Goal: Task Accomplishment & Management: Manage account settings

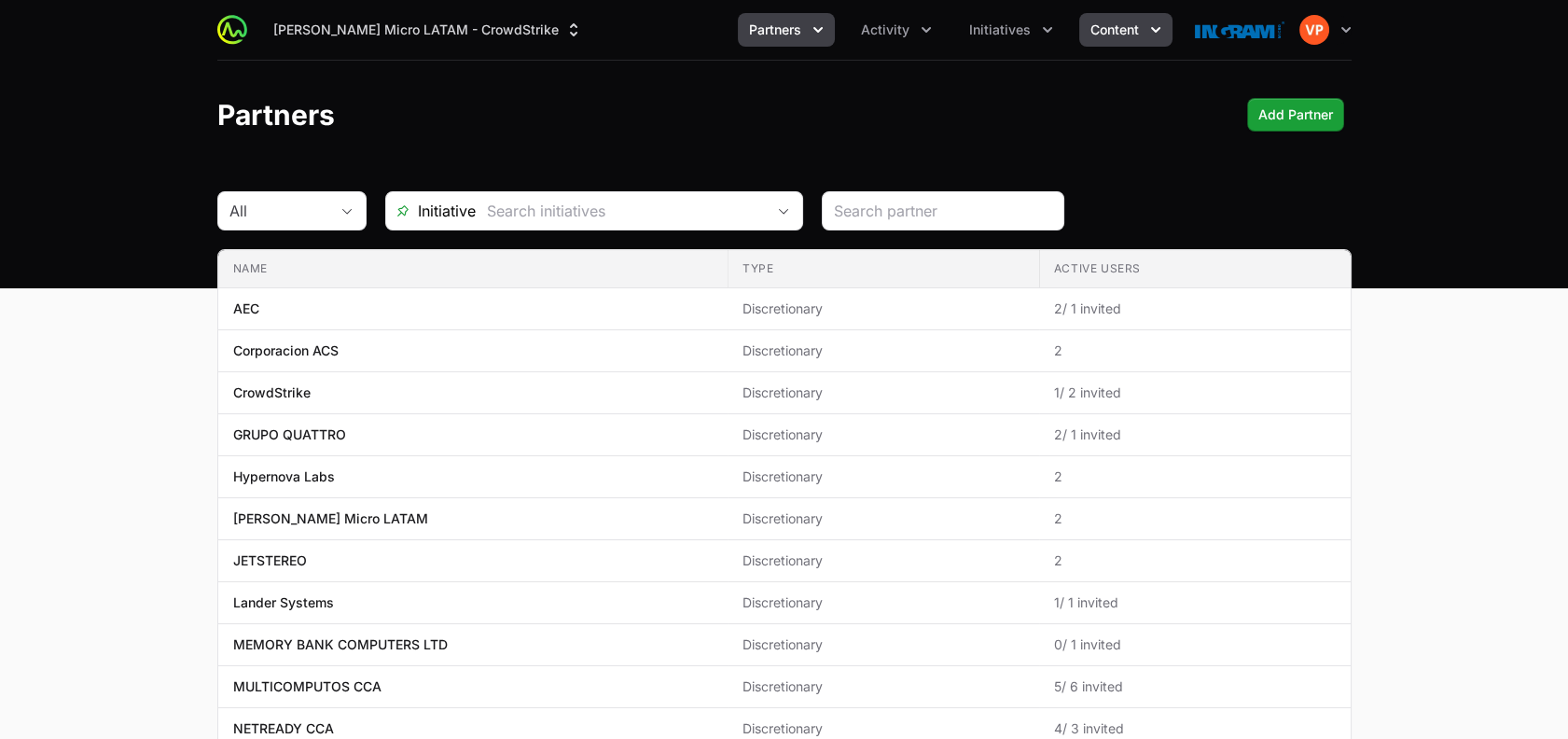
click at [1100, 38] on span "Content" at bounding box center [1114, 30] width 49 height 19
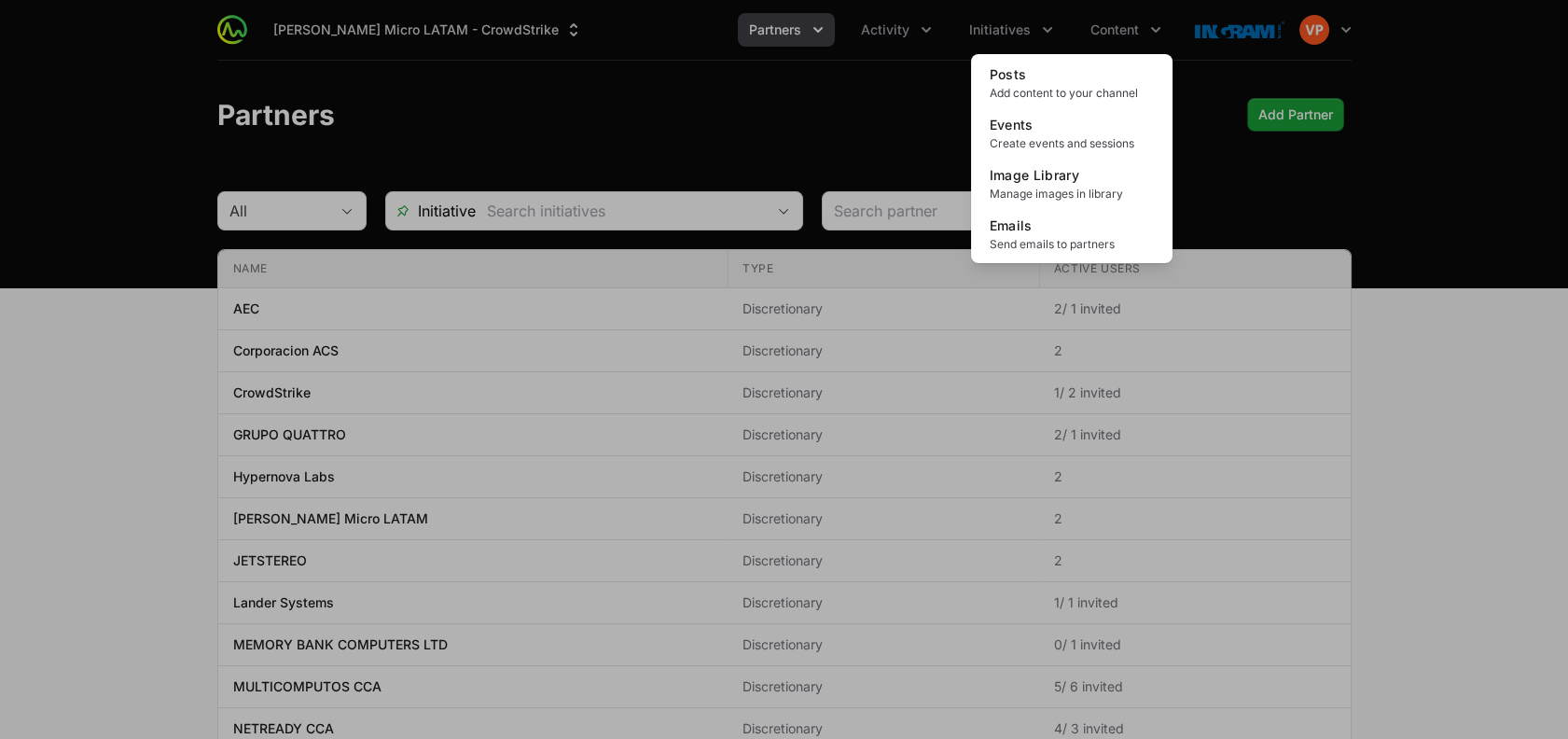
click at [1022, 38] on div "Content menu" at bounding box center [784, 370] width 1568 height 739
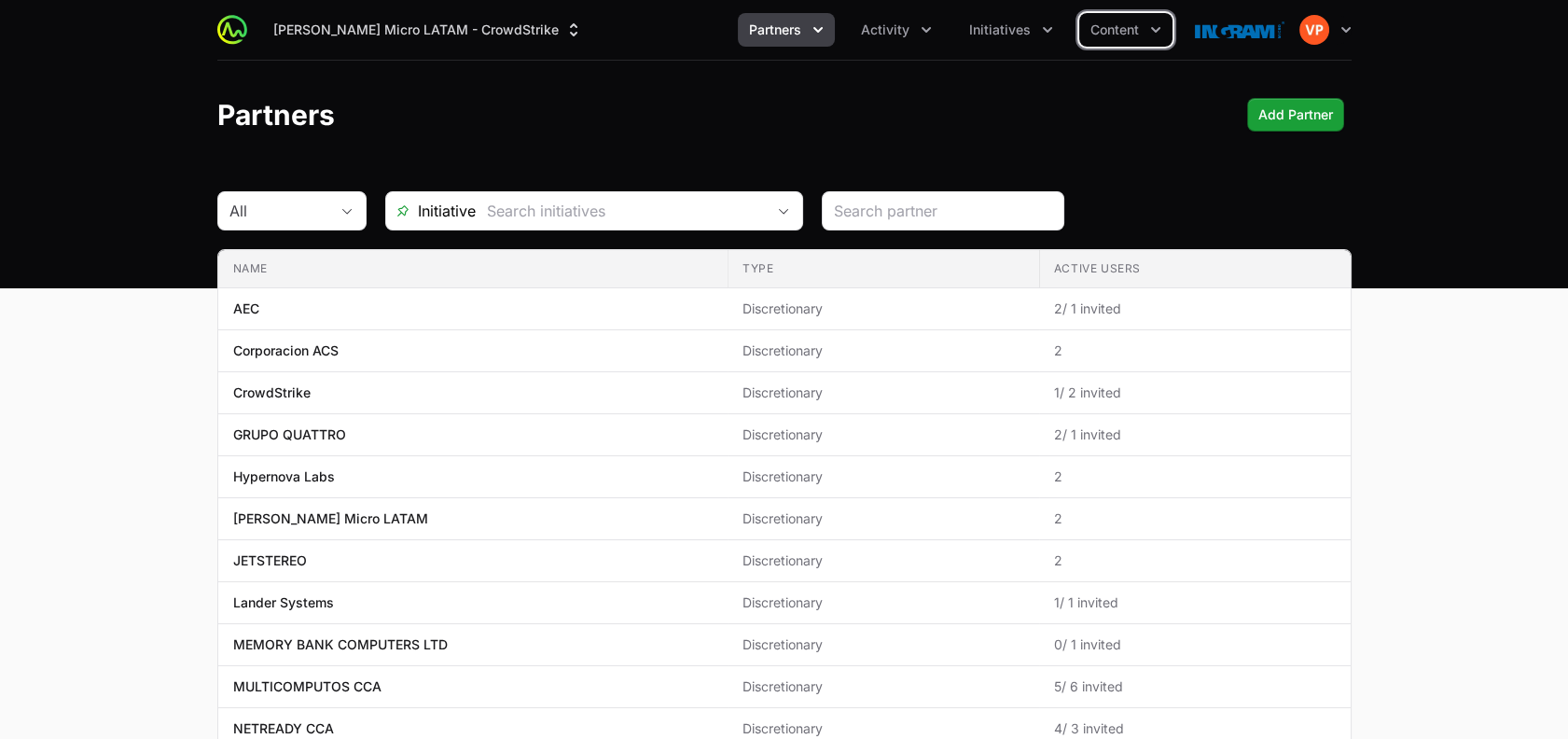
click at [1022, 38] on span "Initiatives" at bounding box center [1000, 30] width 62 height 19
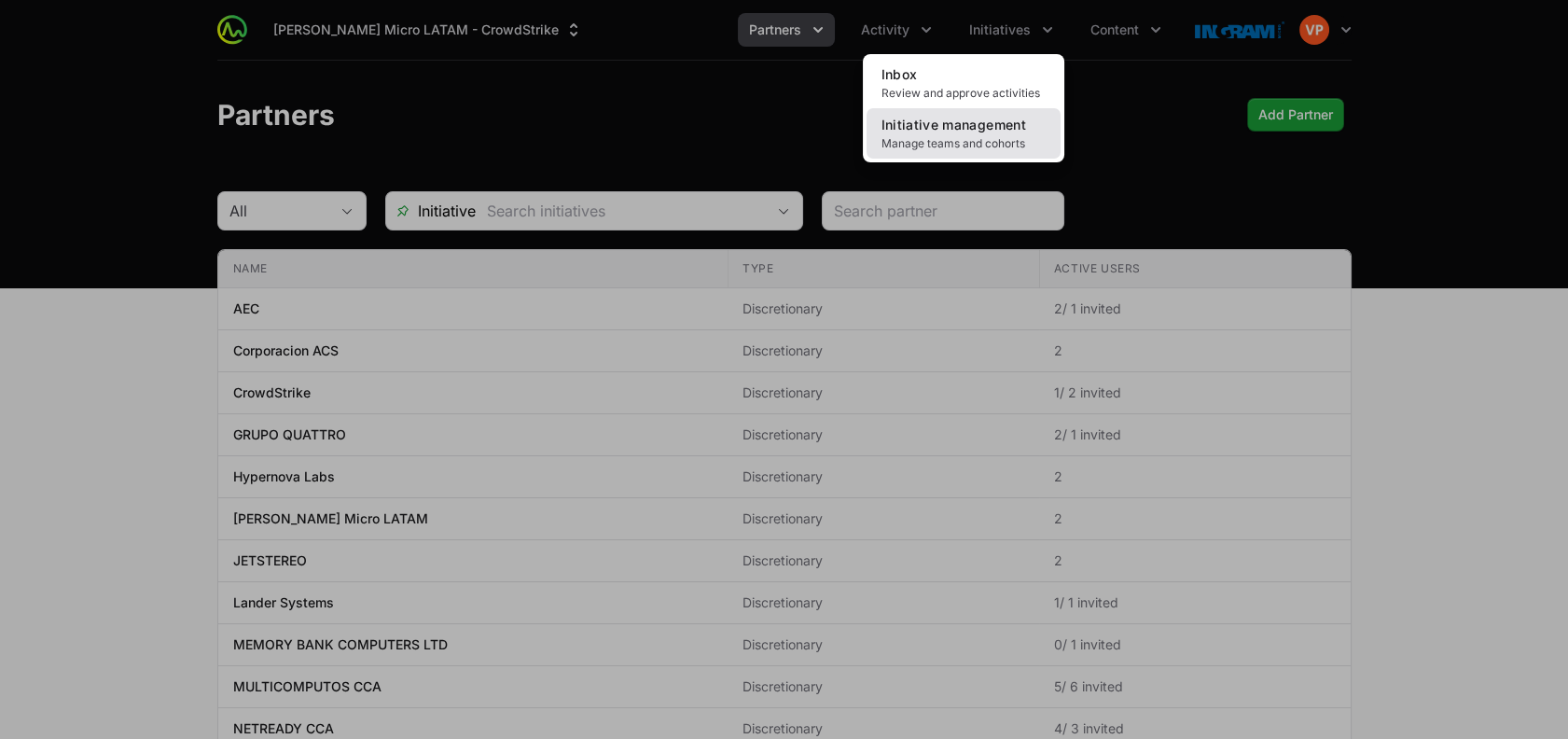
click at [942, 142] on span "Manage teams and cohorts" at bounding box center [962, 143] width 164 height 15
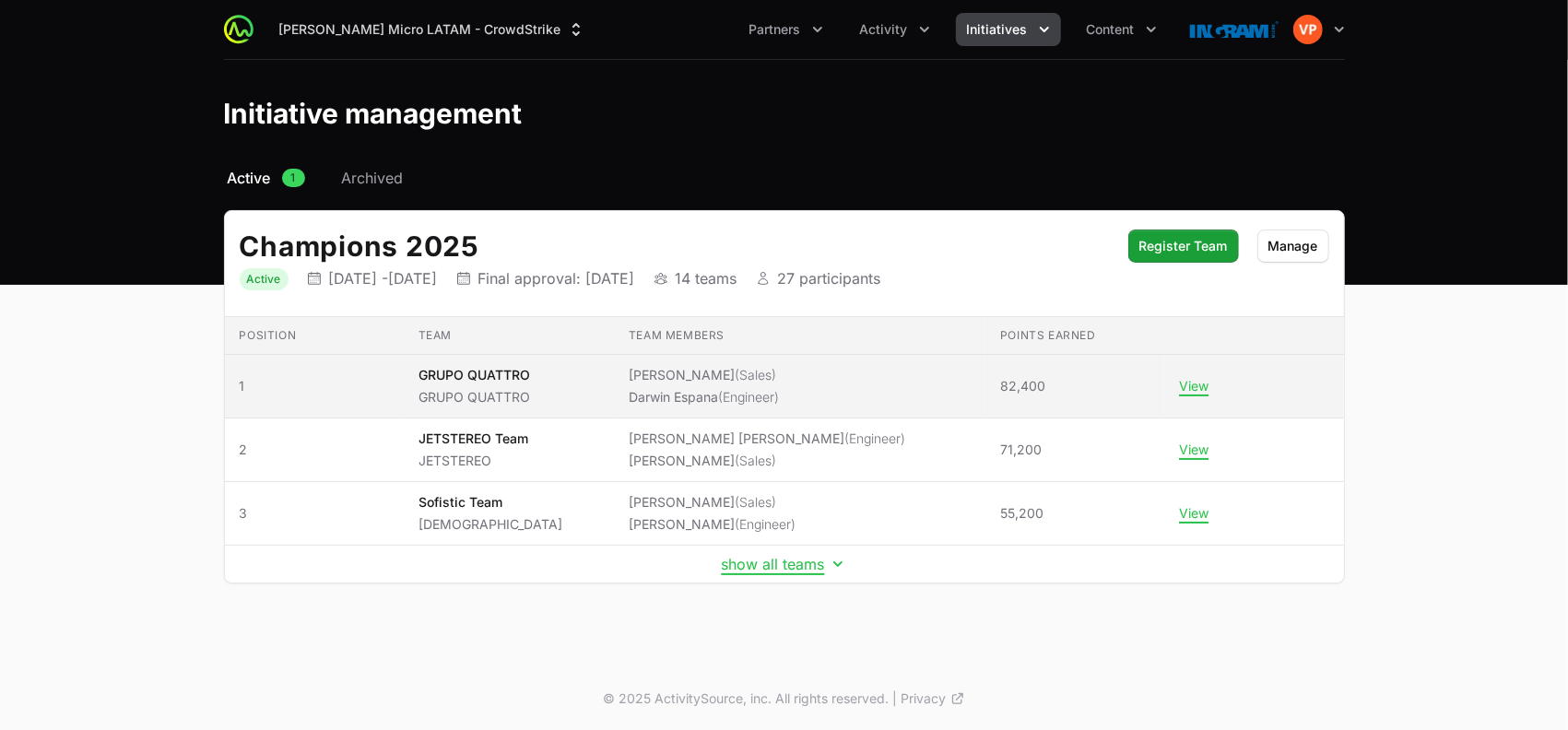
click at [1000, 377] on span "82,400" at bounding box center [1023, 386] width 45 height 19
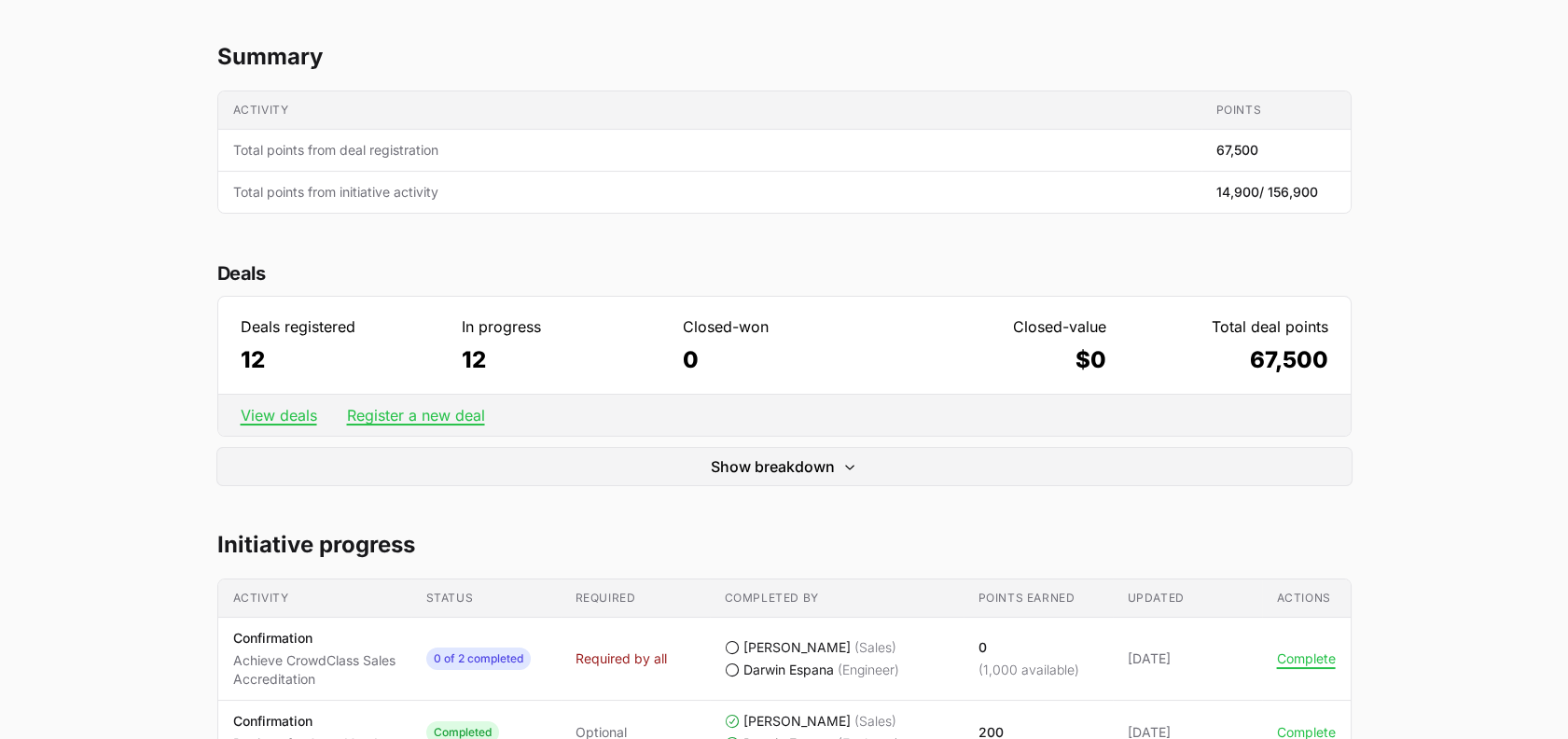
scroll to position [359, 0]
click at [285, 412] on link "View deals" at bounding box center [278, 414] width 76 height 19
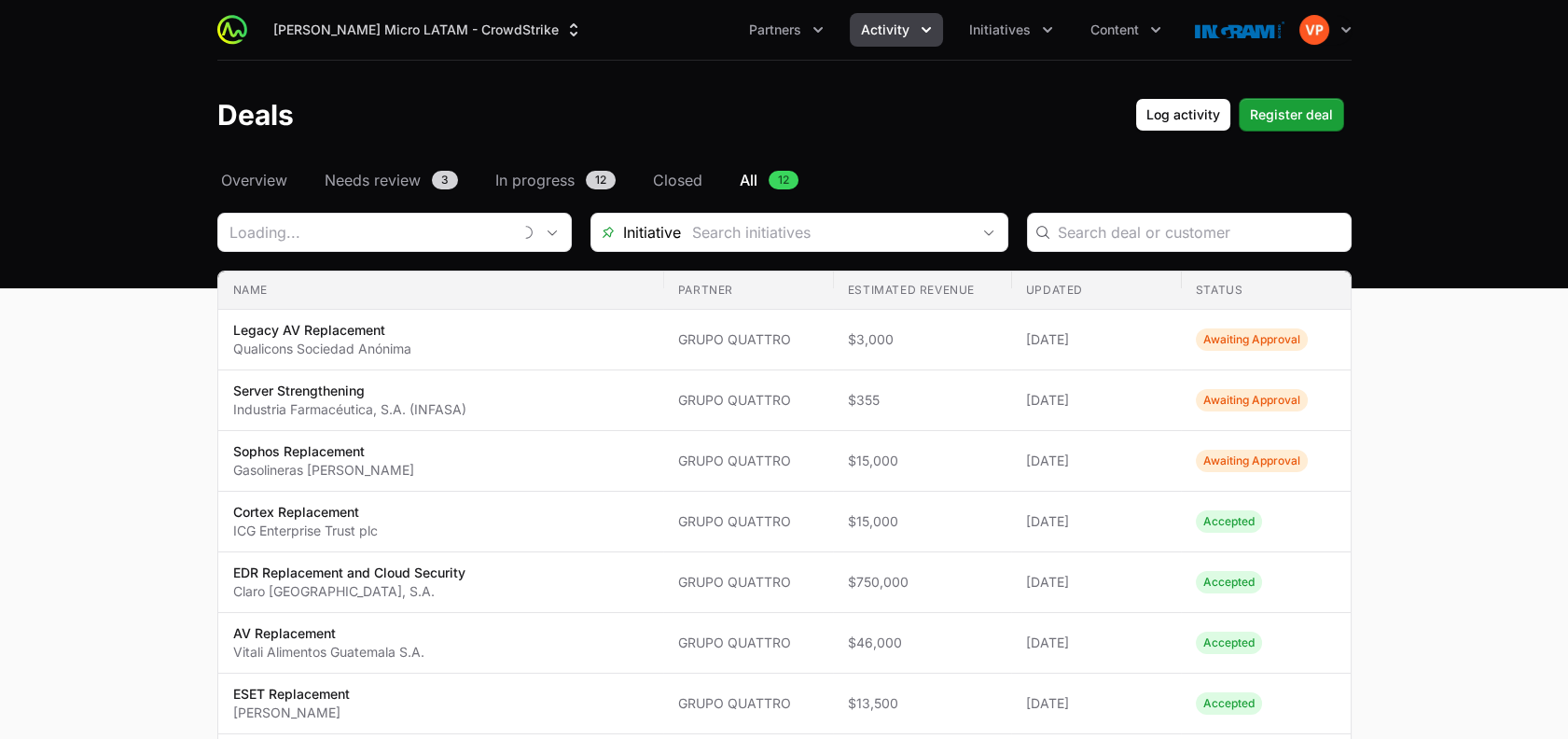
type input "GRUPO QUATTRO"
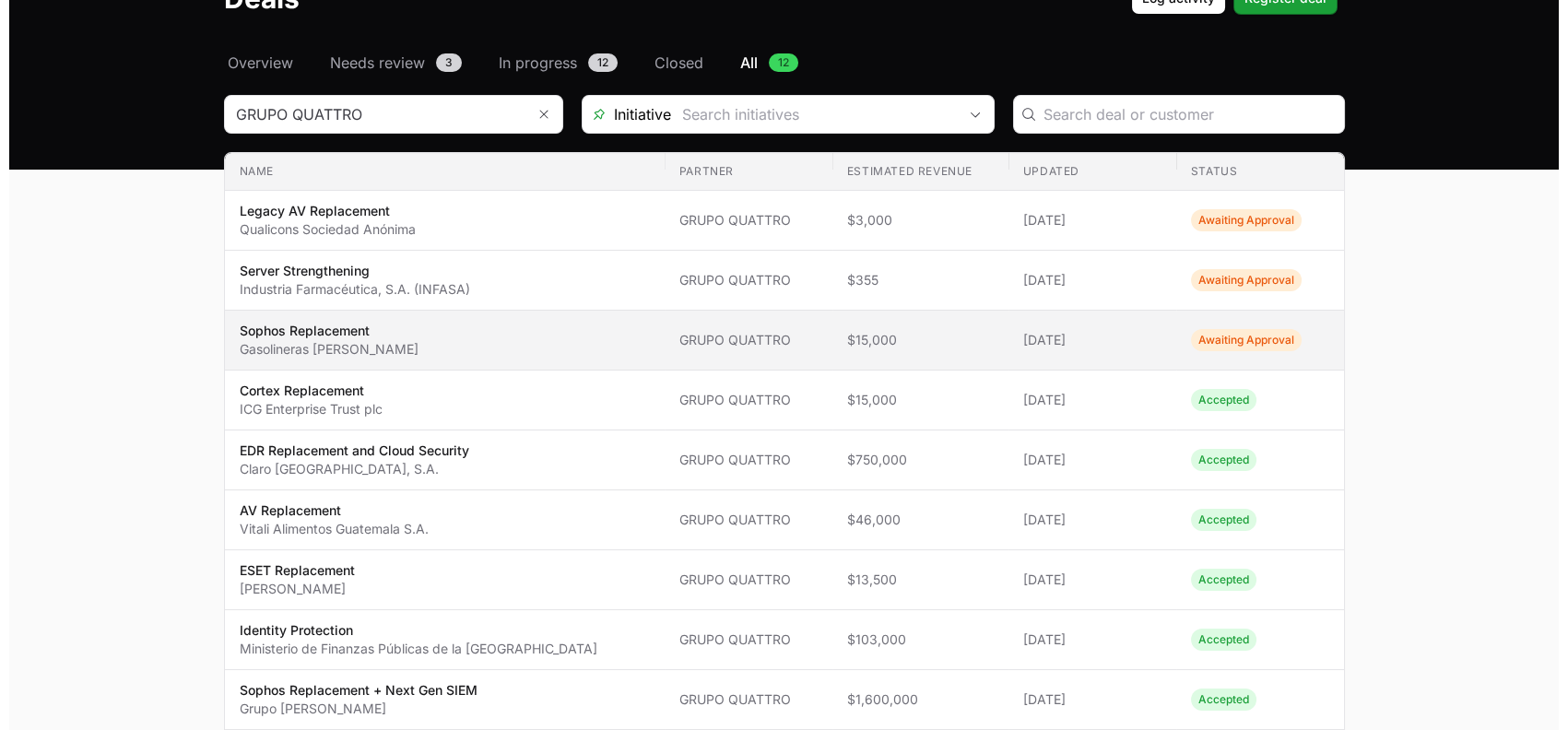
scroll to position [108, 0]
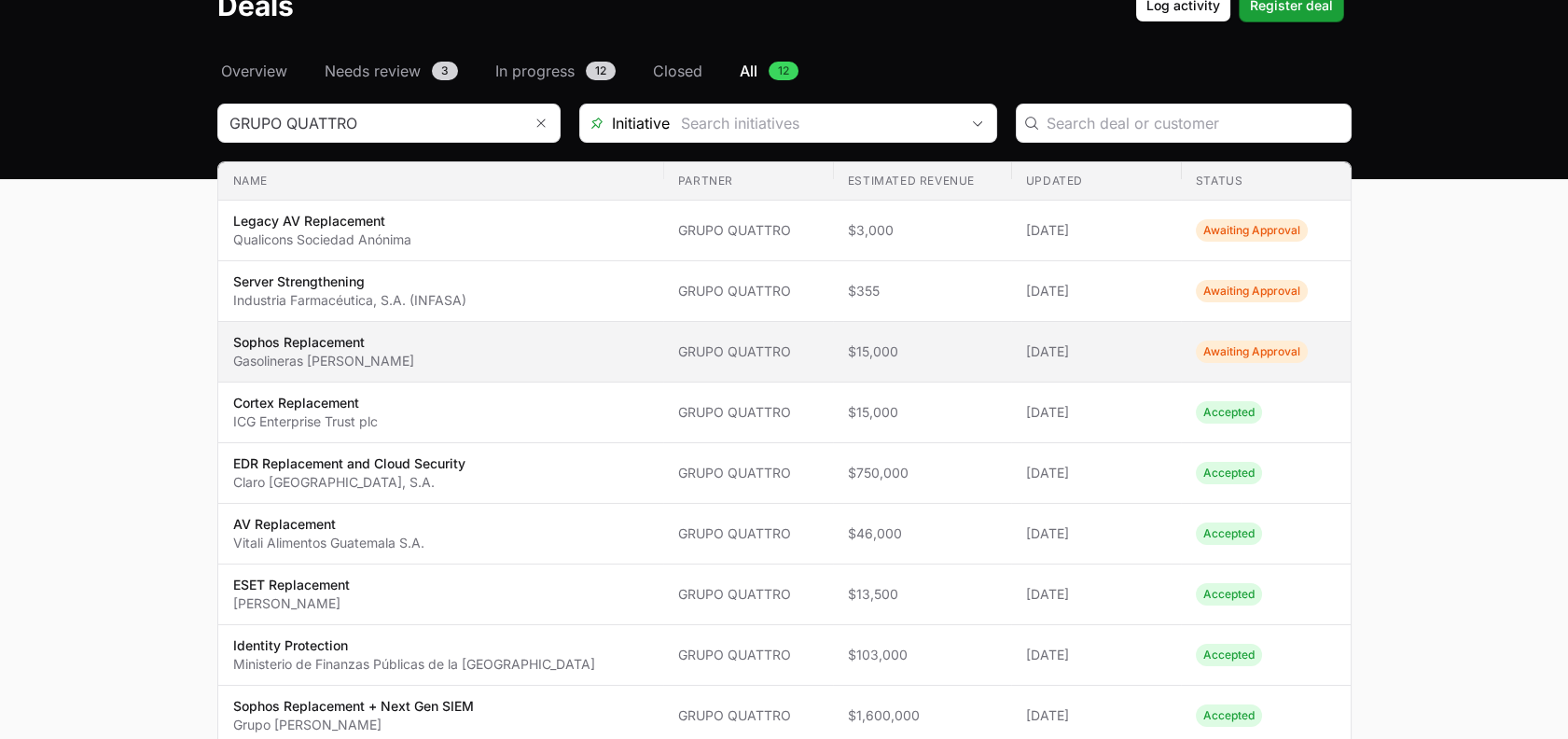
click at [572, 344] on span "Sophos Replacement Gasolineras Don Arturo" at bounding box center [441, 352] width 415 height 38
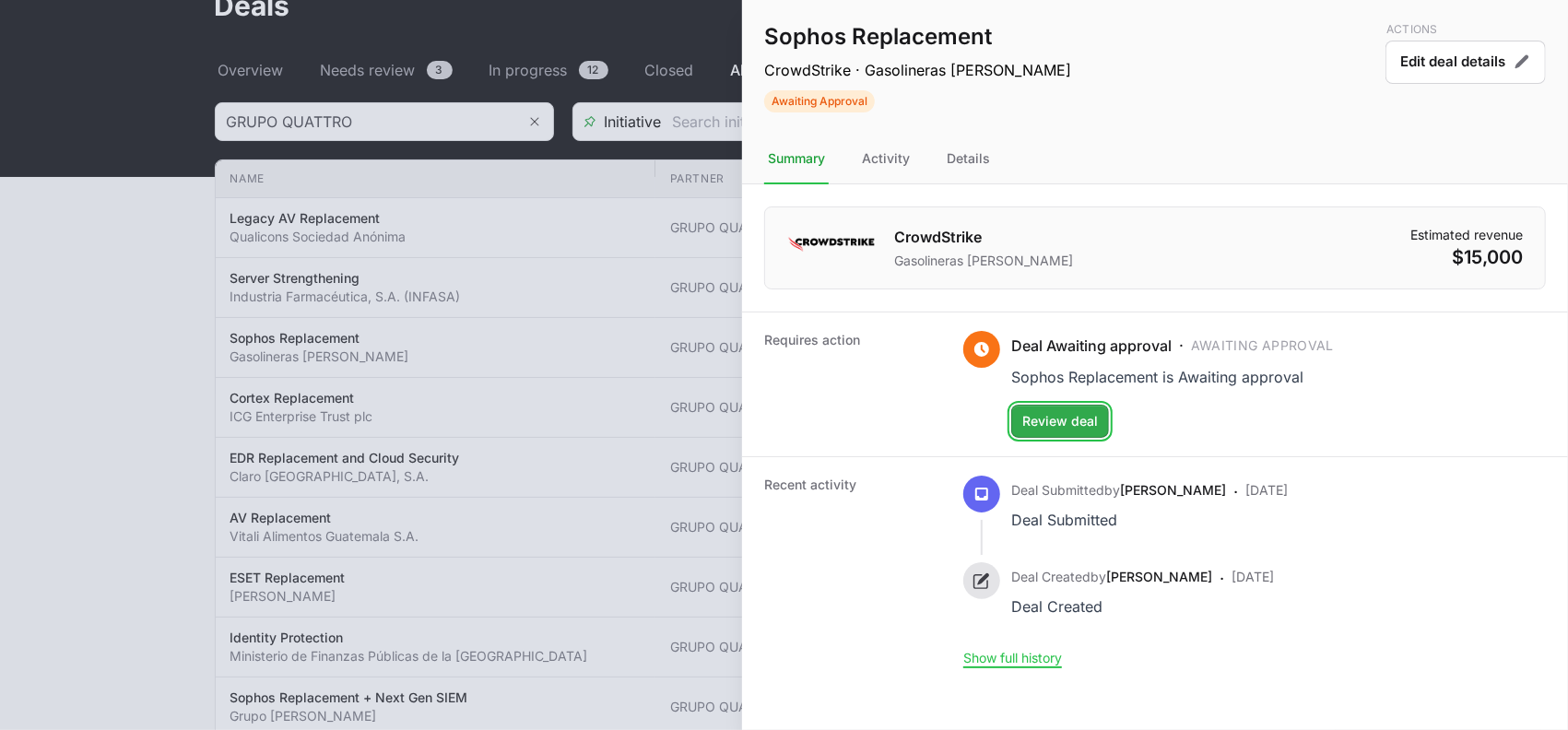
click at [1065, 421] on span "Review deal" at bounding box center [1059, 421] width 76 height 23
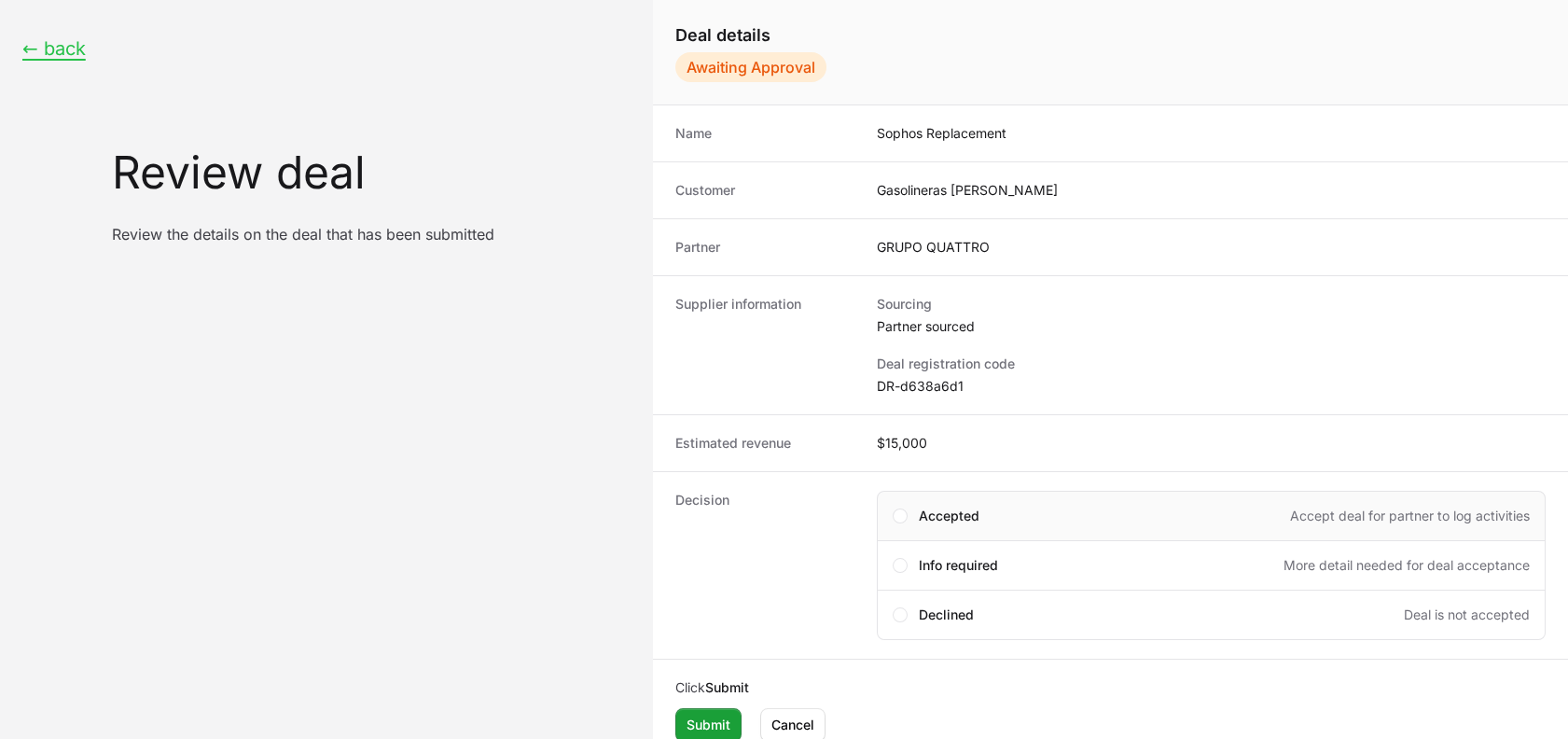
click at [944, 515] on span "Accepted" at bounding box center [948, 516] width 61 height 19
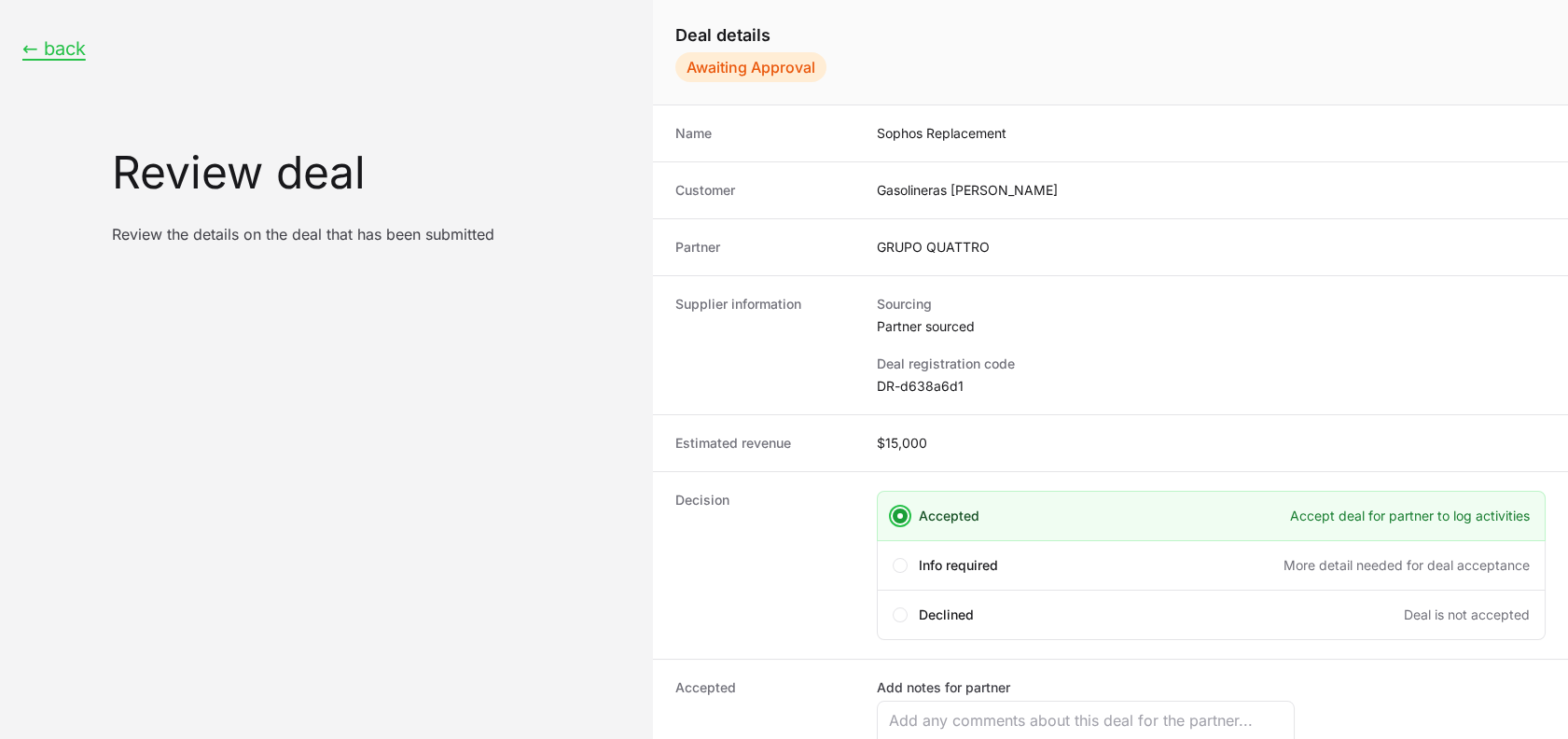
scroll to position [173, 0]
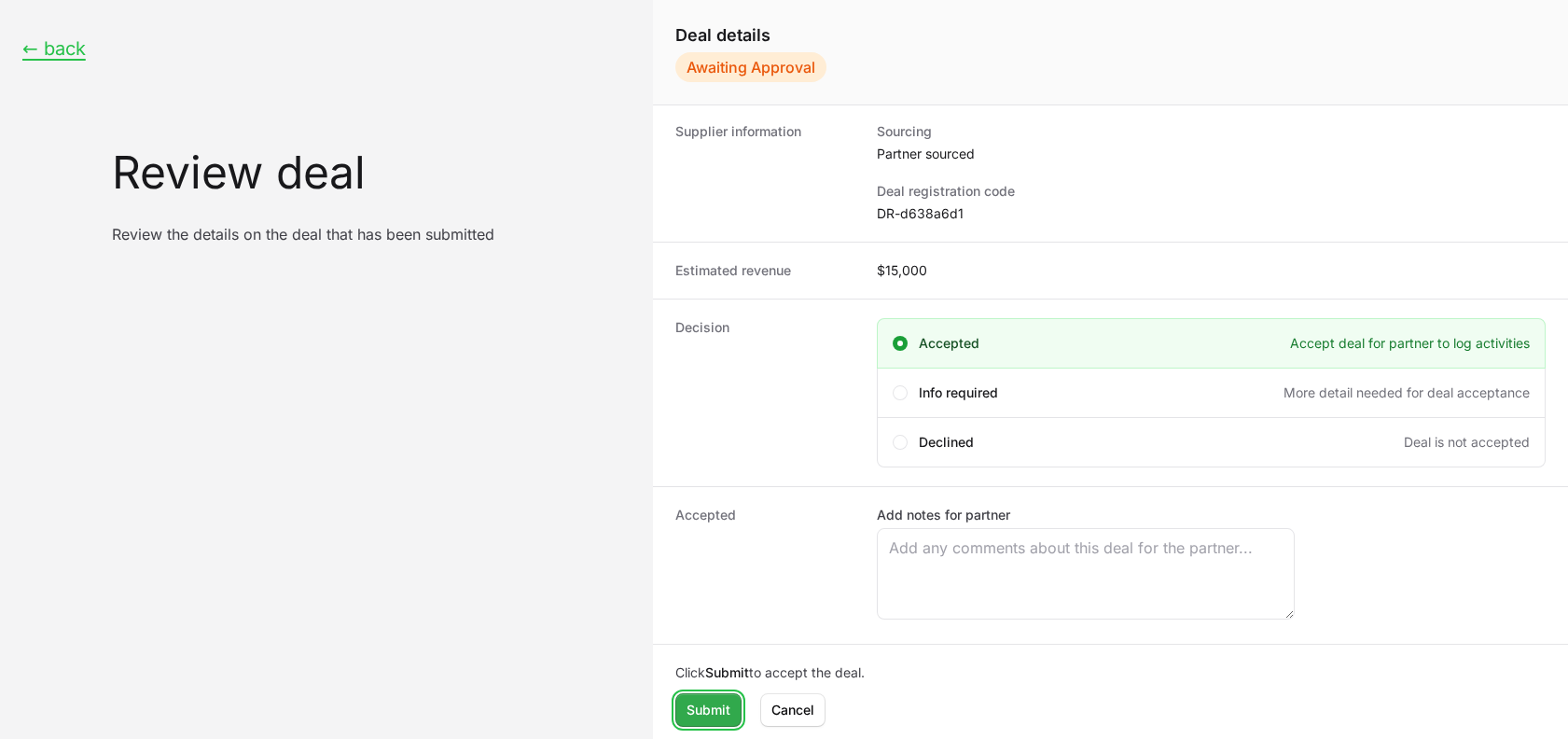
click at [693, 715] on span "Submit" at bounding box center [708, 709] width 44 height 23
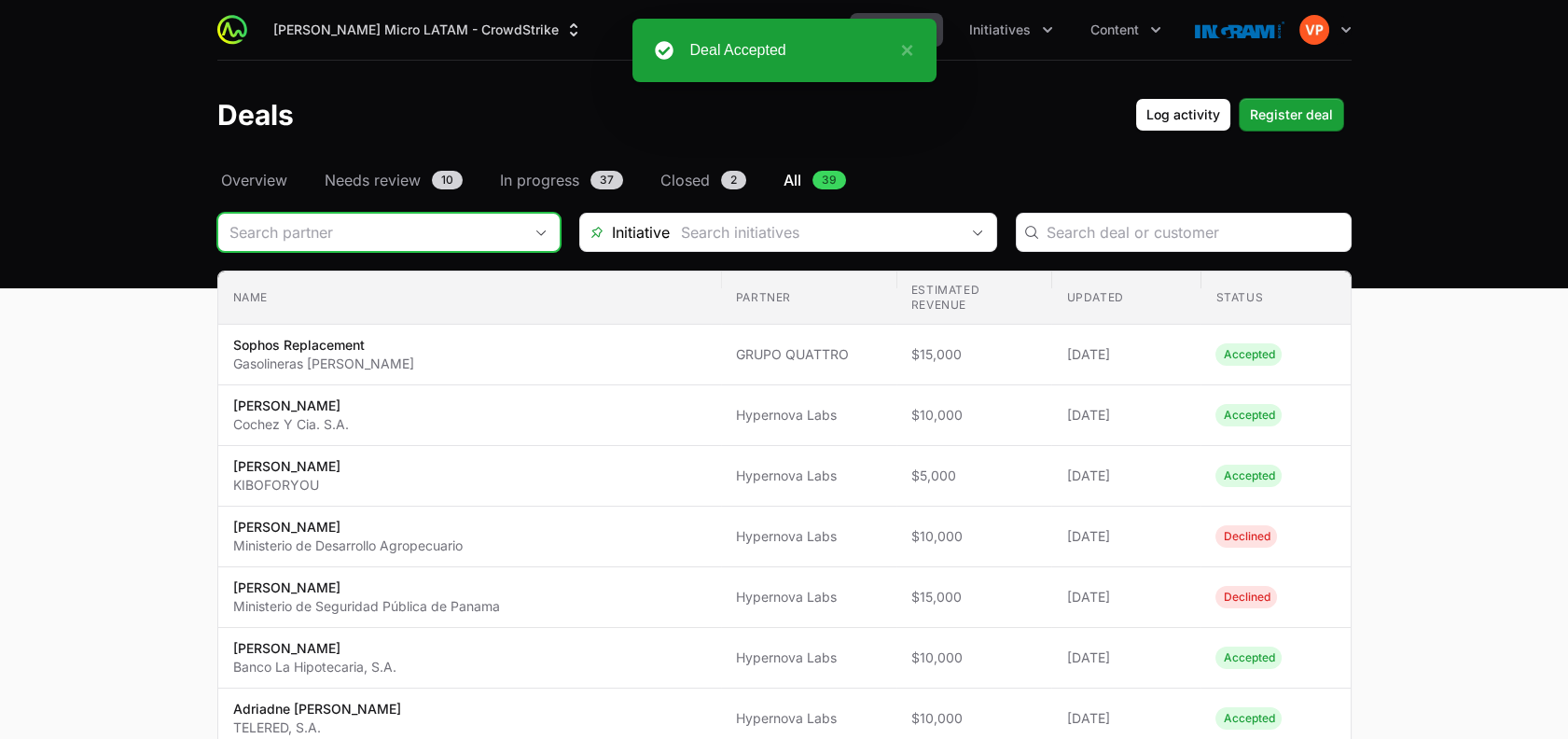
click at [425, 224] on input "Deals Filters" at bounding box center [370, 232] width 304 height 38
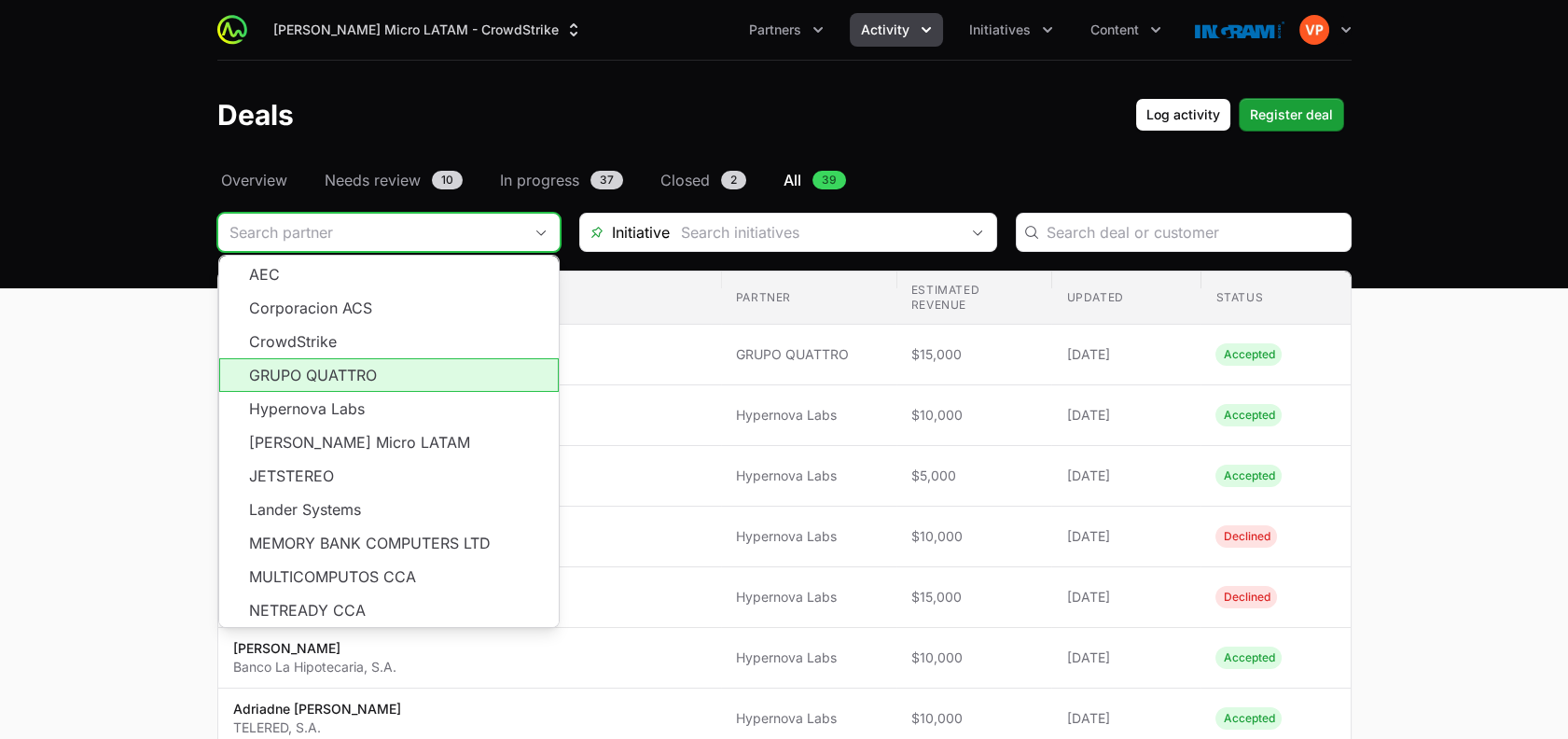
click at [405, 373] on li "GRUPO QUATTRO" at bounding box center [389, 375] width 340 height 34
type input "GRUPO QUATTRO"
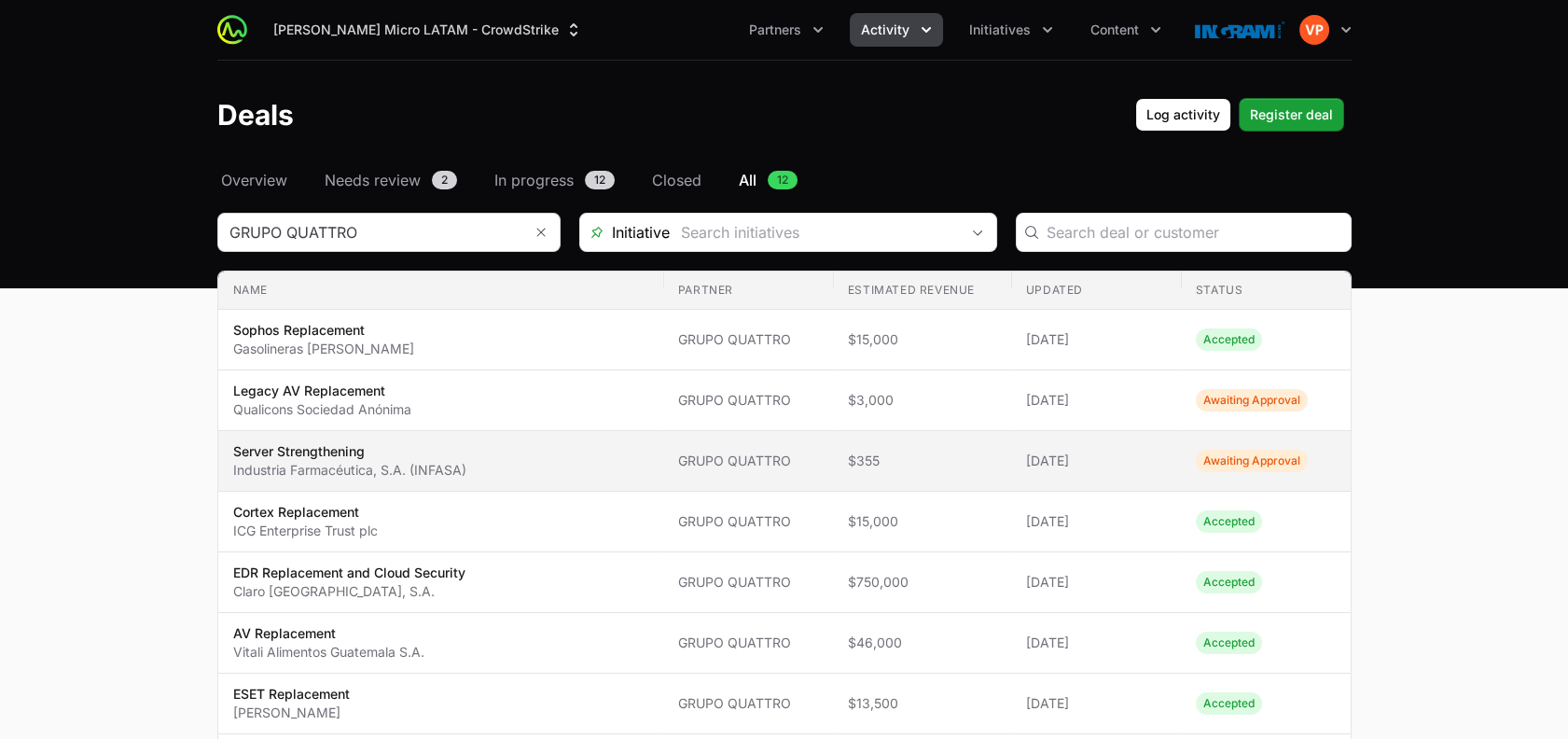
click at [818, 461] on span "GRUPO QUATTRO" at bounding box center [748, 460] width 140 height 19
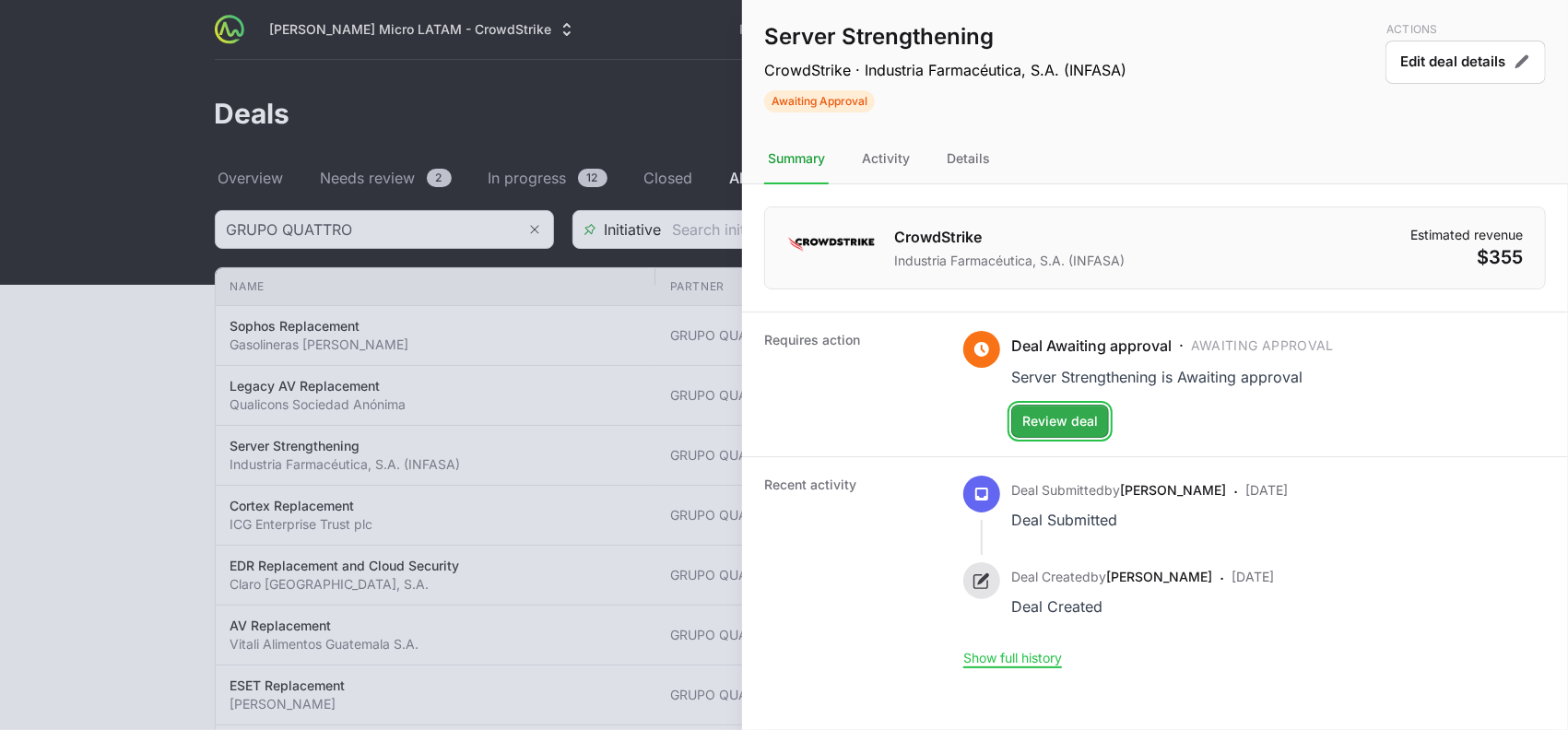
click at [1045, 419] on span "Review deal" at bounding box center [1059, 421] width 76 height 23
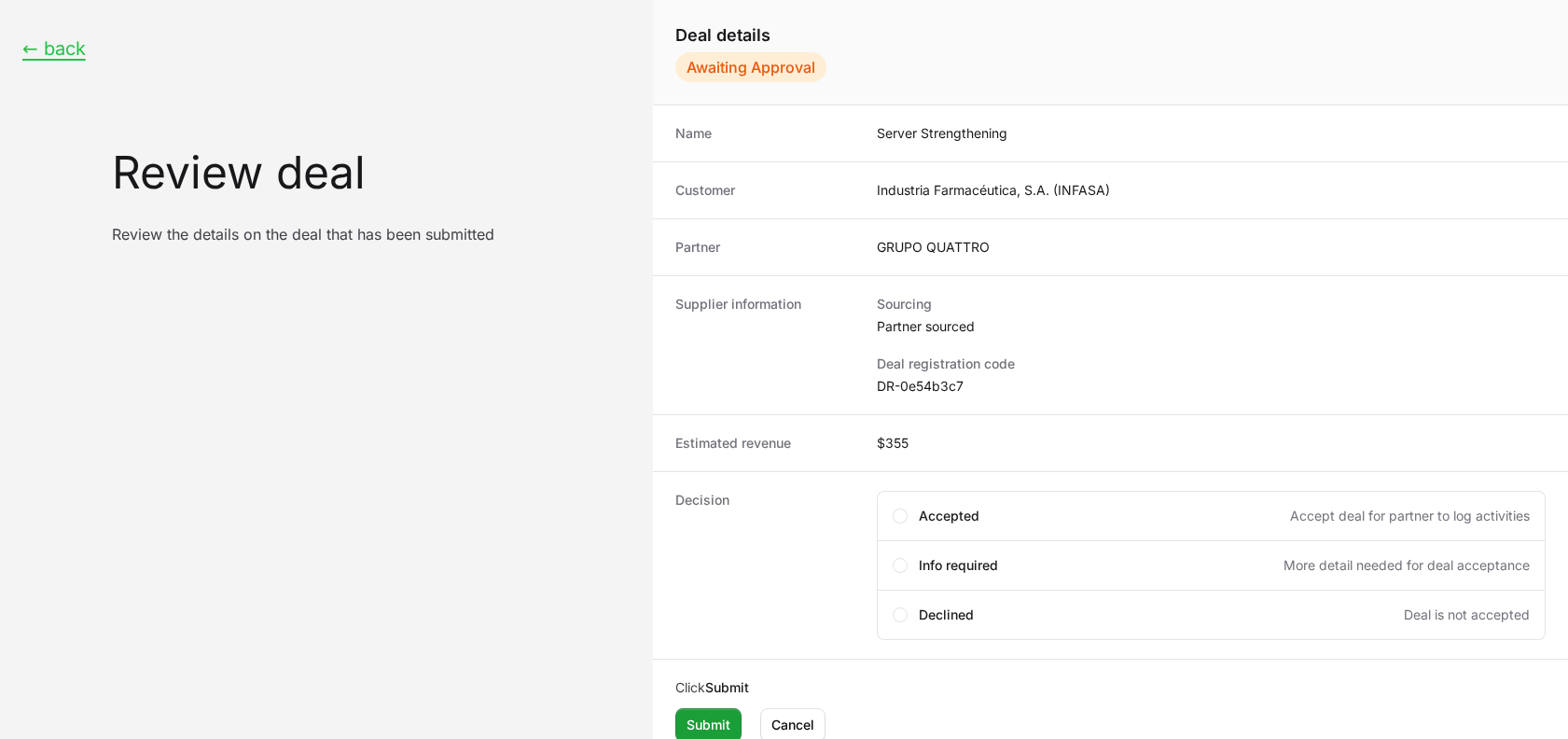
scroll to position [15, 0]
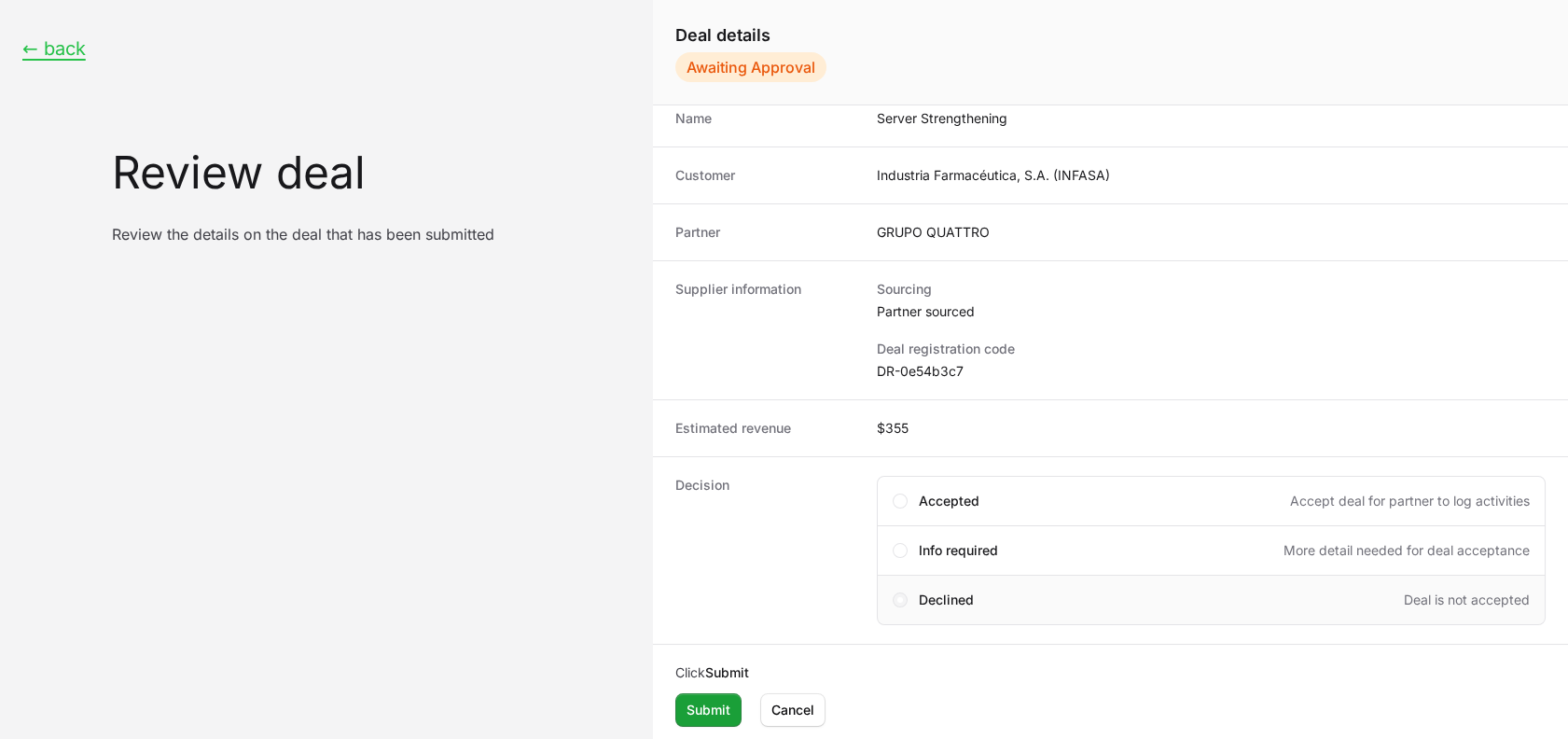
click at [898, 602] on span "Create deal form" at bounding box center [900, 599] width 15 height 15
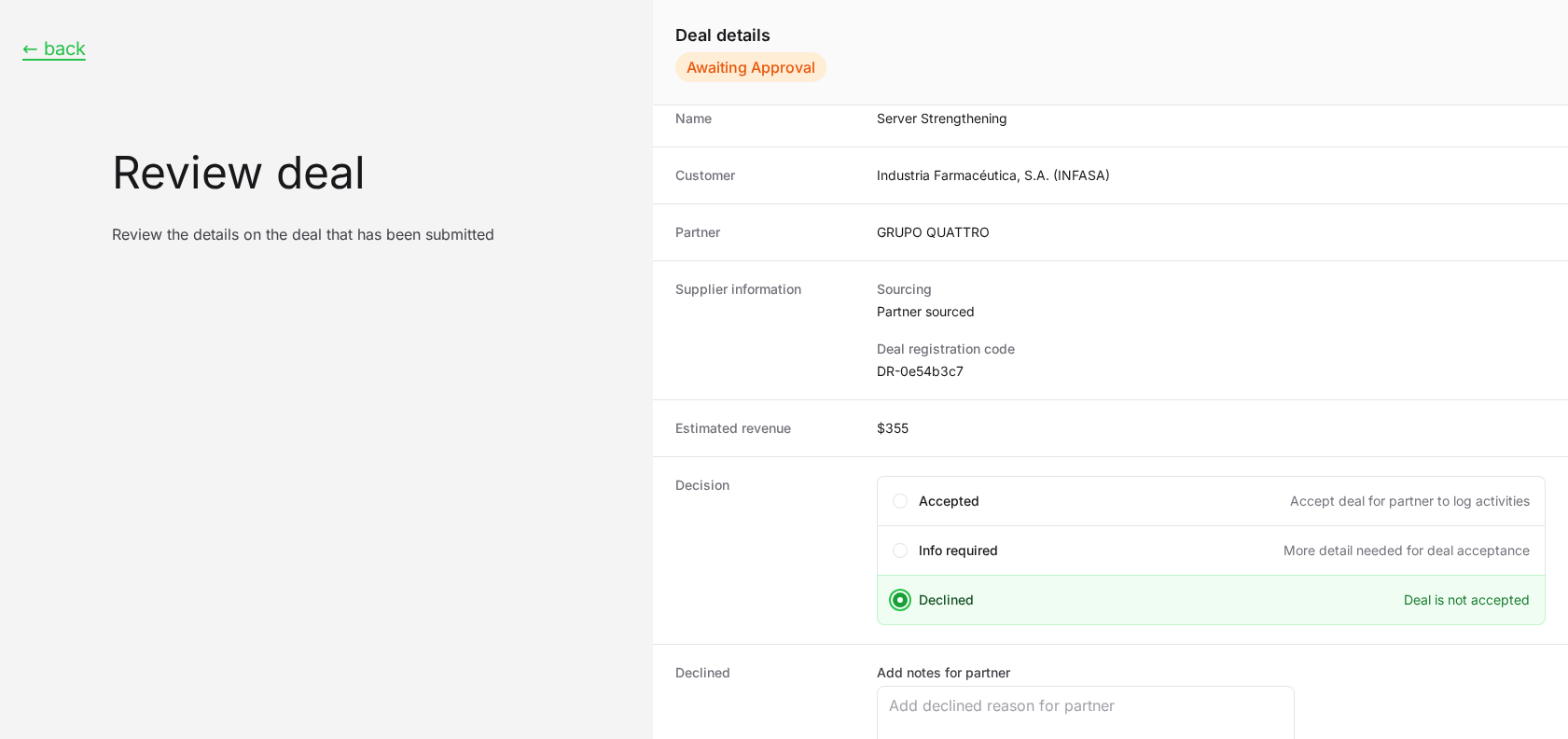
scroll to position [173, 0]
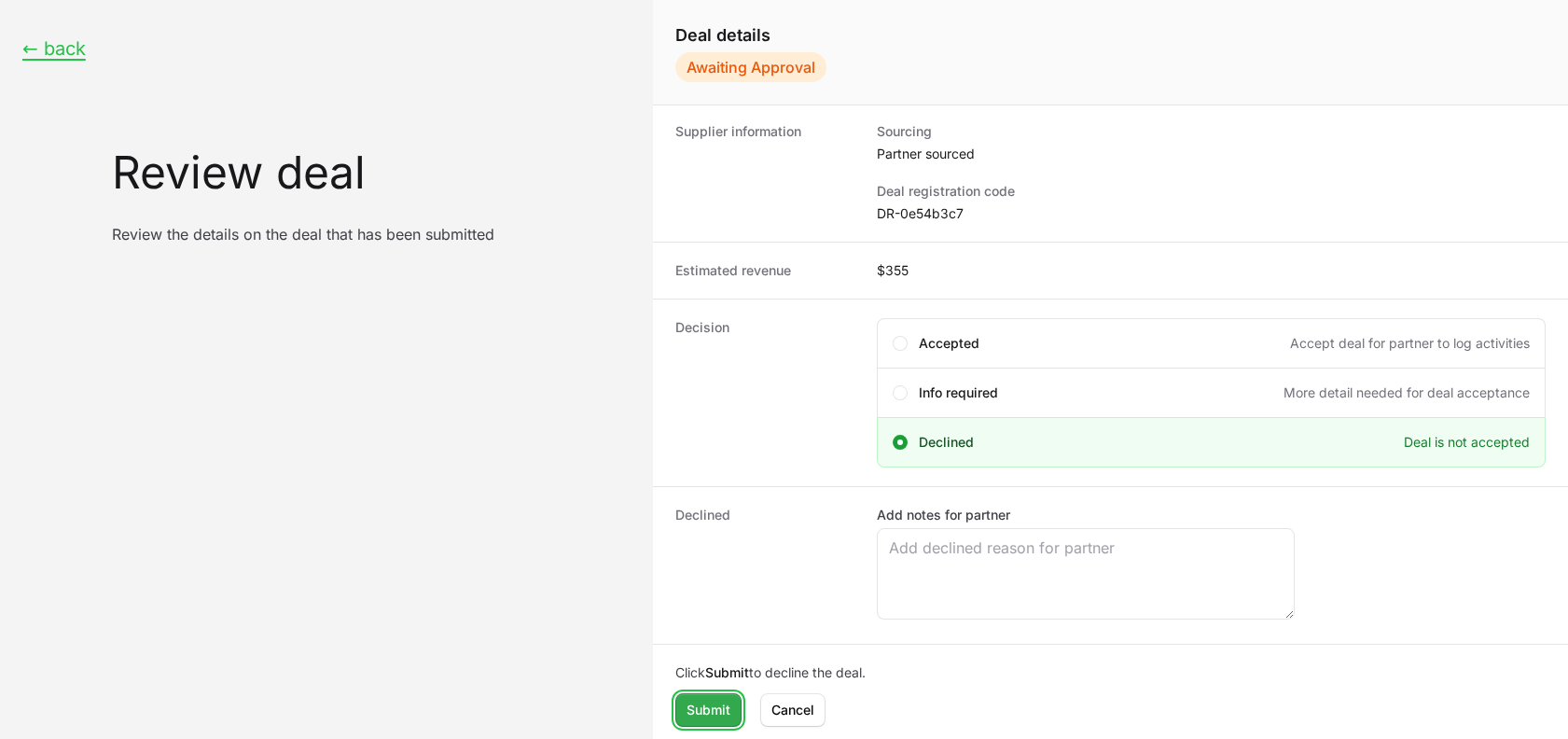
click at [686, 708] on span "Submit" at bounding box center [708, 709] width 44 height 23
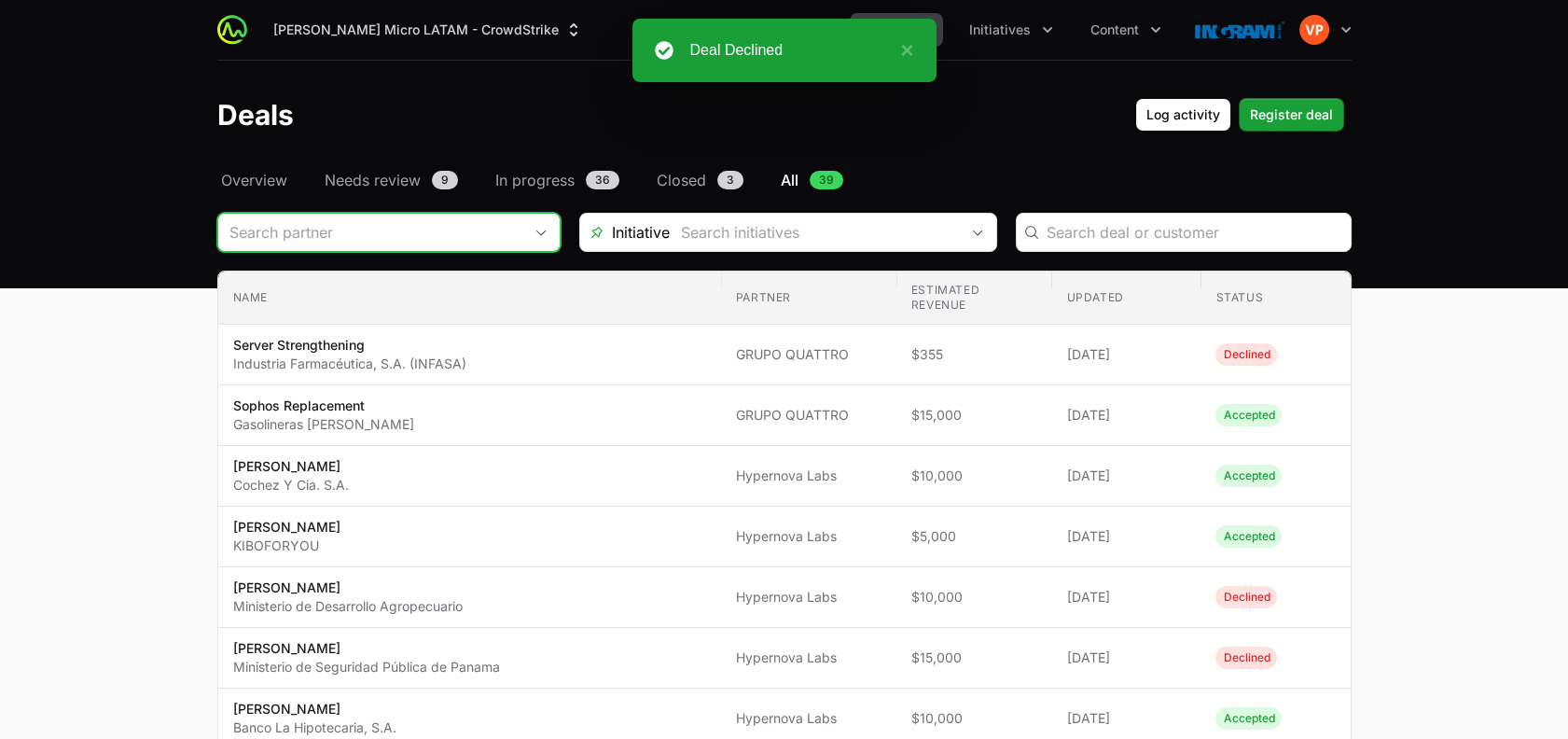
click at [448, 234] on input "Deals Filters" at bounding box center [370, 232] width 304 height 38
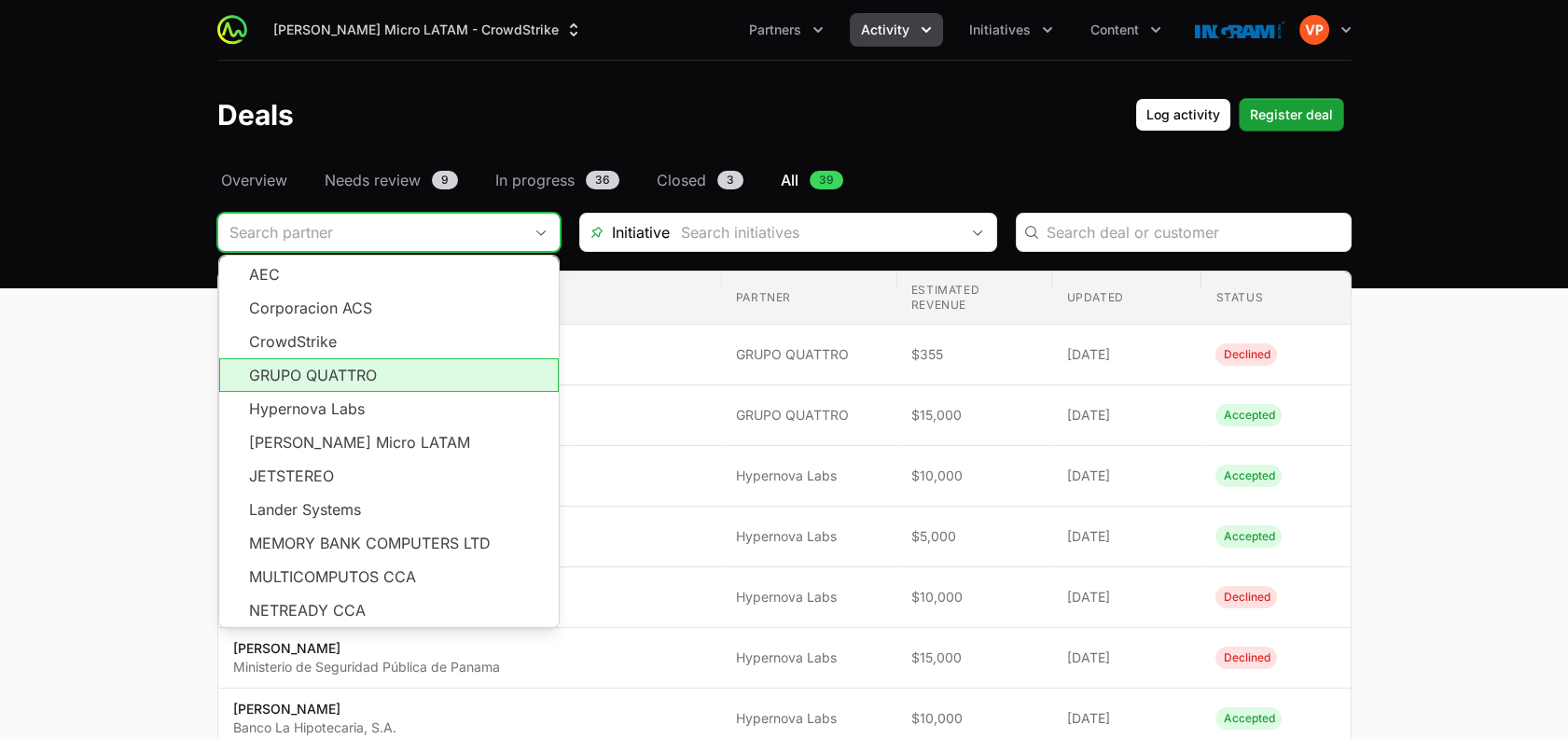
click at [379, 369] on li "GRUPO QUATTRO" at bounding box center [389, 375] width 340 height 34
type input "GRUPO QUATTRO"
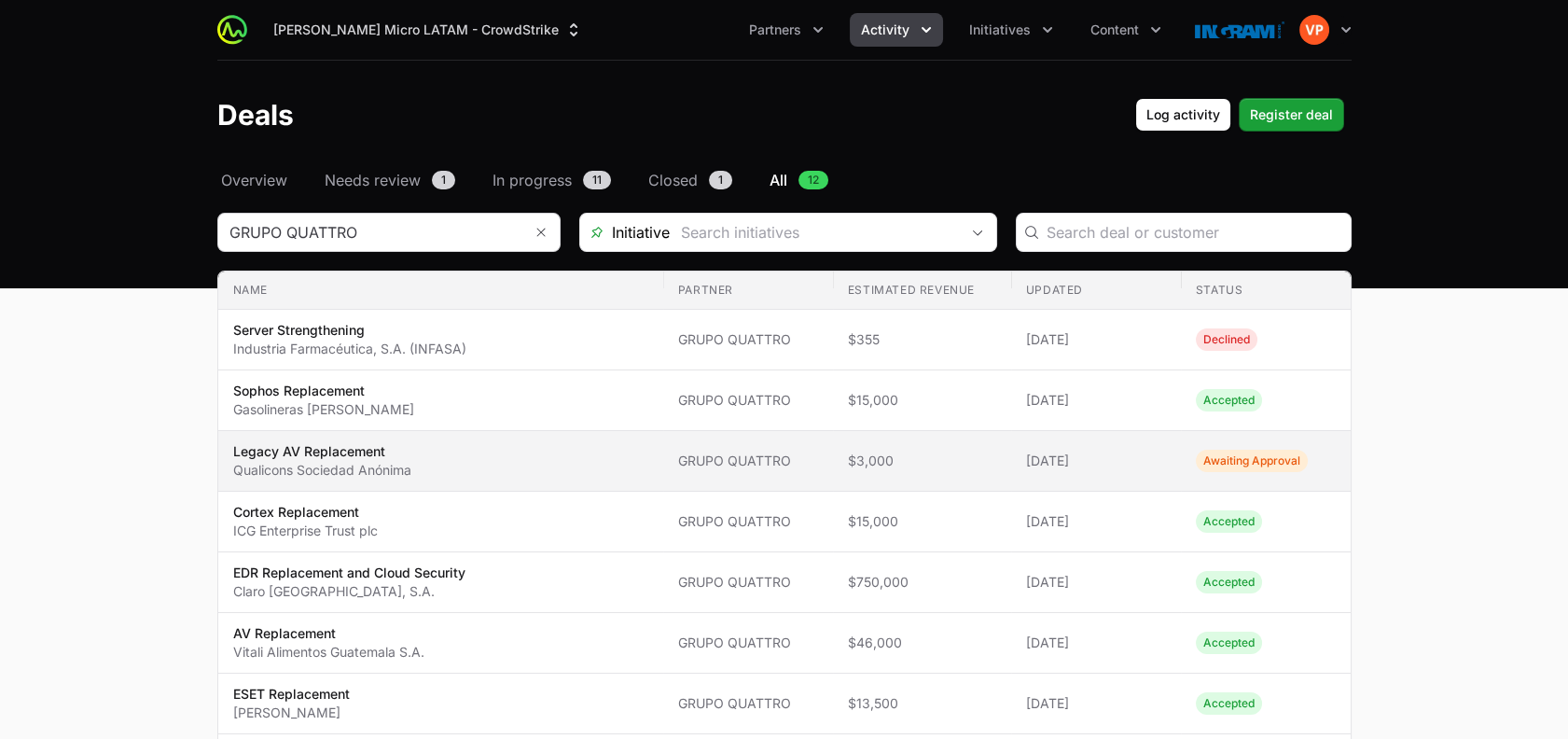
click at [499, 436] on td "Name Legacy AV Replacement Qualicons Sociedad Anónima" at bounding box center [441, 461] width 445 height 61
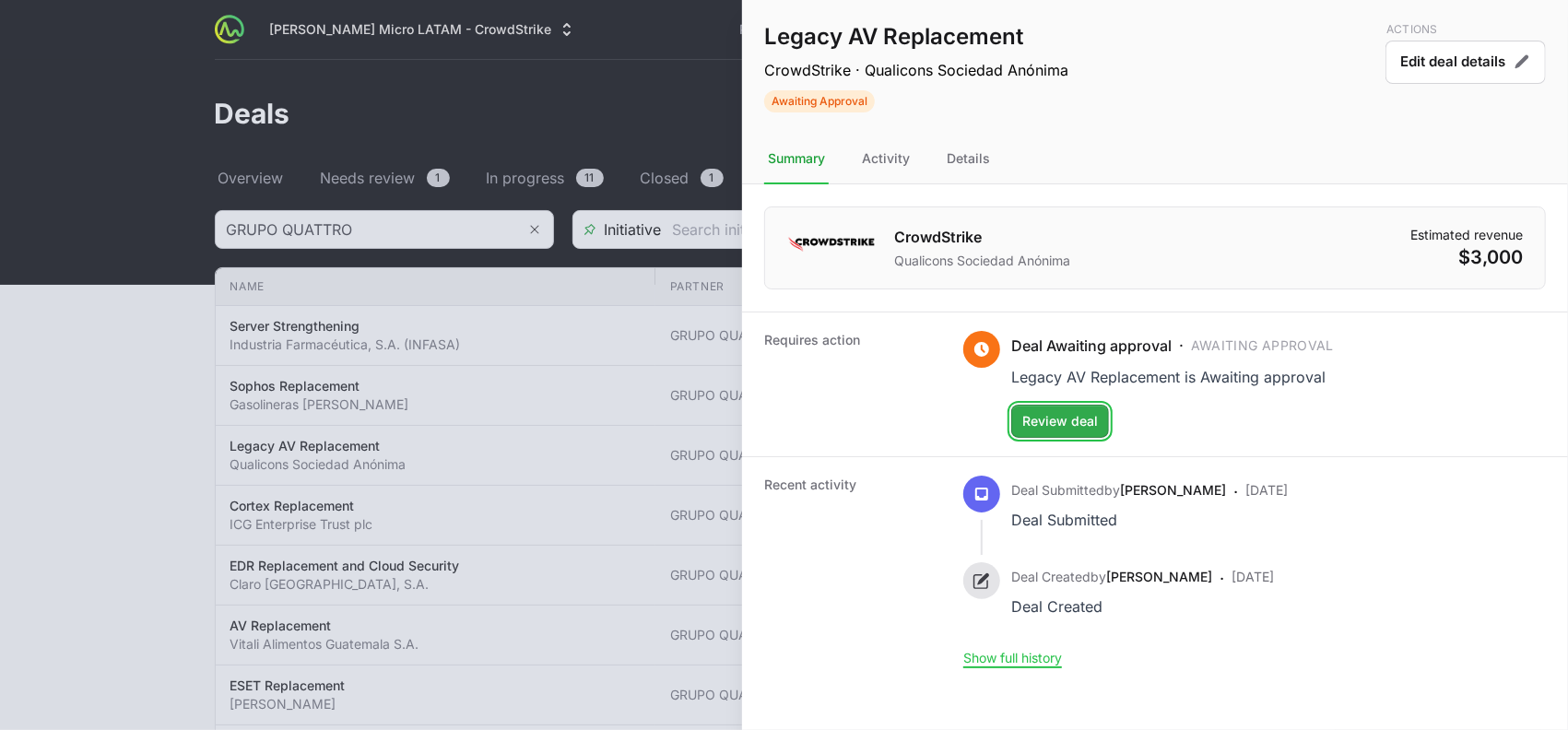
click at [1036, 422] on span "Review deal" at bounding box center [1059, 421] width 76 height 23
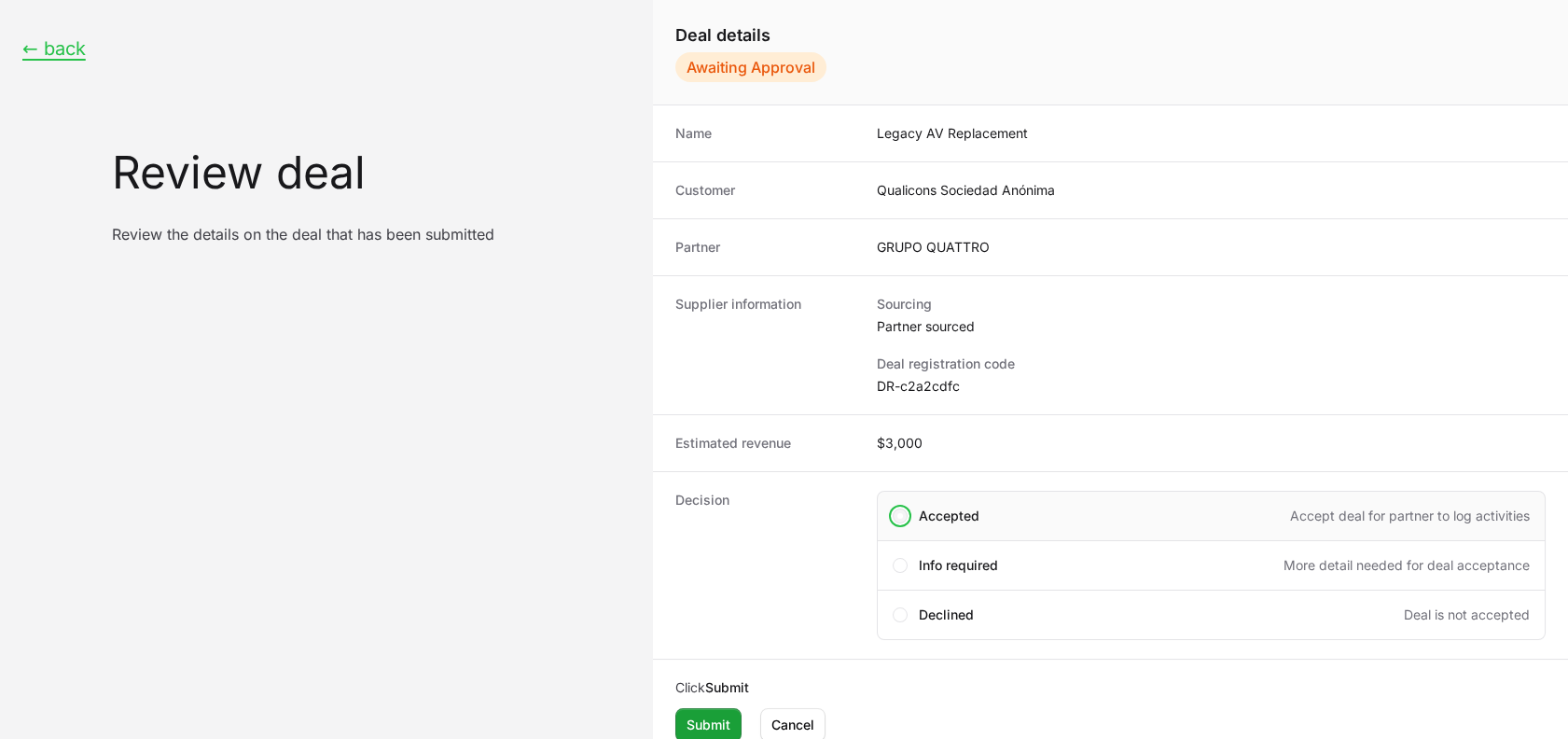
click at [899, 511] on span "Create deal form" at bounding box center [900, 516] width 15 height 15
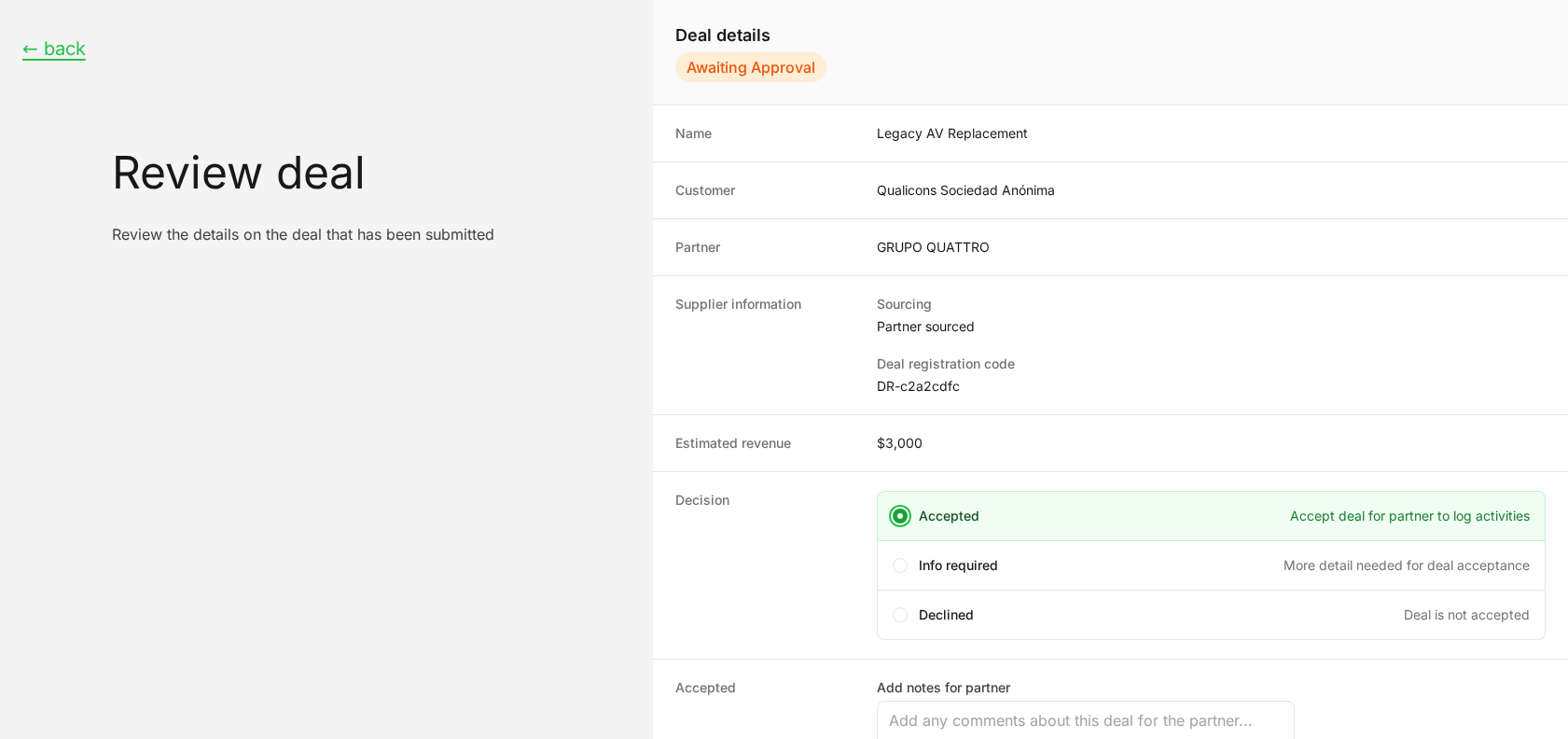
scroll to position [173, 0]
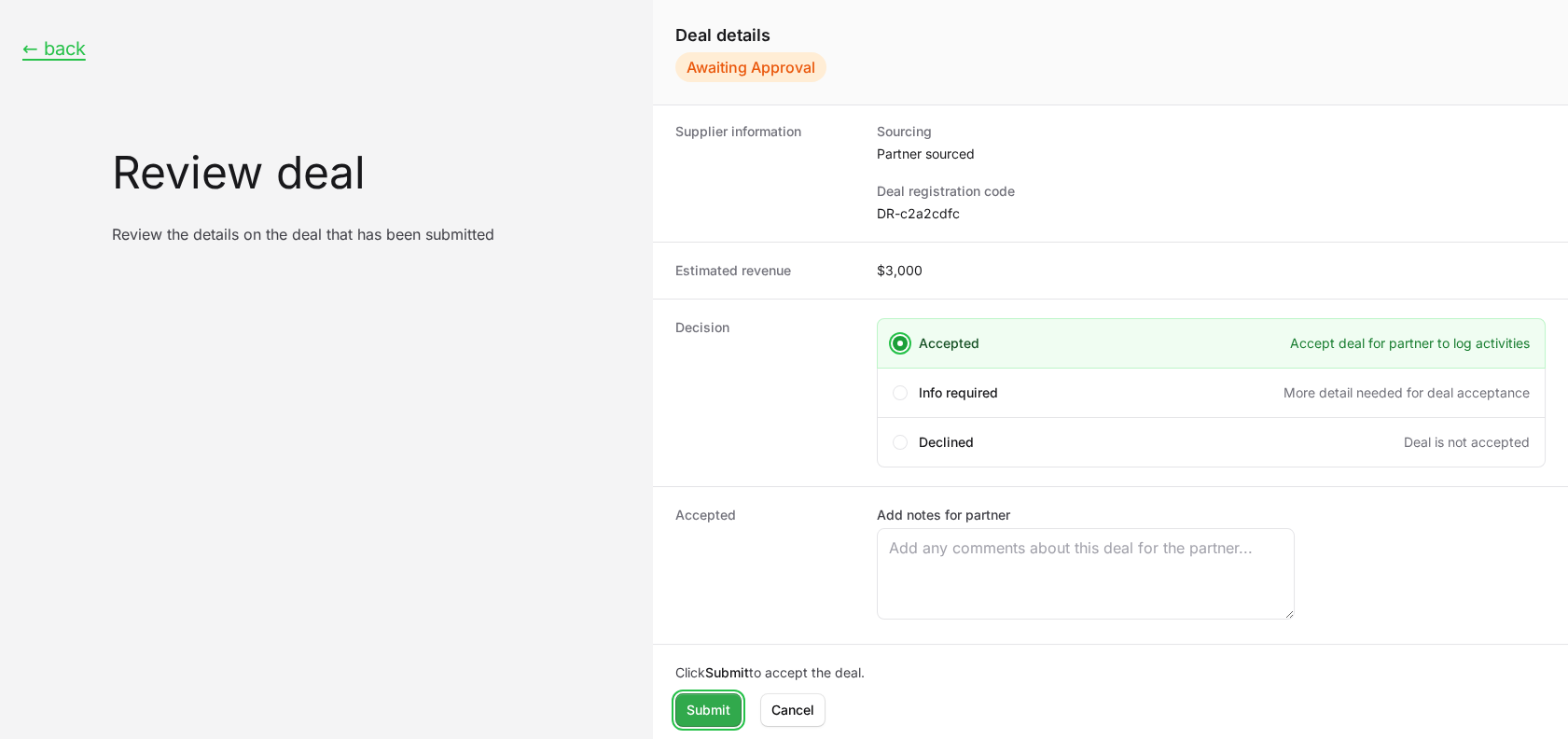
click at [716, 702] on span "Submit" at bounding box center [708, 709] width 44 height 23
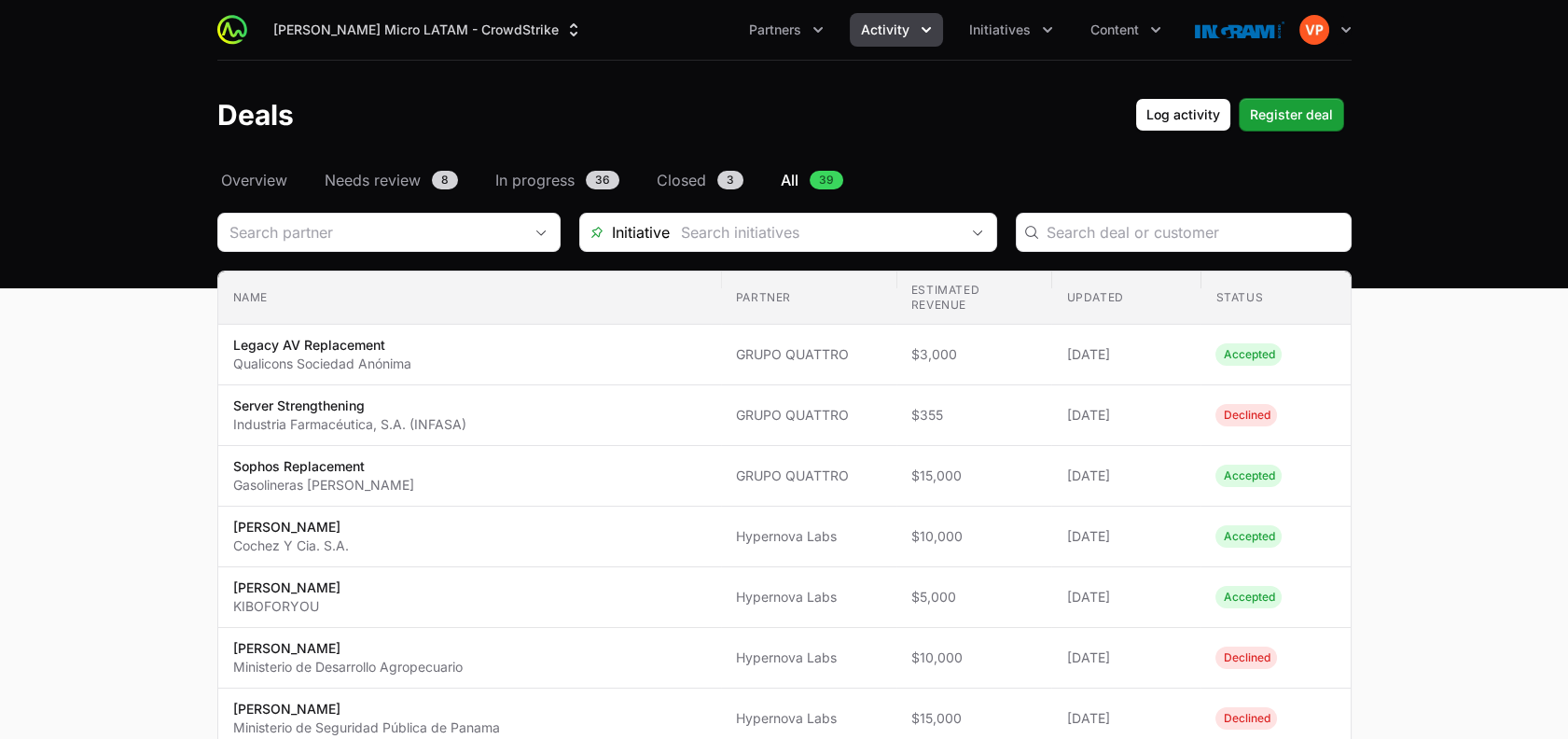
click at [914, 29] on button "Activity" at bounding box center [896, 30] width 93 height 34
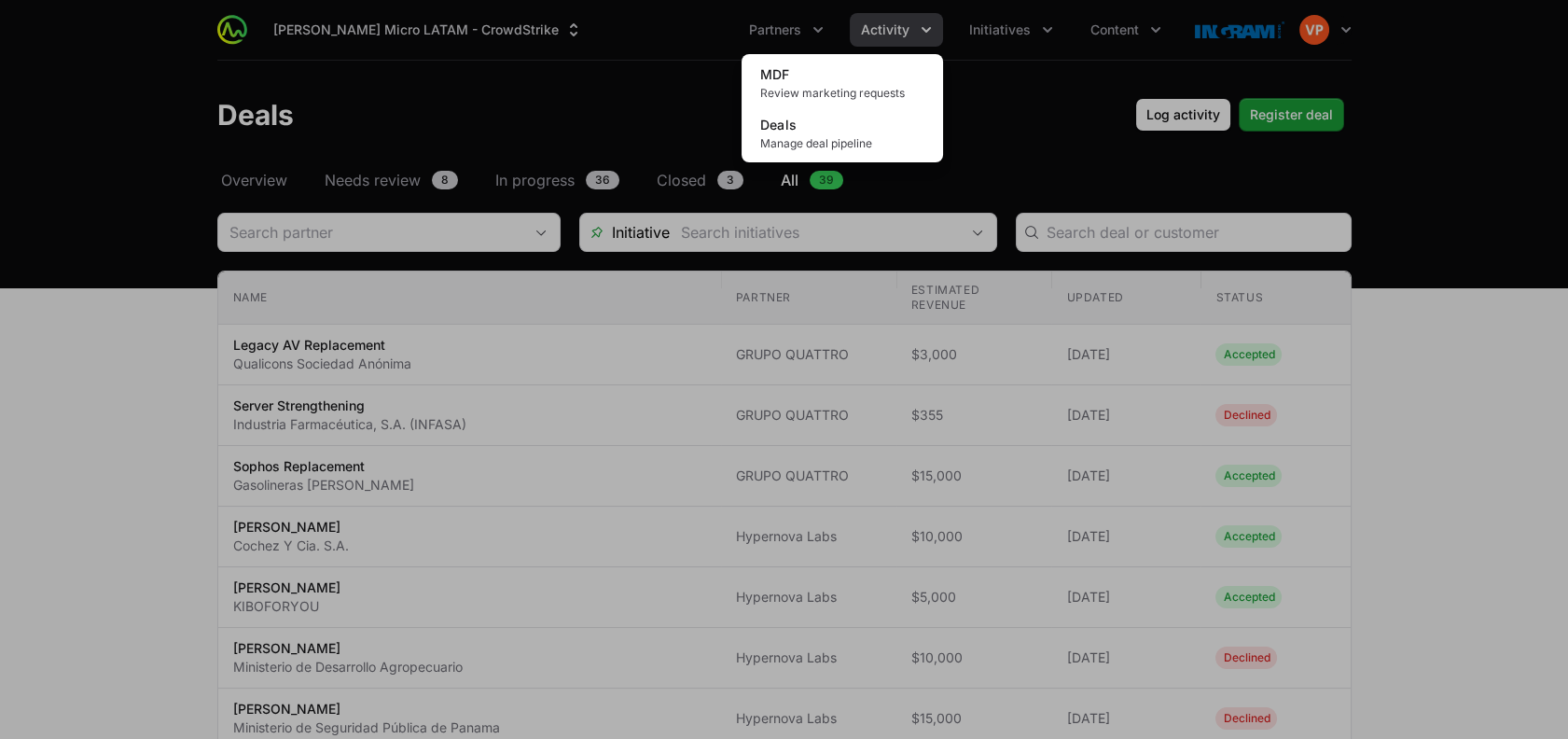
click at [1003, 87] on div "Activity menu" at bounding box center [784, 370] width 1568 height 739
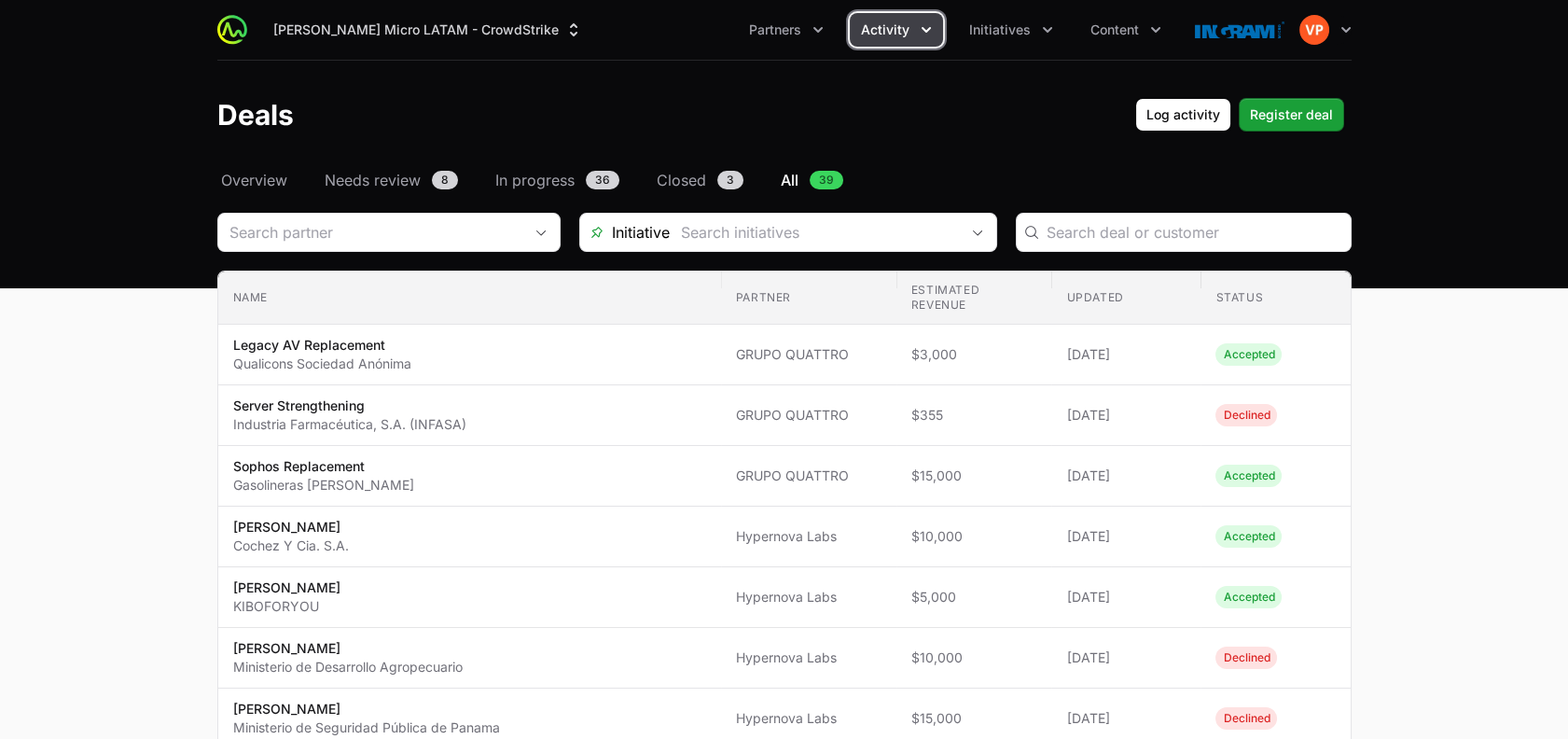
click at [911, 23] on button "Activity" at bounding box center [896, 30] width 93 height 34
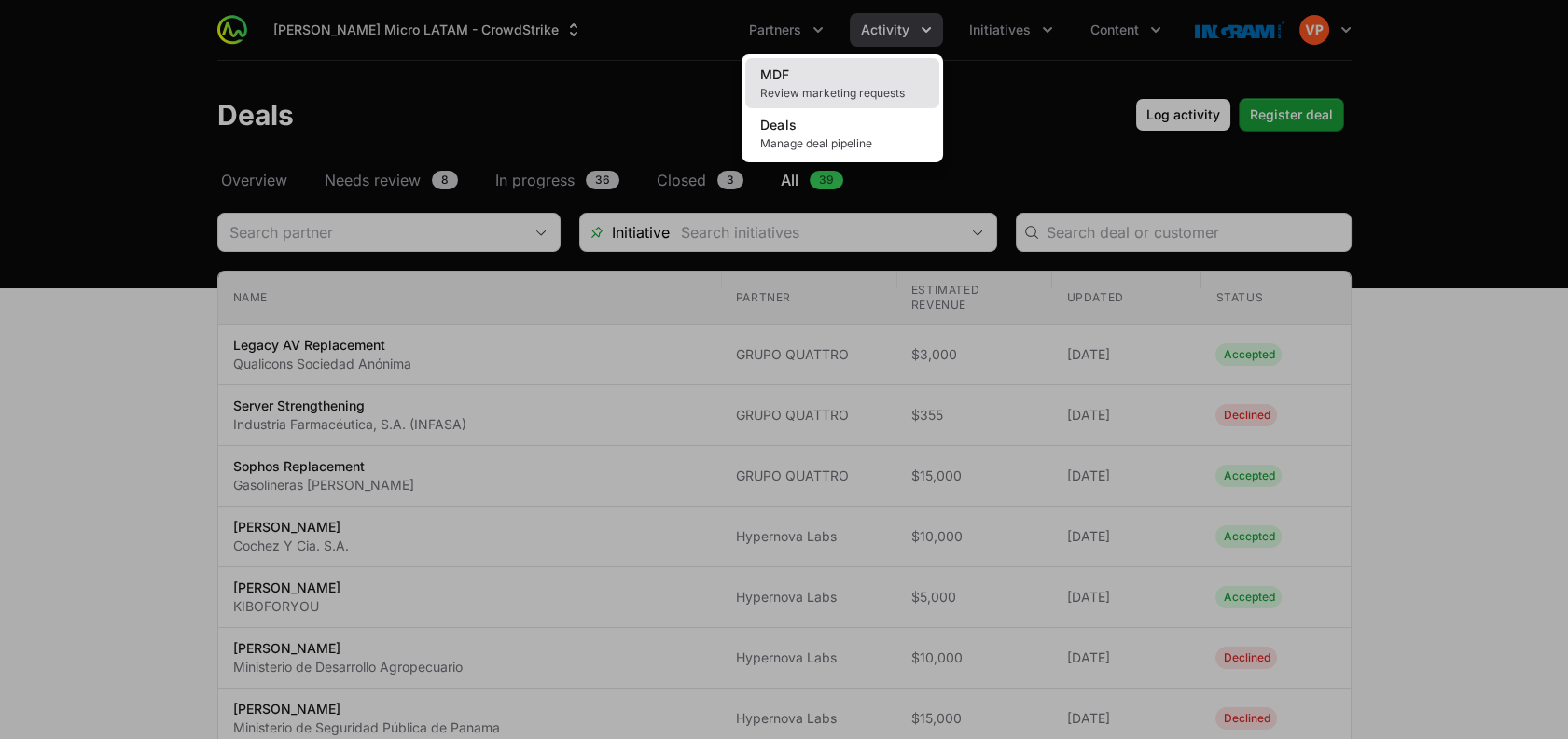
click at [835, 83] on link "MDF Review marketing requests" at bounding box center [841, 82] width 194 height 51
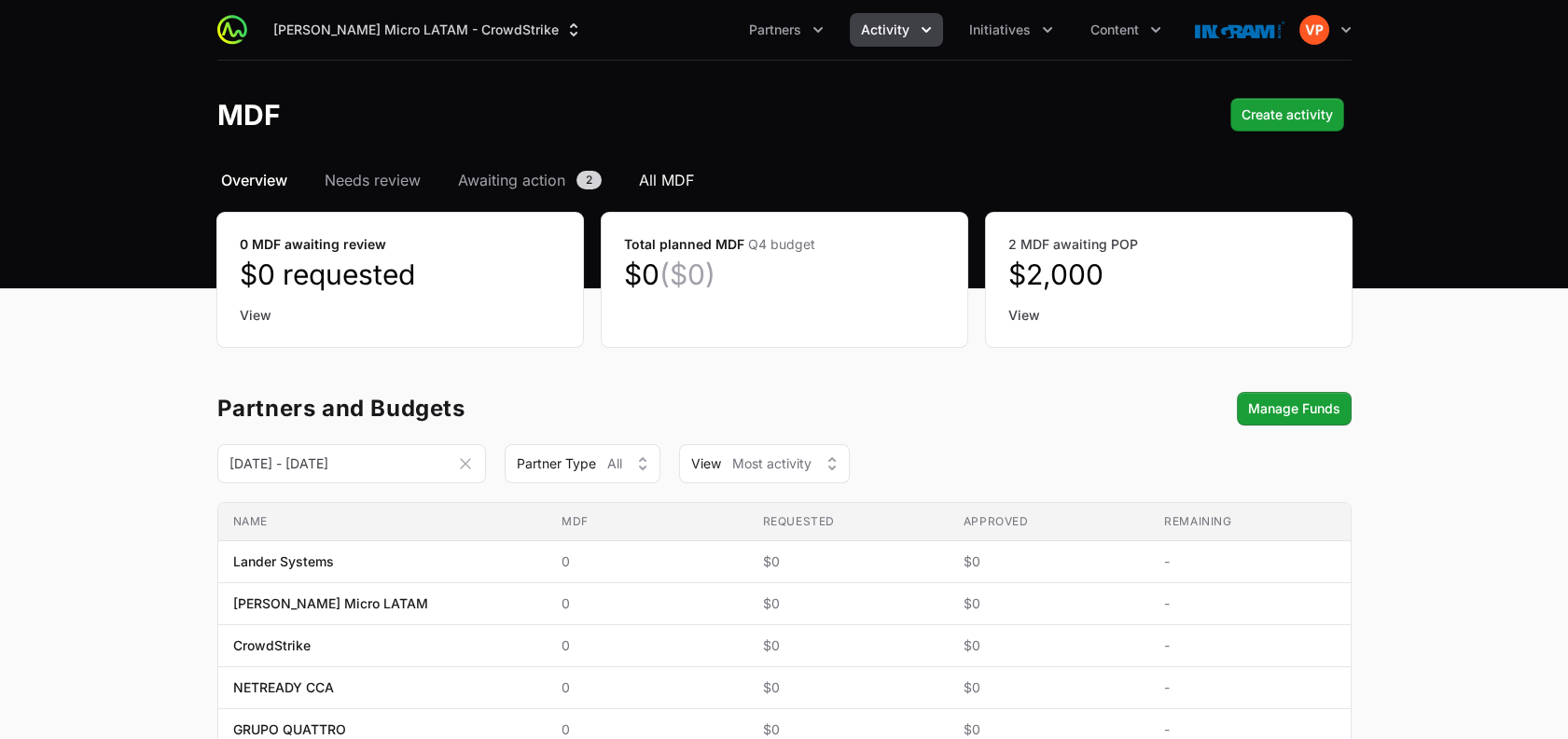
click at [668, 180] on span "All MDF" at bounding box center [665, 180] width 55 height 23
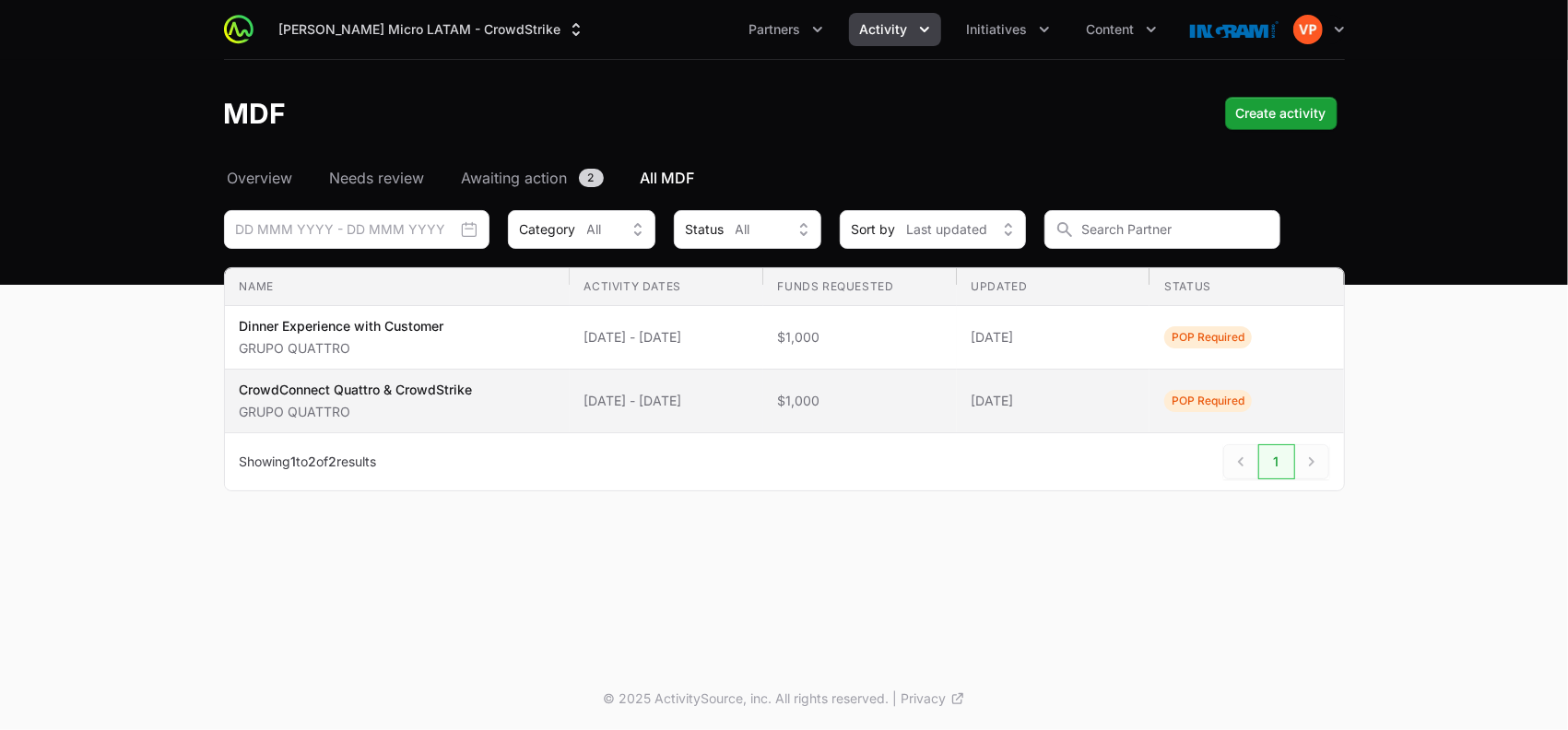
click at [764, 416] on td "Activity Dates 26 Sep 2025 - 26 Sep 2025" at bounding box center [666, 401] width 193 height 64
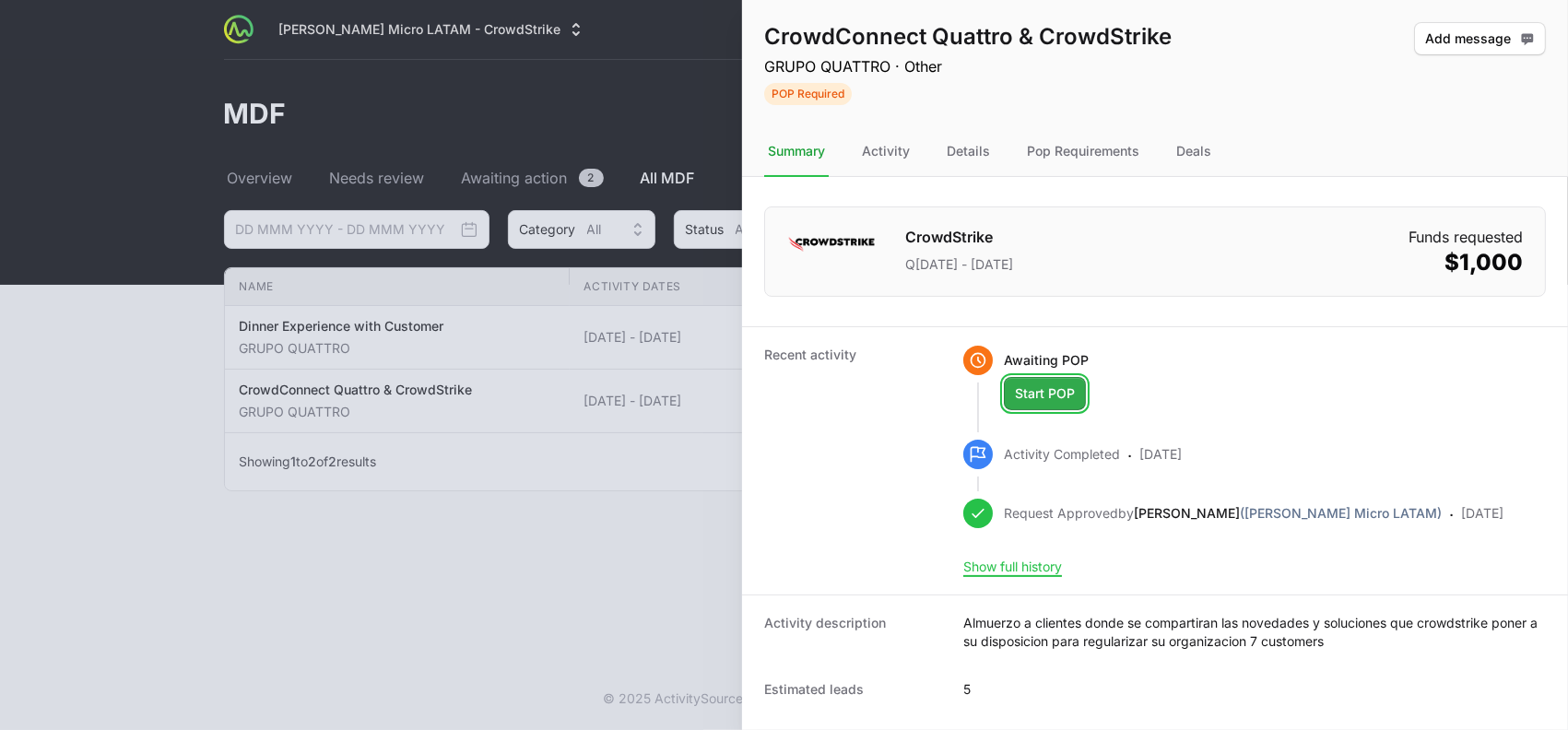
click at [1040, 400] on span "Start POP" at bounding box center [1045, 393] width 60 height 23
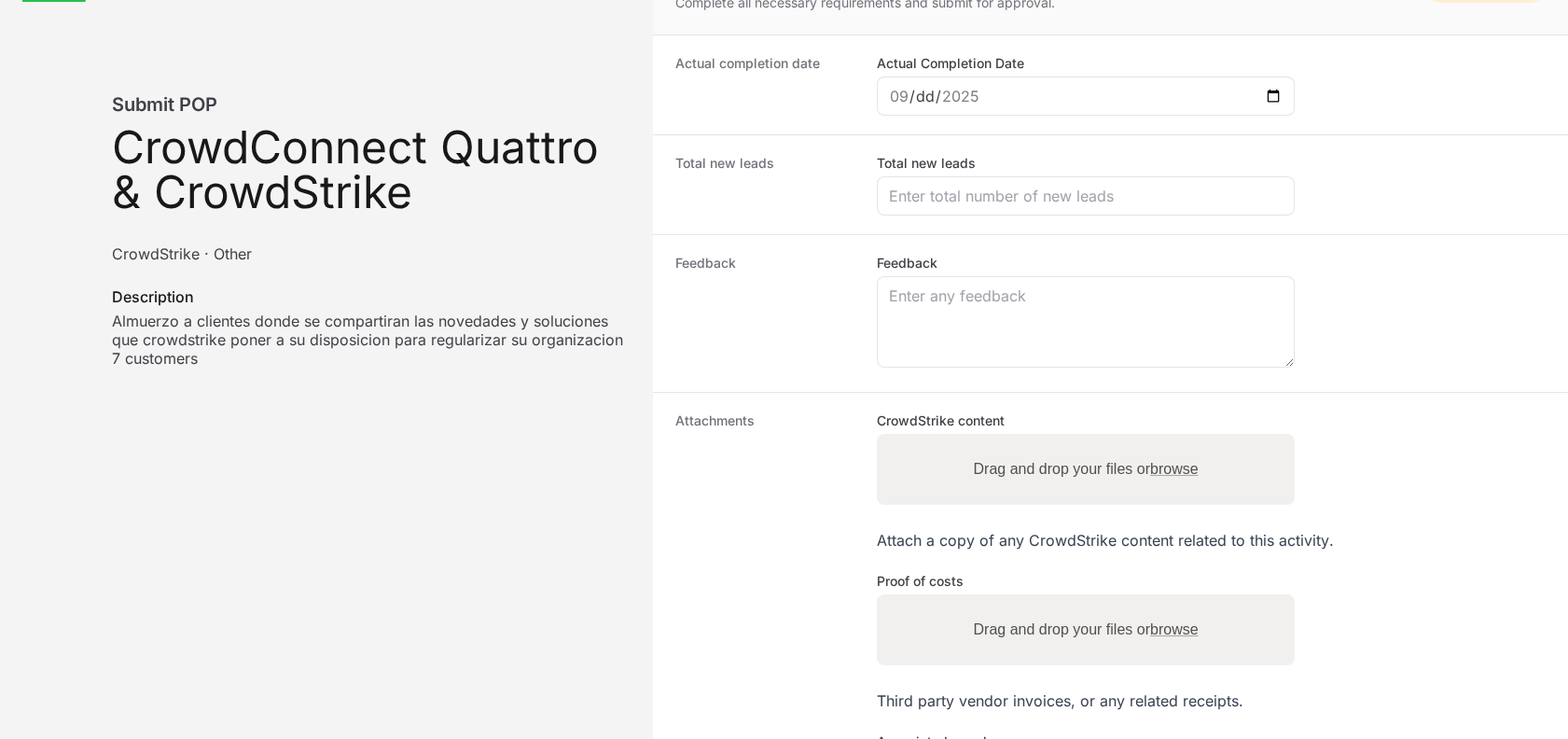
scroll to position [23, 0]
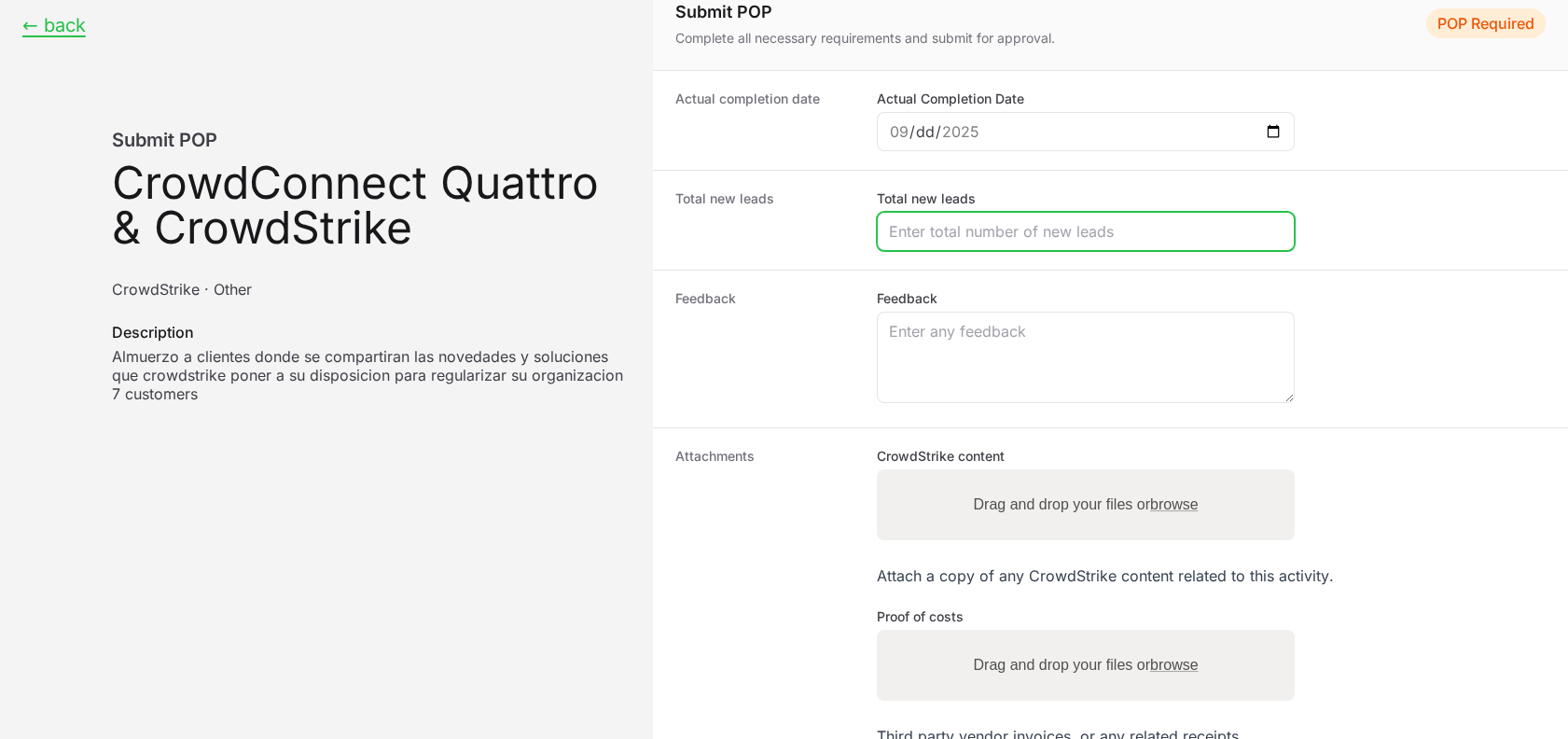
click at [933, 221] on input "Total new leads" at bounding box center [1085, 231] width 393 height 23
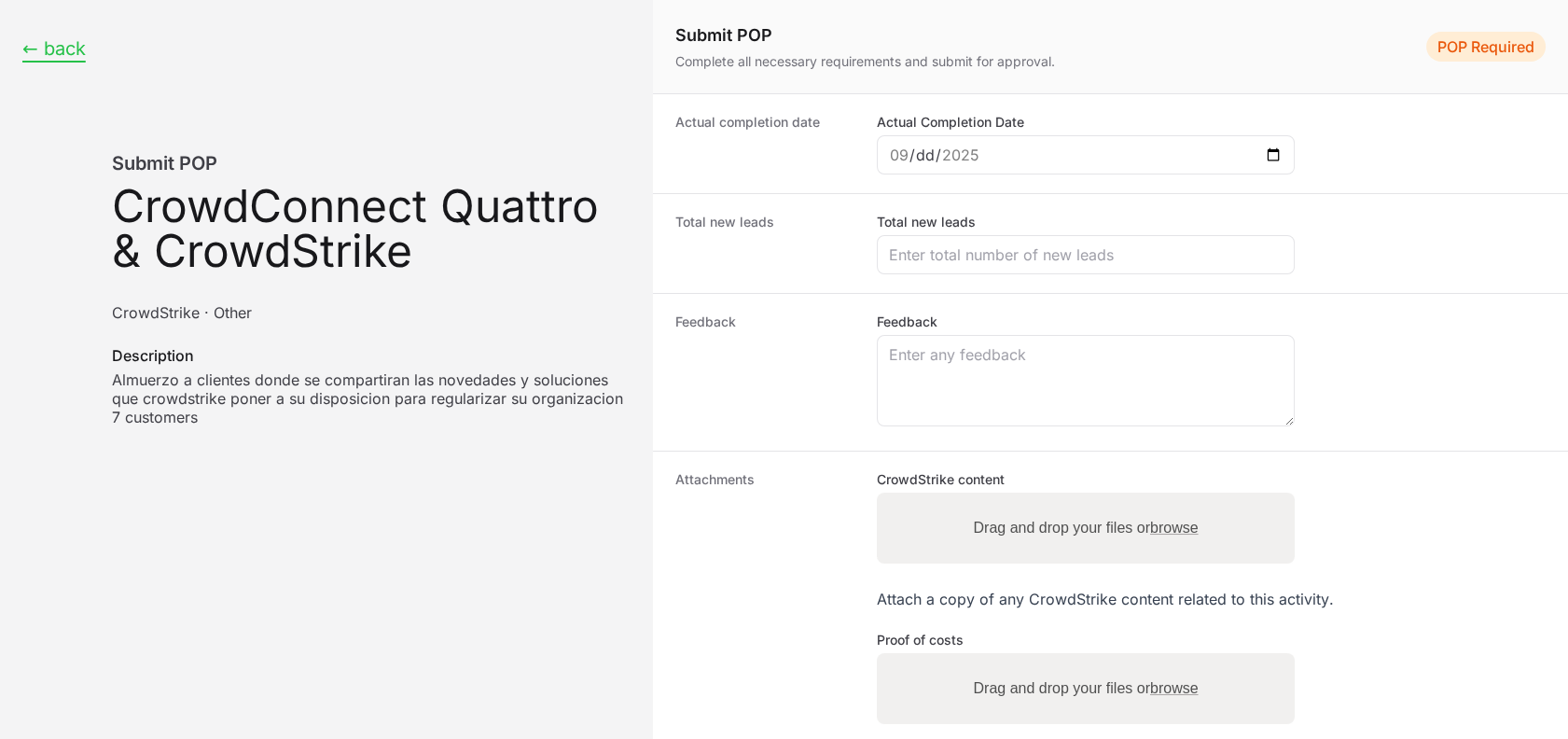
click at [27, 46] on button "← back" at bounding box center [55, 49] width 64 height 23
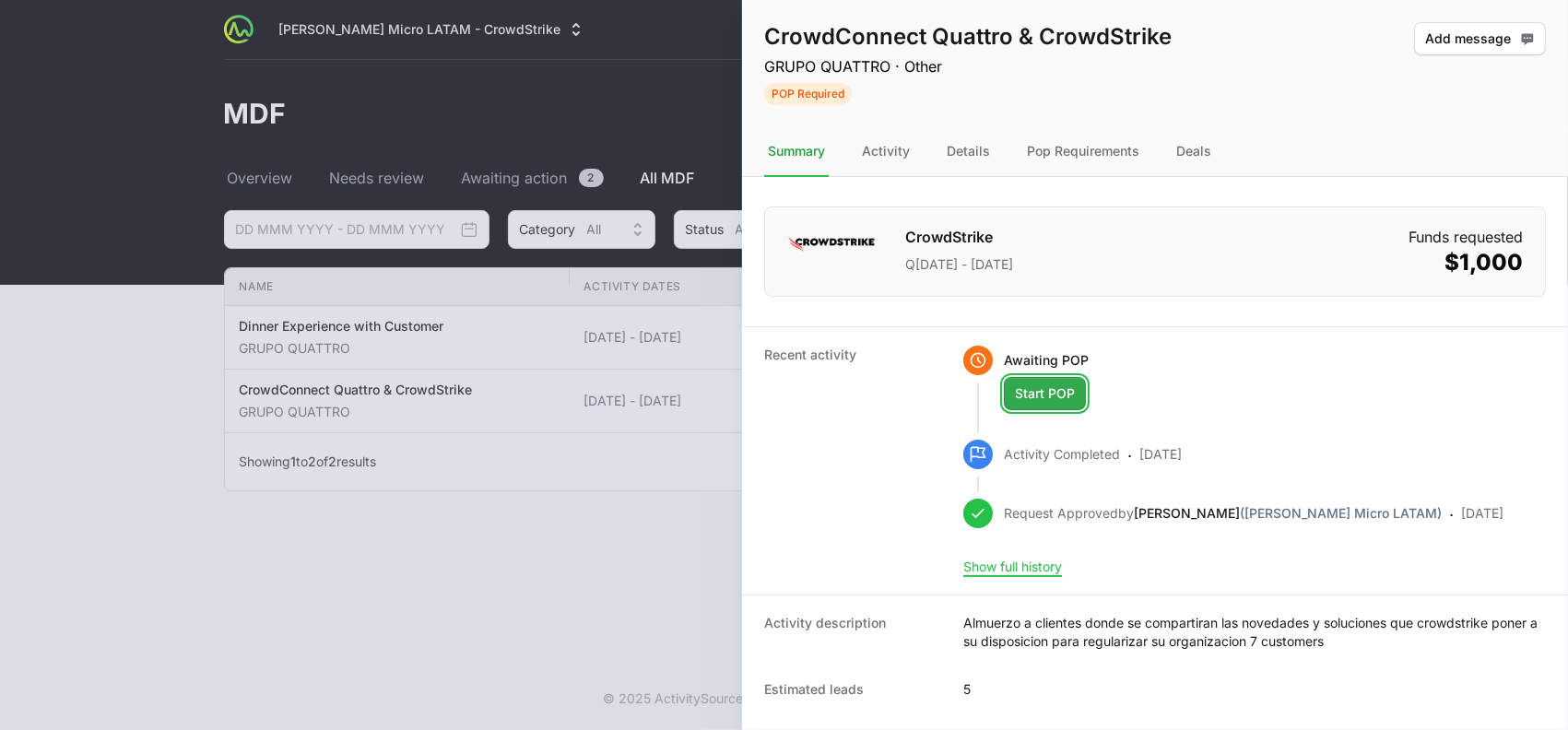
click at [1036, 391] on span "Start POP" at bounding box center [1045, 393] width 60 height 23
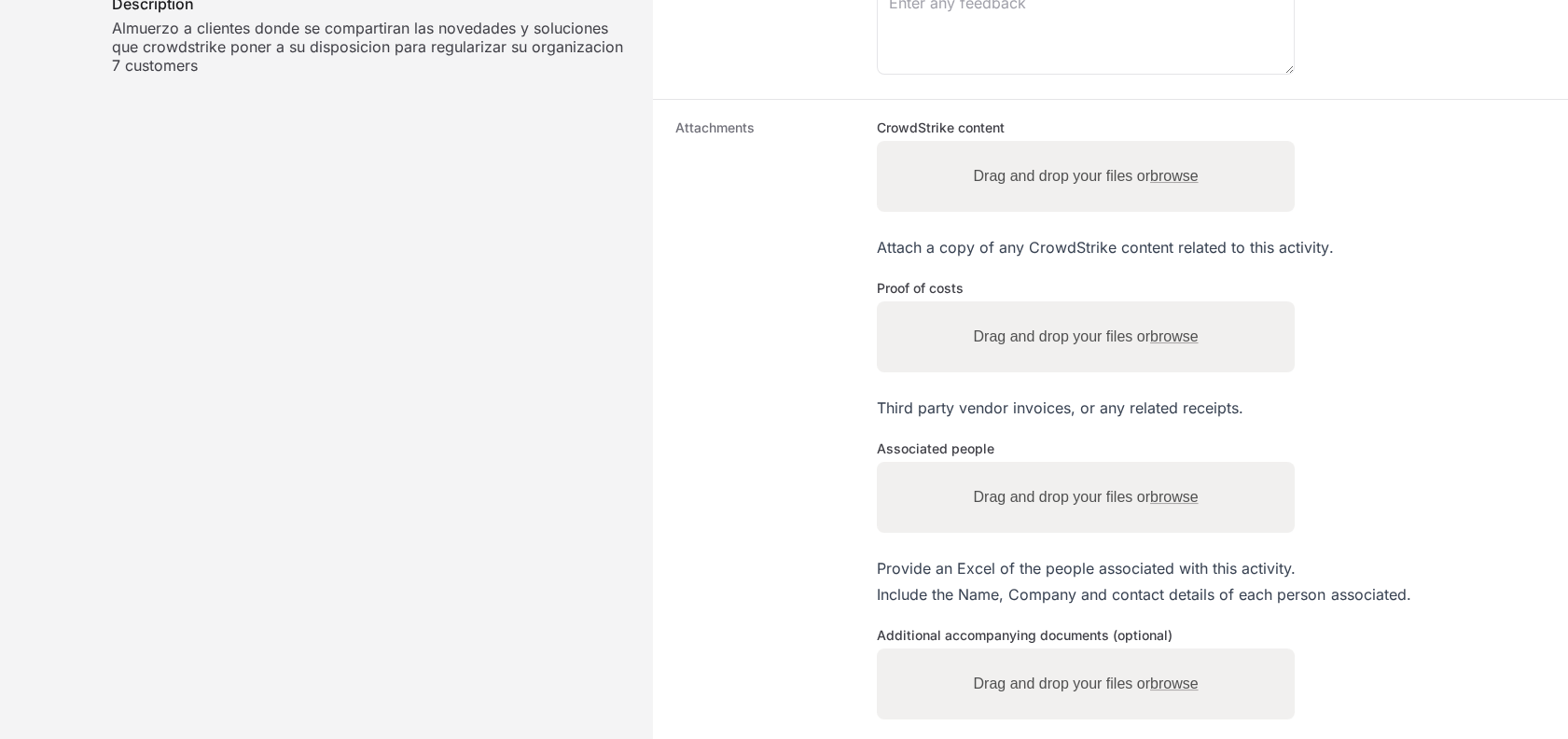
scroll to position [359, 0]
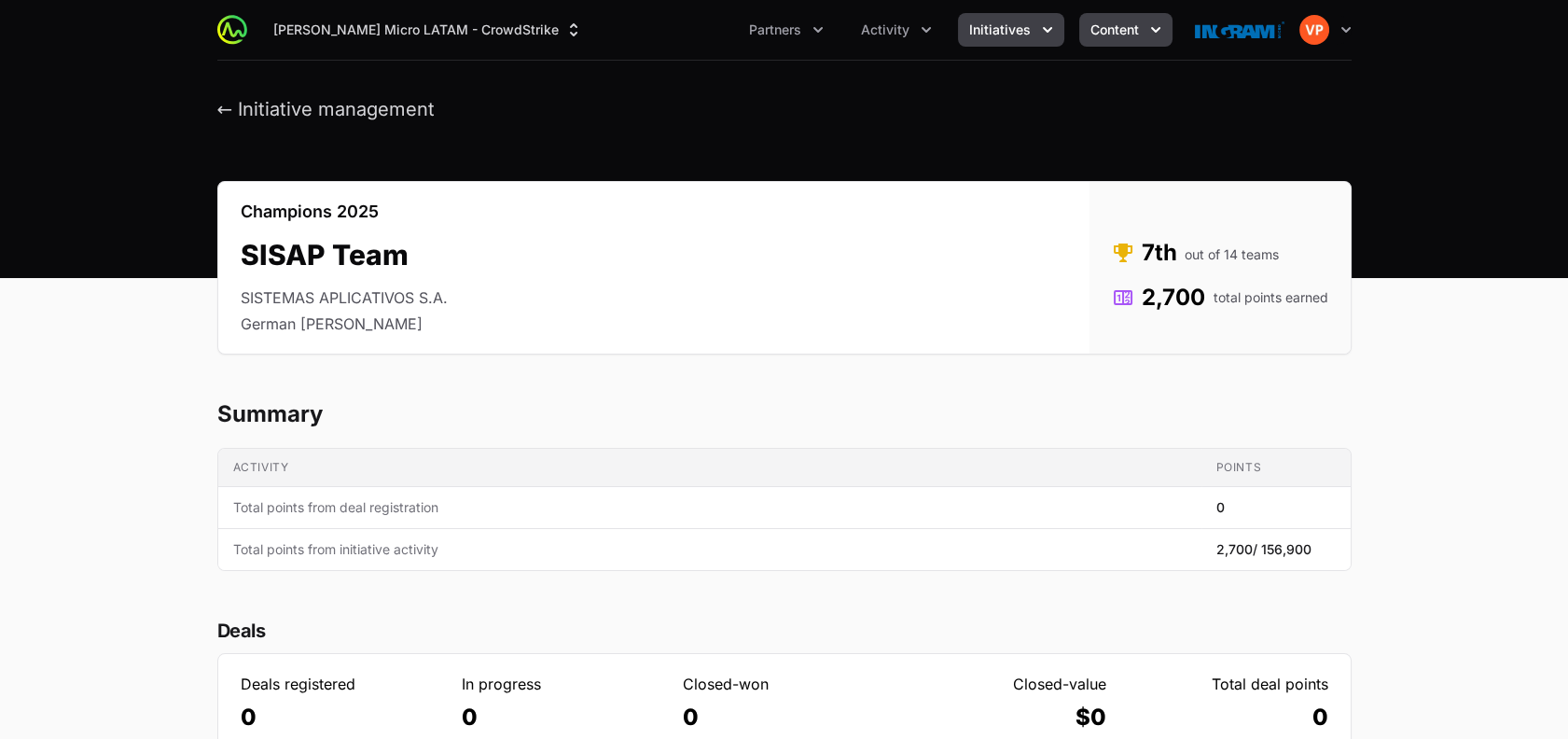
click at [1104, 33] on span "Content" at bounding box center [1114, 30] width 49 height 19
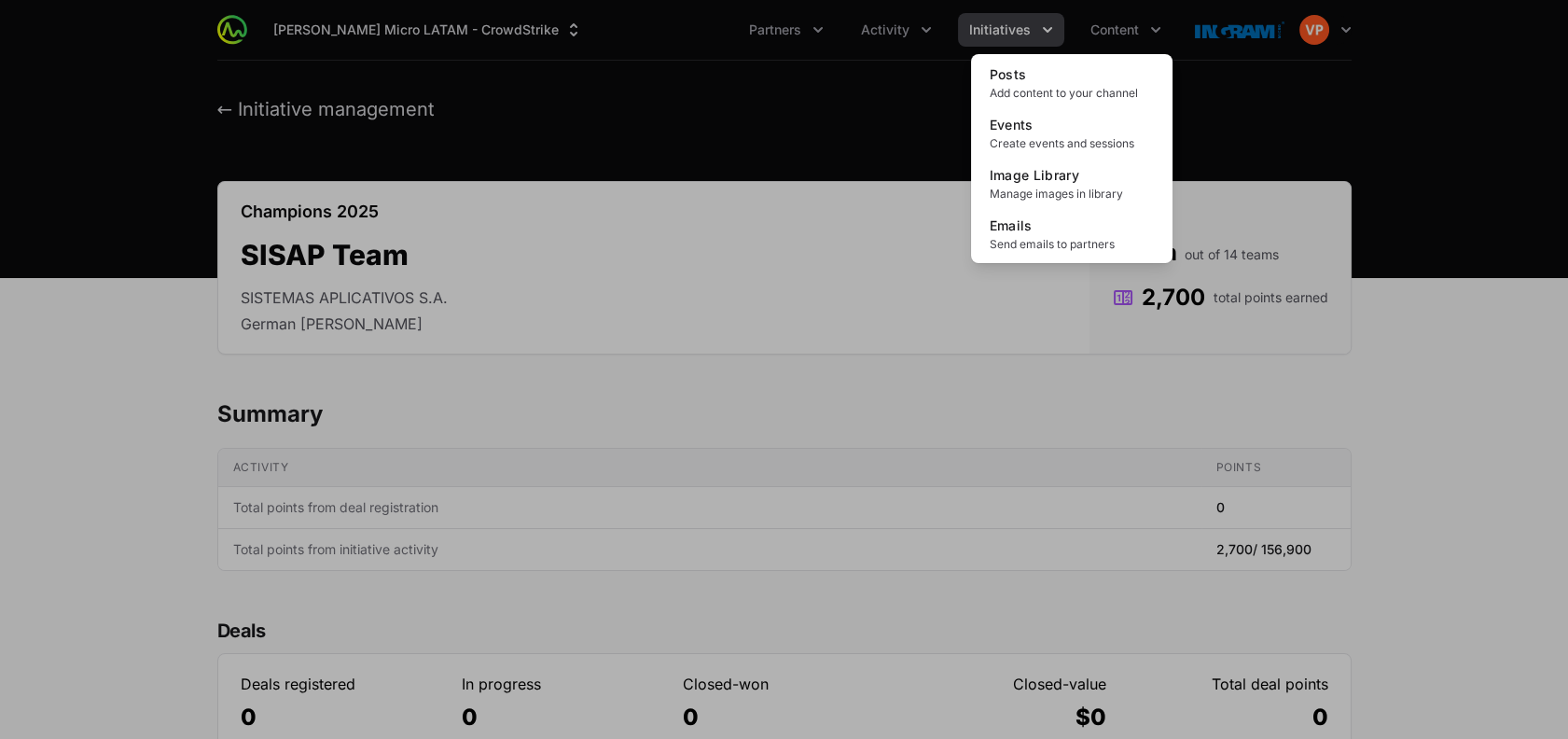
click at [1017, 17] on div "Content menu" at bounding box center [784, 370] width 1568 height 739
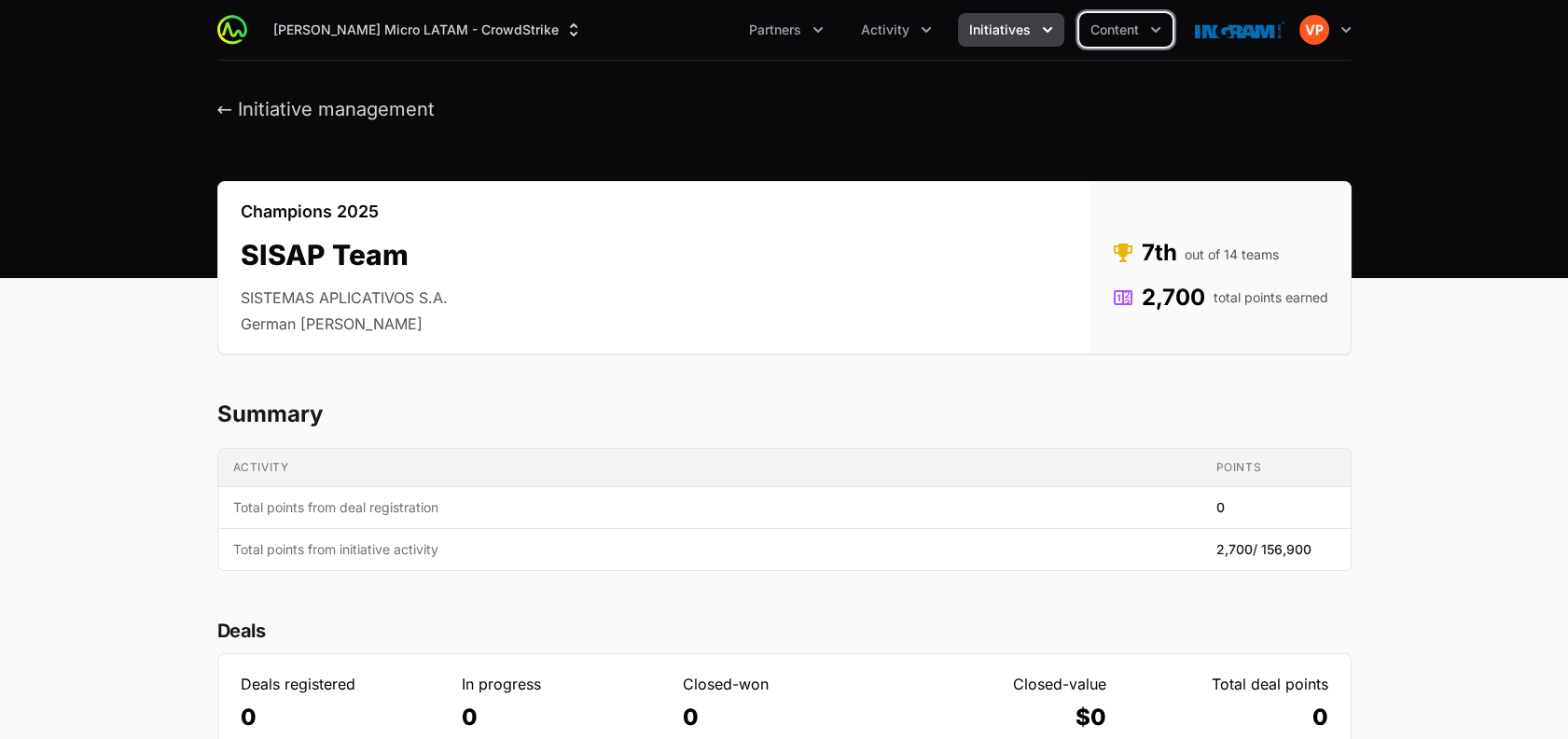
click at [1017, 17] on button "Initiatives" at bounding box center [1010, 30] width 106 height 34
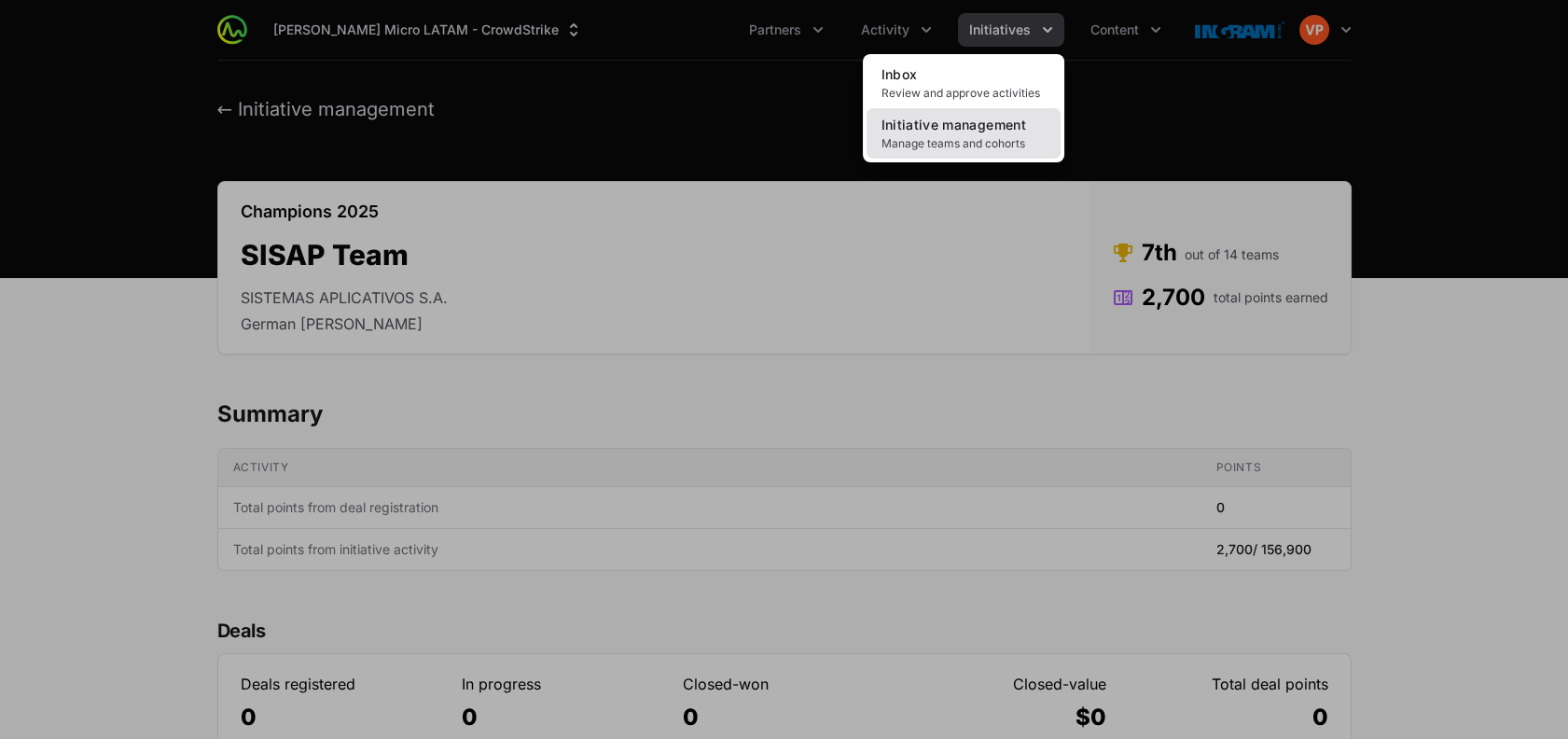
click at [918, 117] on span "Initiative management" at bounding box center [953, 124] width 145 height 16
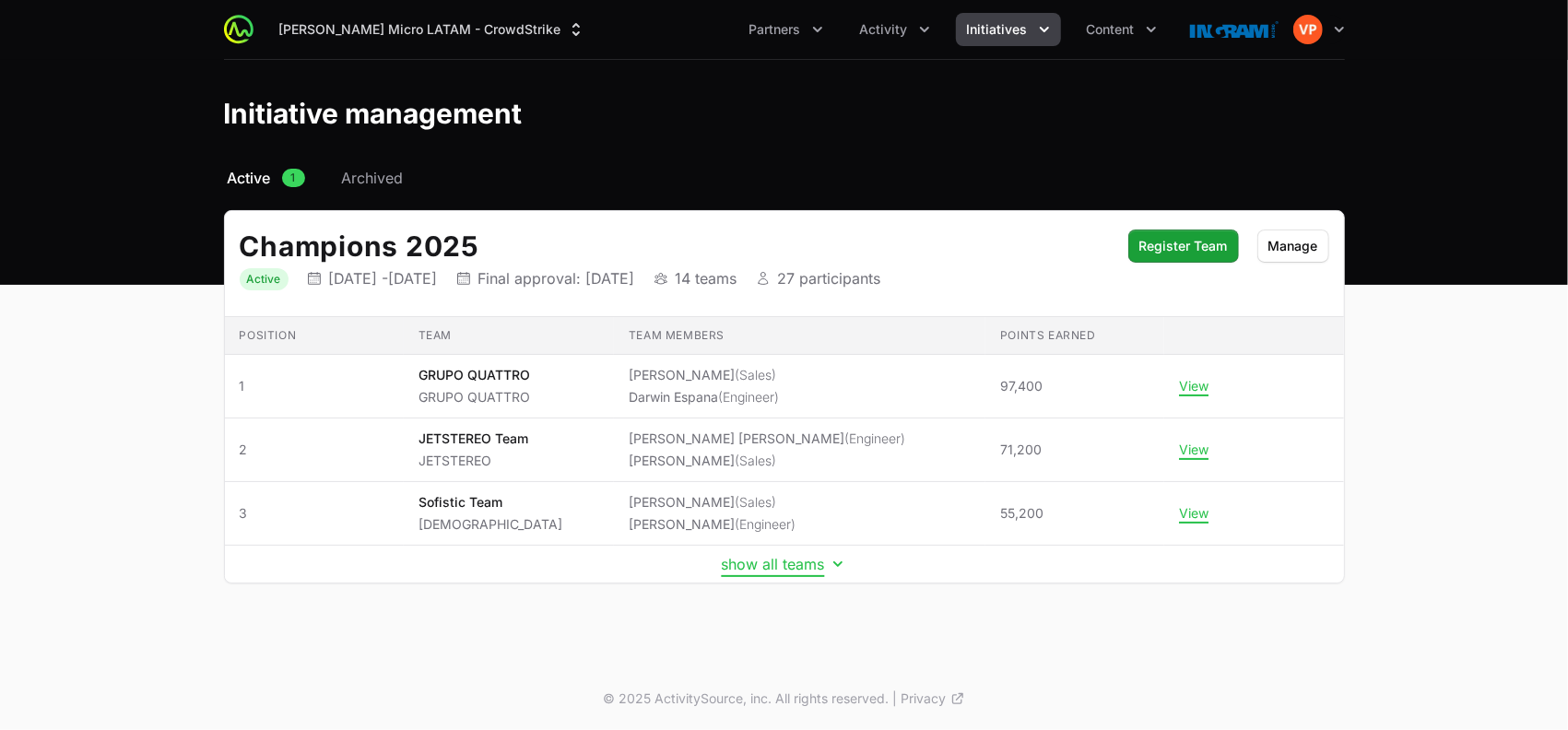
click at [772, 562] on button "show all teams" at bounding box center [784, 563] width 126 height 19
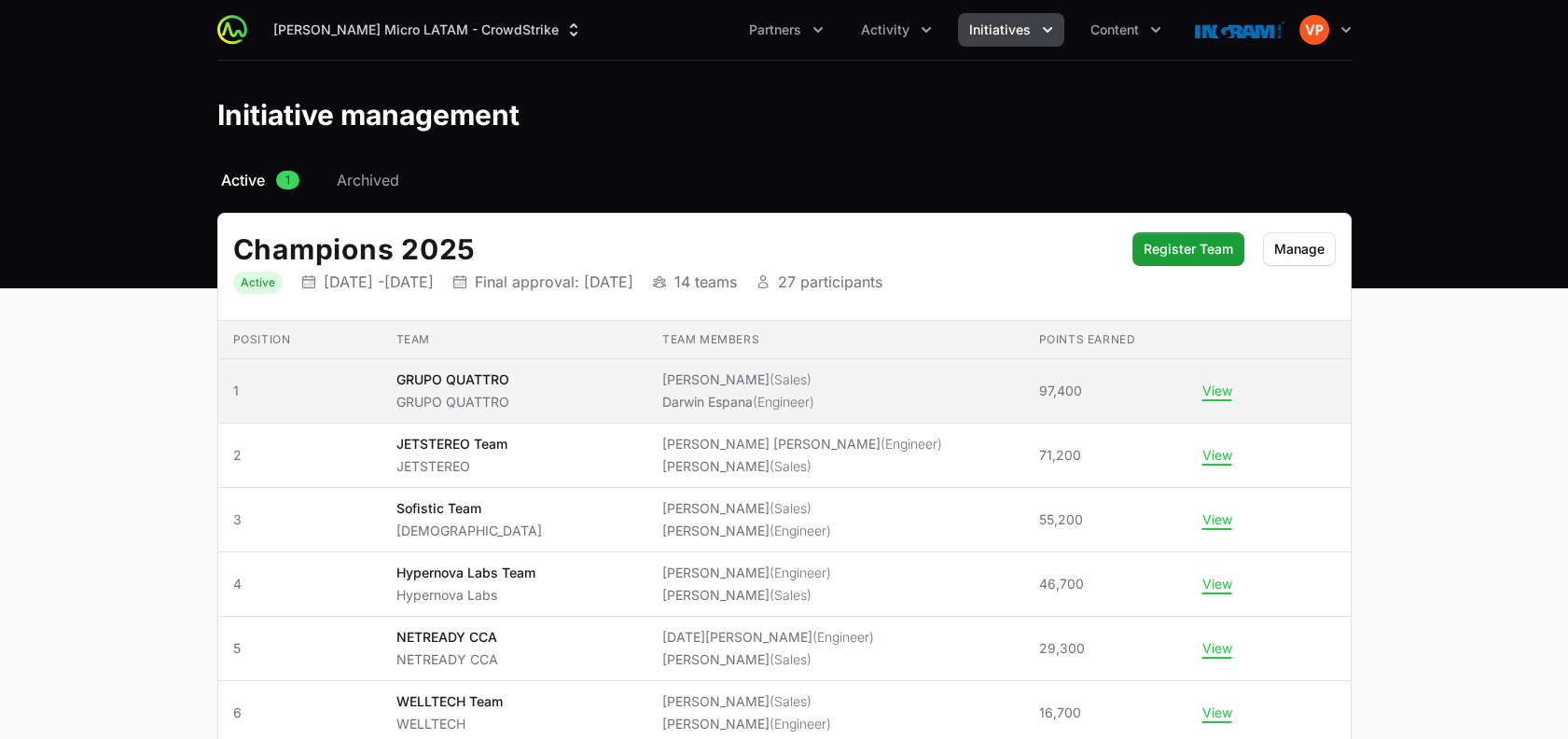
click at [731, 410] on td "Team members [PERSON_NAME] (Sales) [PERSON_NAME] (Engineer)" at bounding box center [835, 391] width 376 height 65
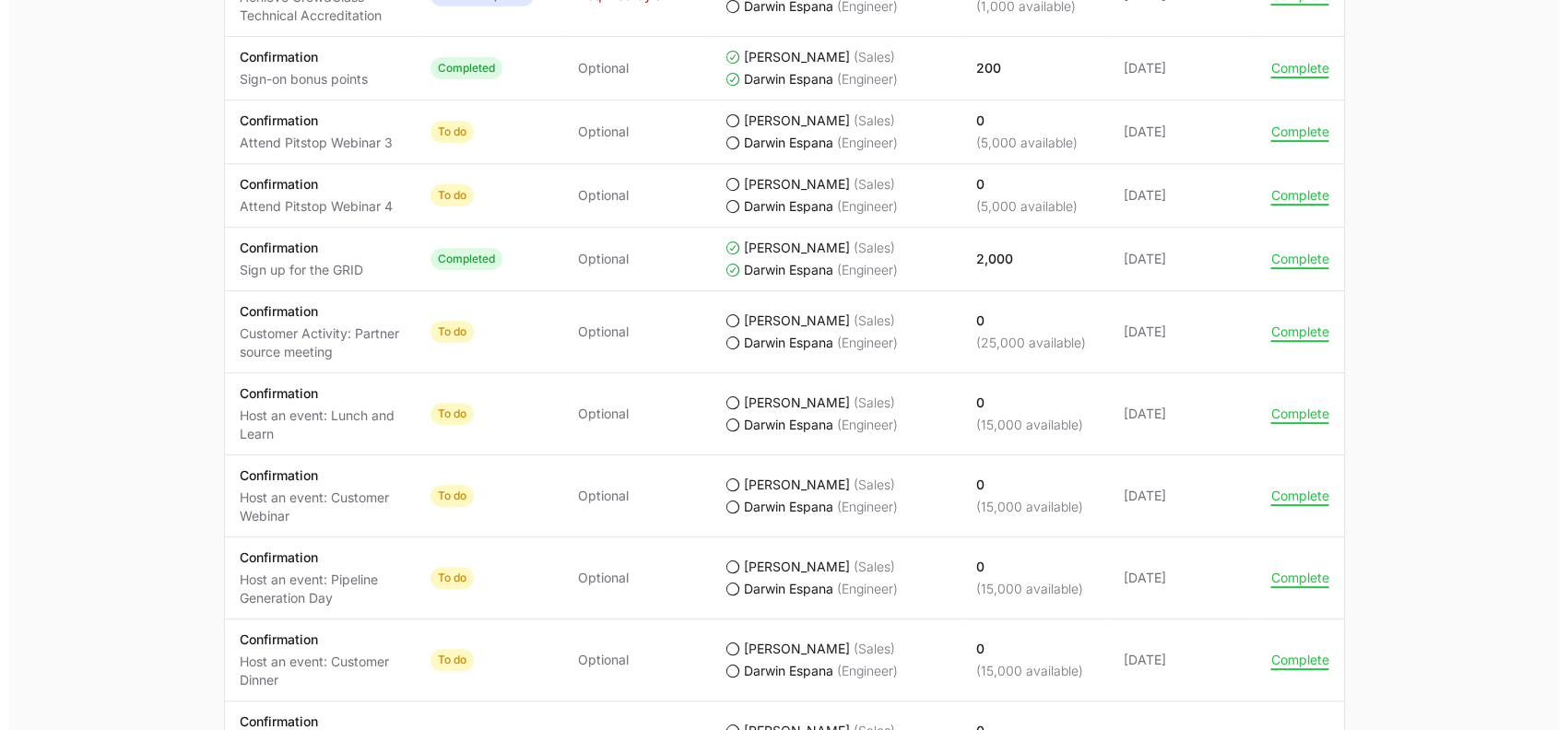
scroll to position [1446, 0]
click at [1293, 323] on button "Complete" at bounding box center [1291, 330] width 58 height 17
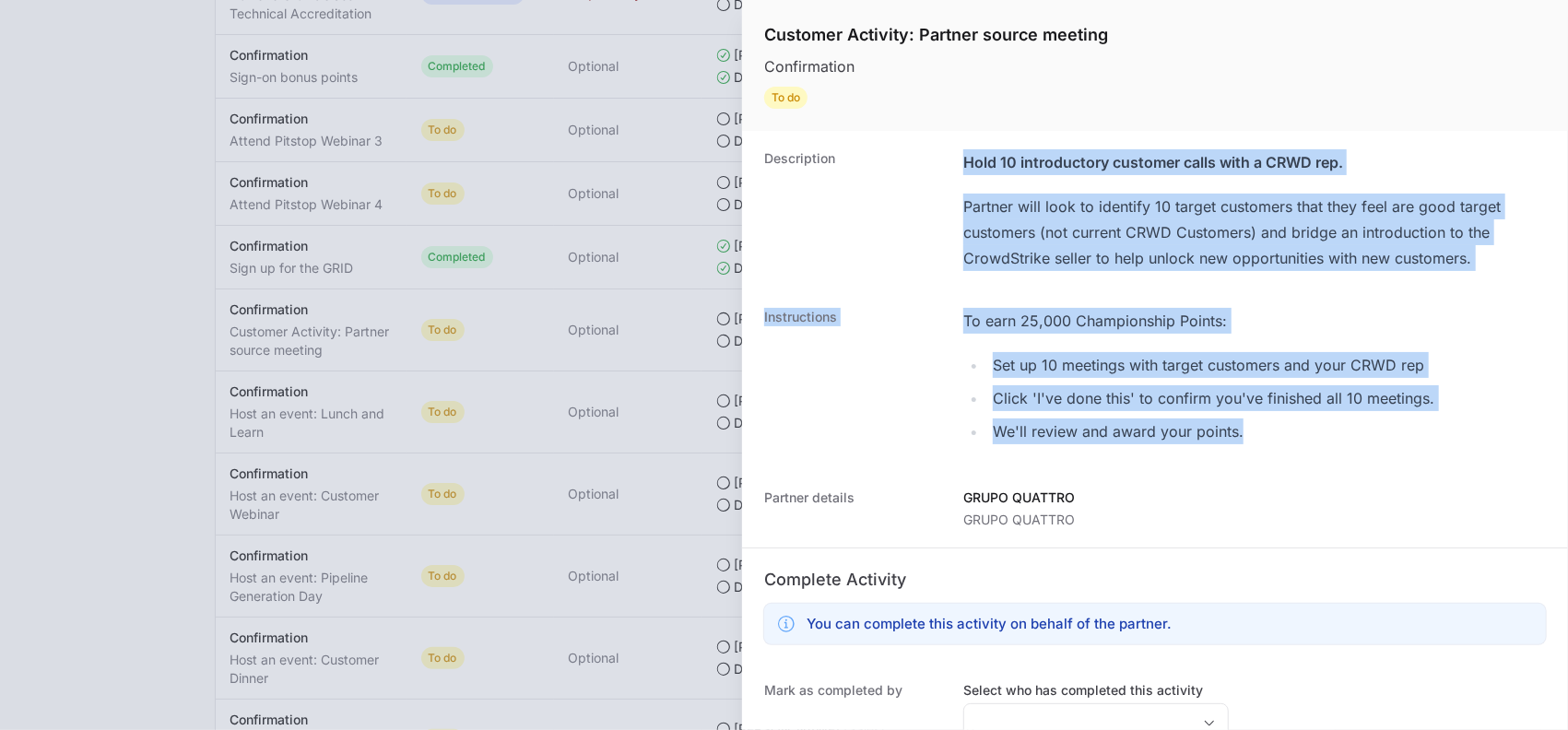
drag, startPoint x: 1279, startPoint y: 442, endPoint x: 957, endPoint y: 165, distance: 424.8
click at [957, 165] on dl "Description Hold 10 introductory customer calls with a CRWD rep. Partner will l…" at bounding box center [1155, 553] width 826 height 847
copy dl "Hold 10 introductory customer calls with a CRWD rep. Partner will look to ident…"
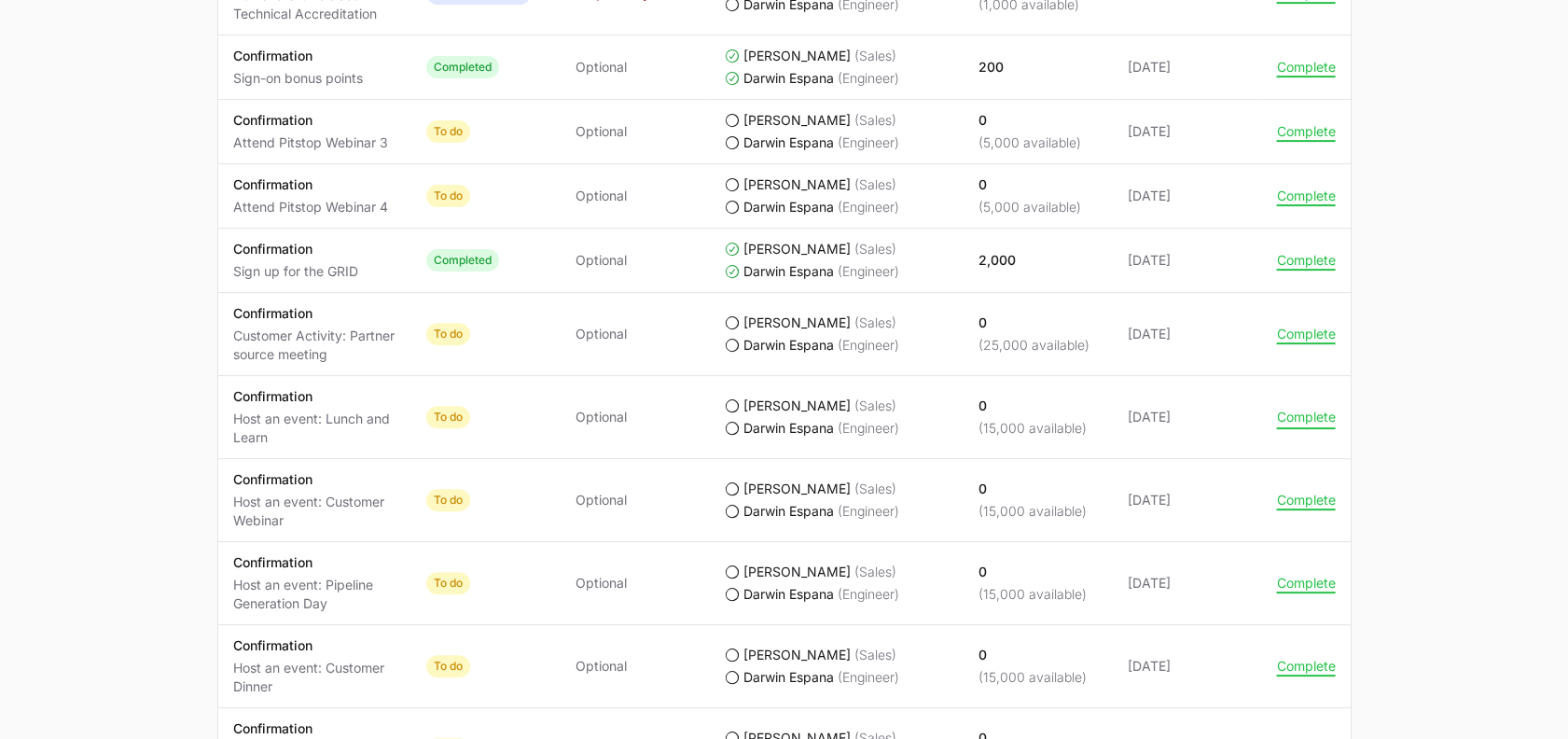
click at [1298, 413] on button "Complete" at bounding box center [1306, 416] width 59 height 17
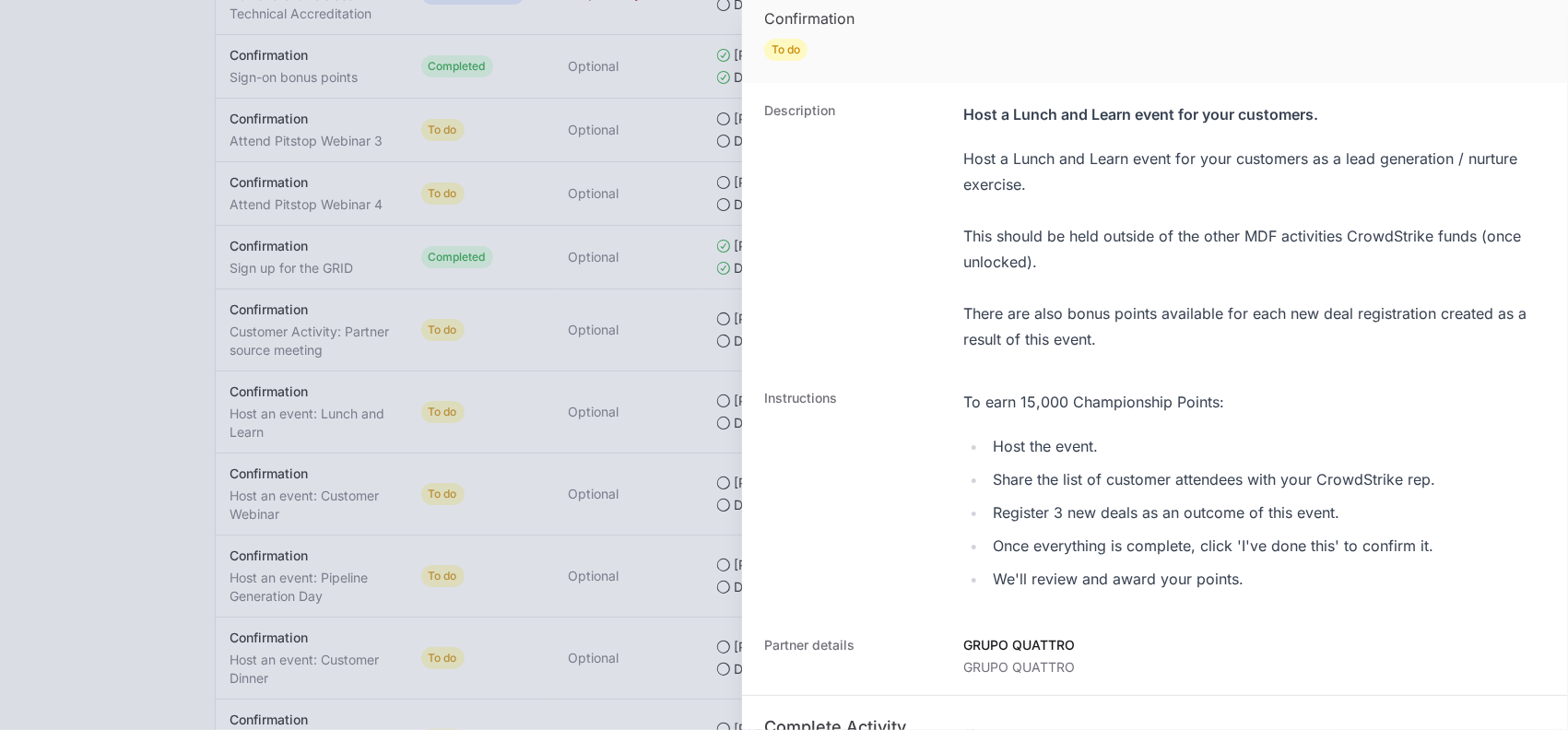
scroll to position [52, 0]
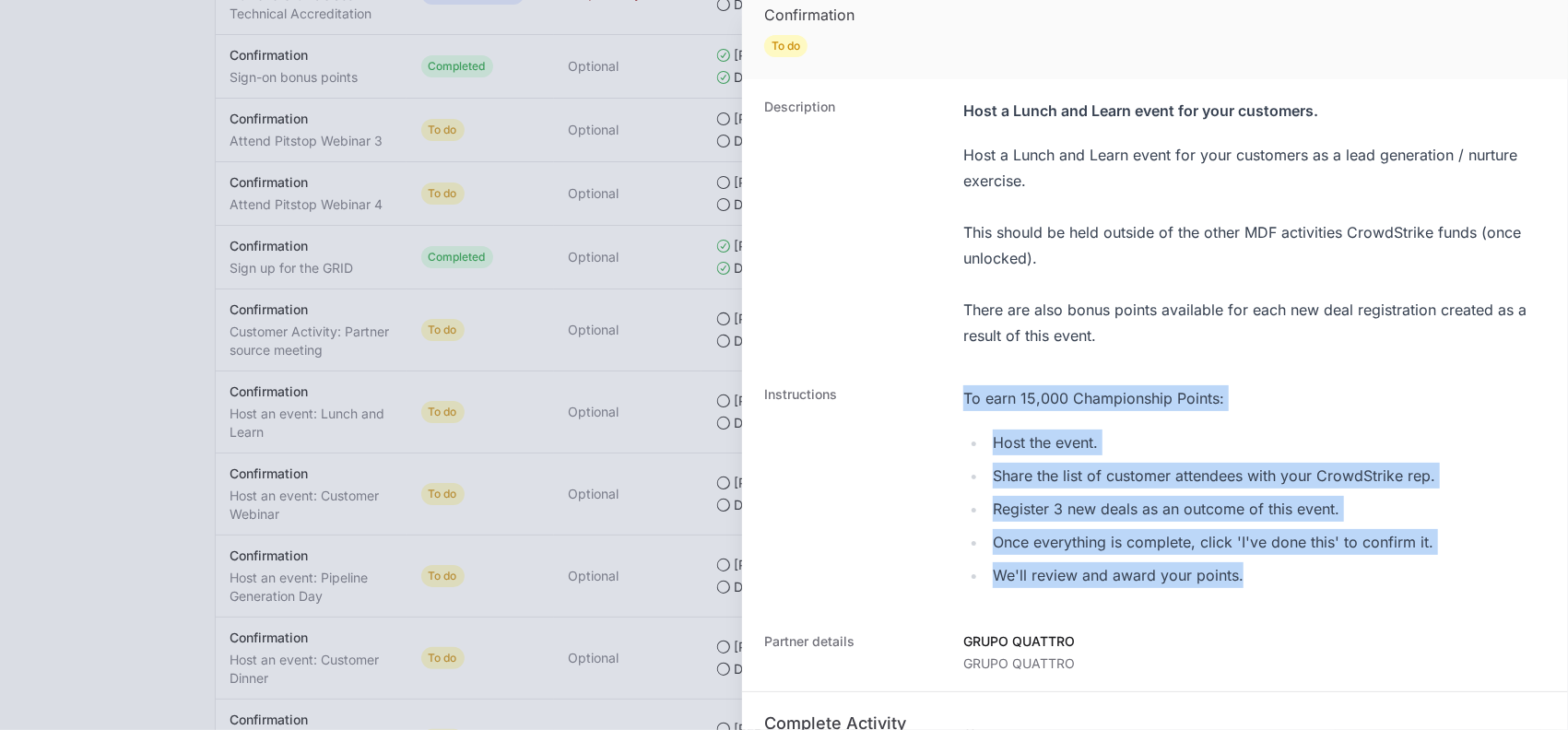
drag, startPoint x: 1254, startPoint y: 583, endPoint x: 953, endPoint y: 401, distance: 351.7
click at [953, 401] on div "Instructions To earn 15,000 Championship Points: Host the event. Share the list…" at bounding box center [1155, 491] width 826 height 247
copy div "To earn 15,000 Championship Points: Host the event. Share the list of customer …"
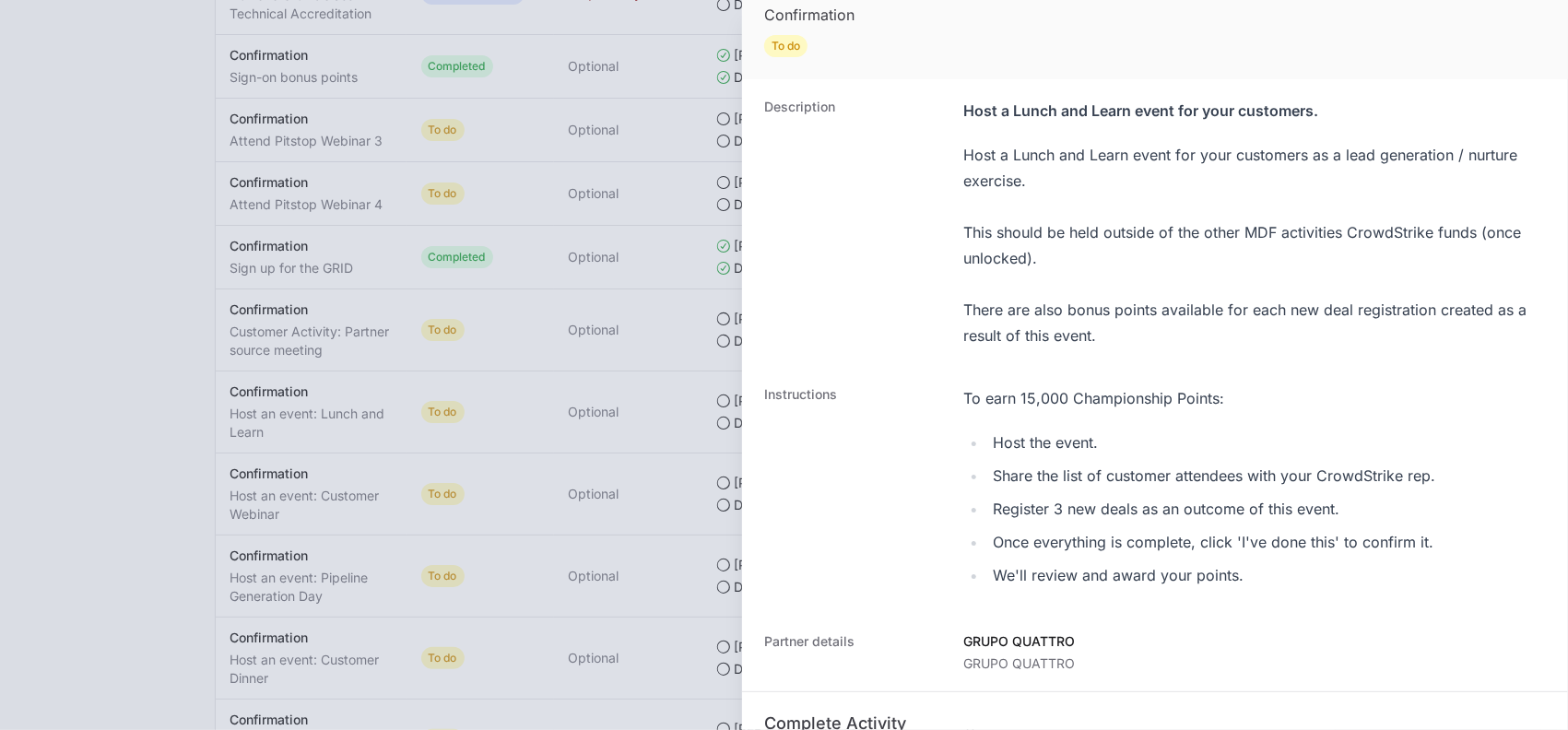
click at [915, 340] on dt "Description" at bounding box center [852, 223] width 177 height 250
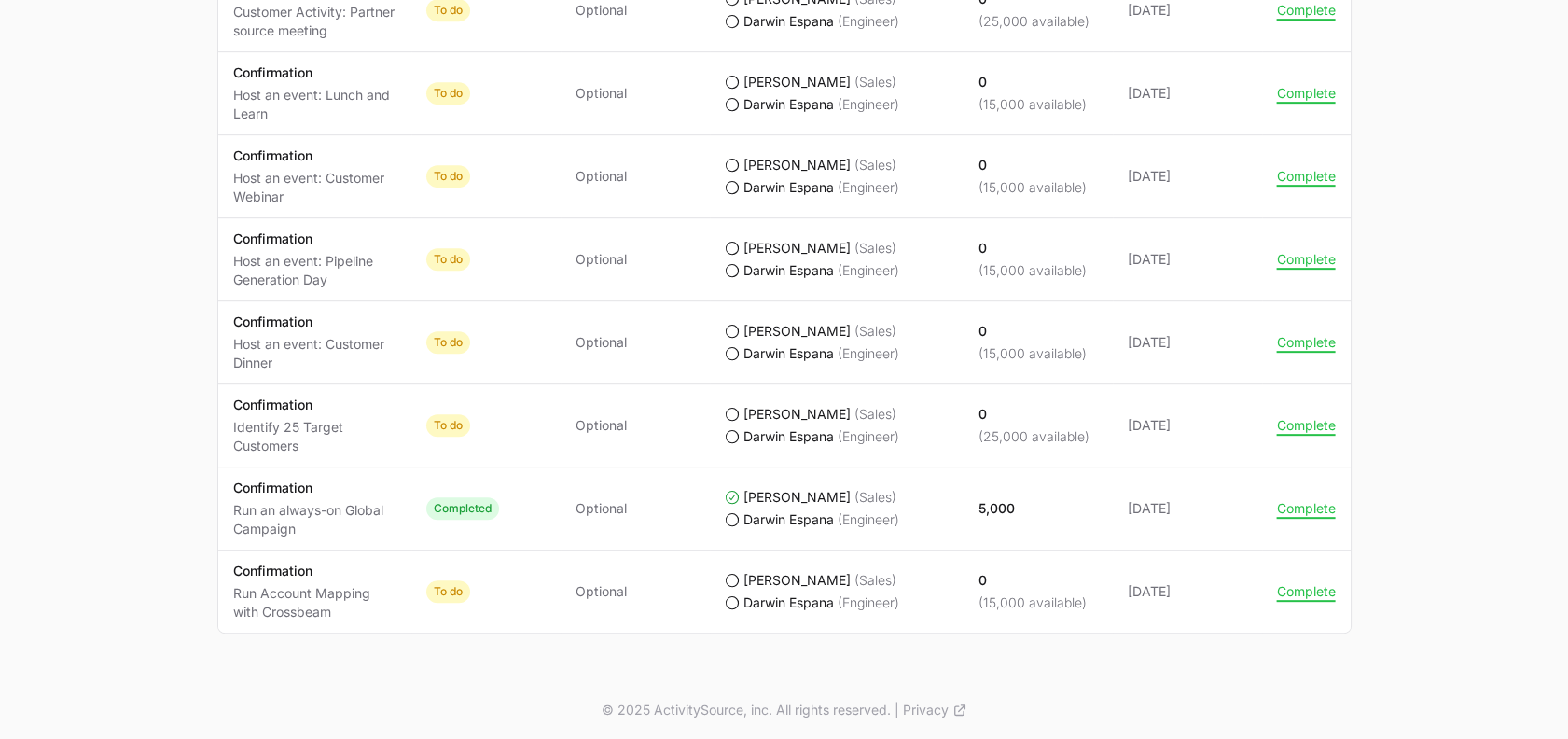
scroll to position [1788, 0]
click at [1291, 508] on button "Complete" at bounding box center [1306, 508] width 59 height 17
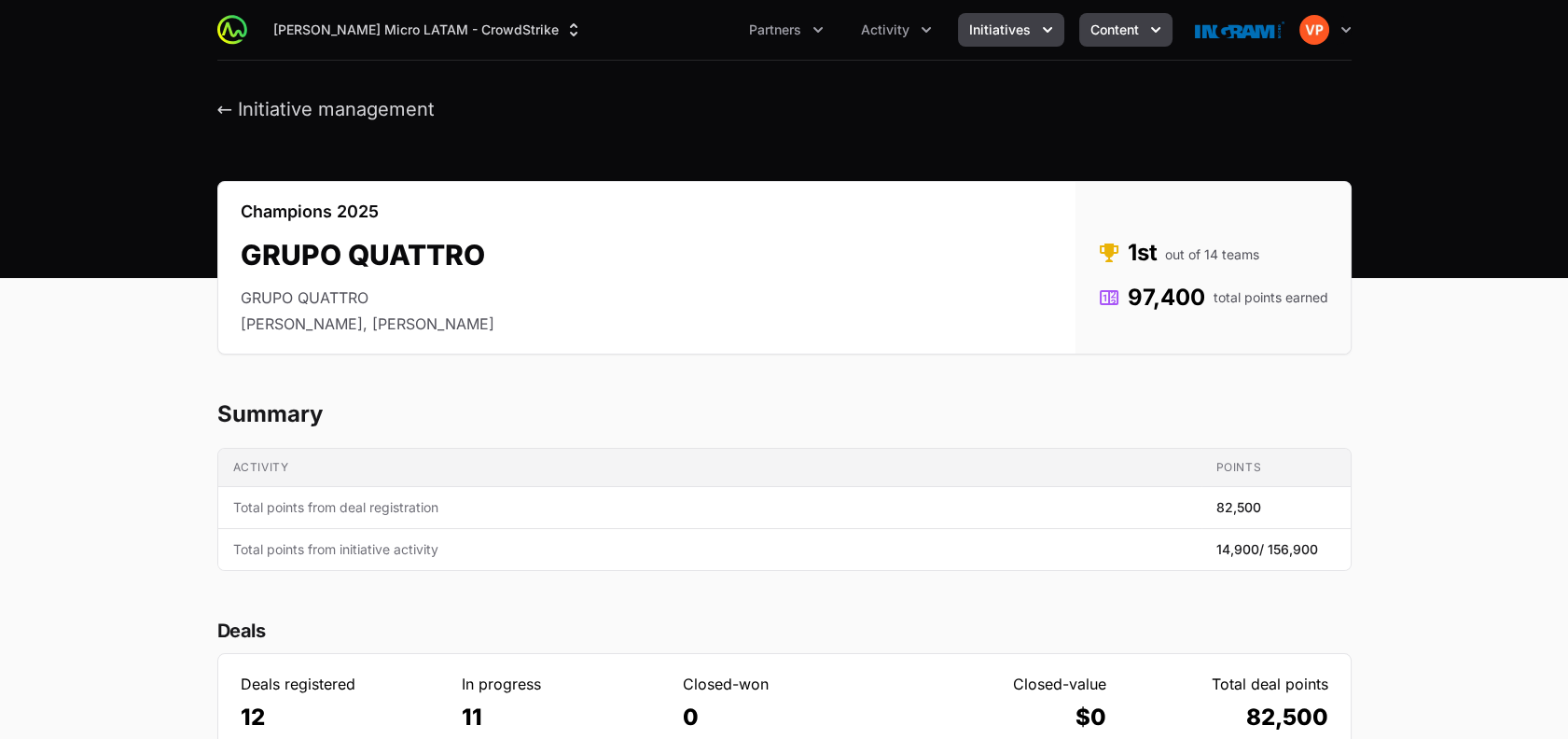
click at [1099, 43] on button "Content" at bounding box center [1125, 30] width 93 height 34
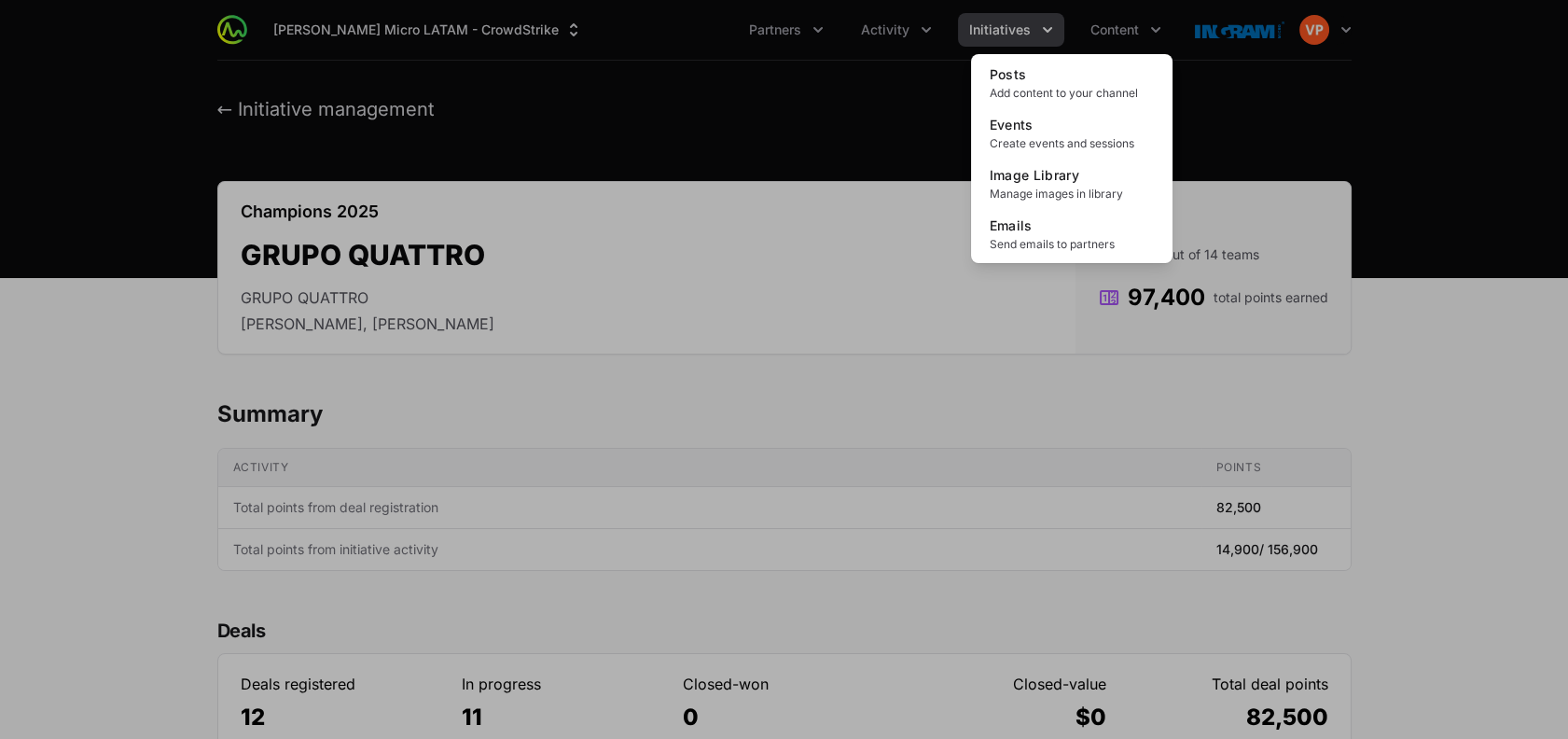
click at [859, 268] on div "Content menu" at bounding box center [784, 370] width 1568 height 739
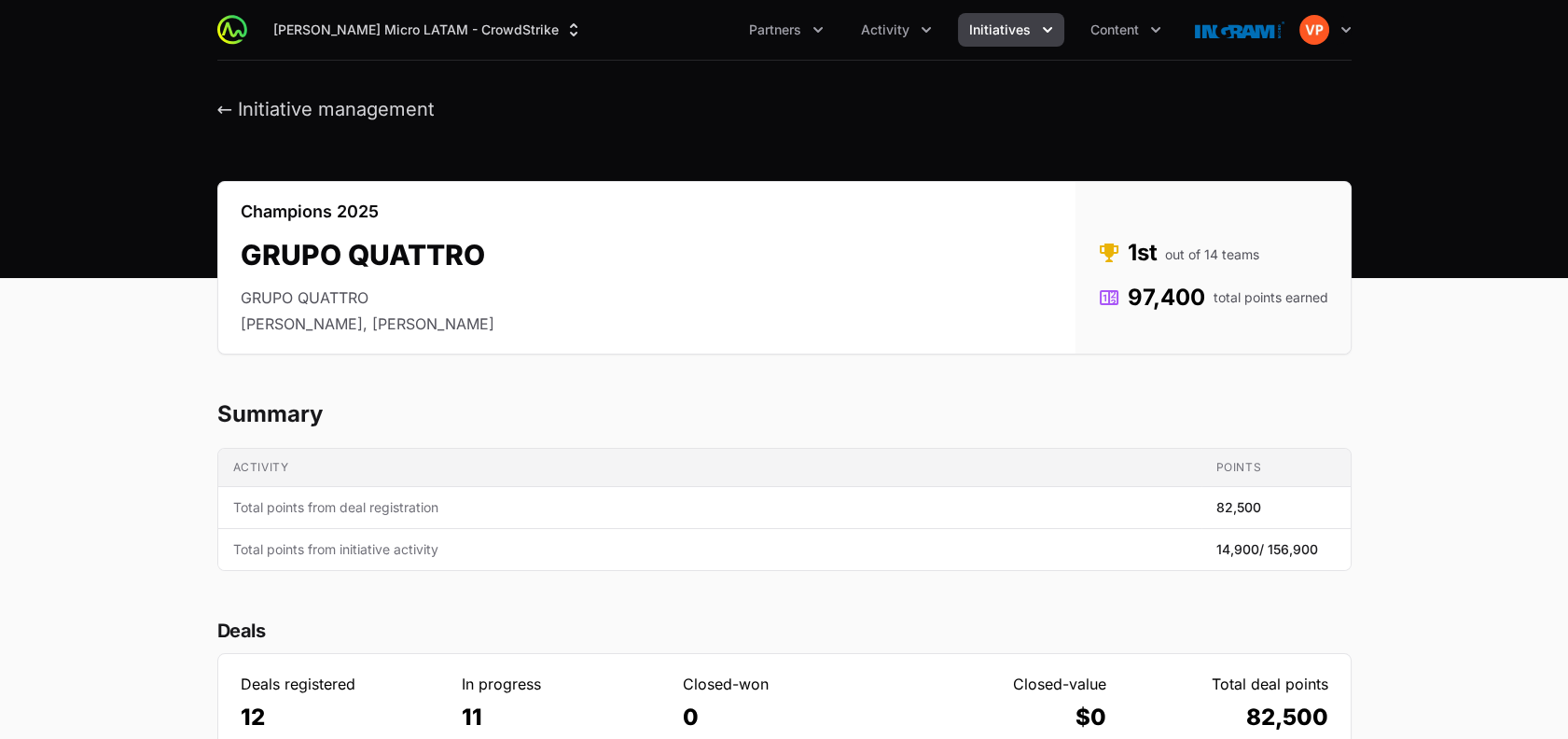
click at [673, 472] on th "Activity" at bounding box center [710, 468] width 983 height 39
click at [779, 30] on span "Partners" at bounding box center [775, 30] width 53 height 19
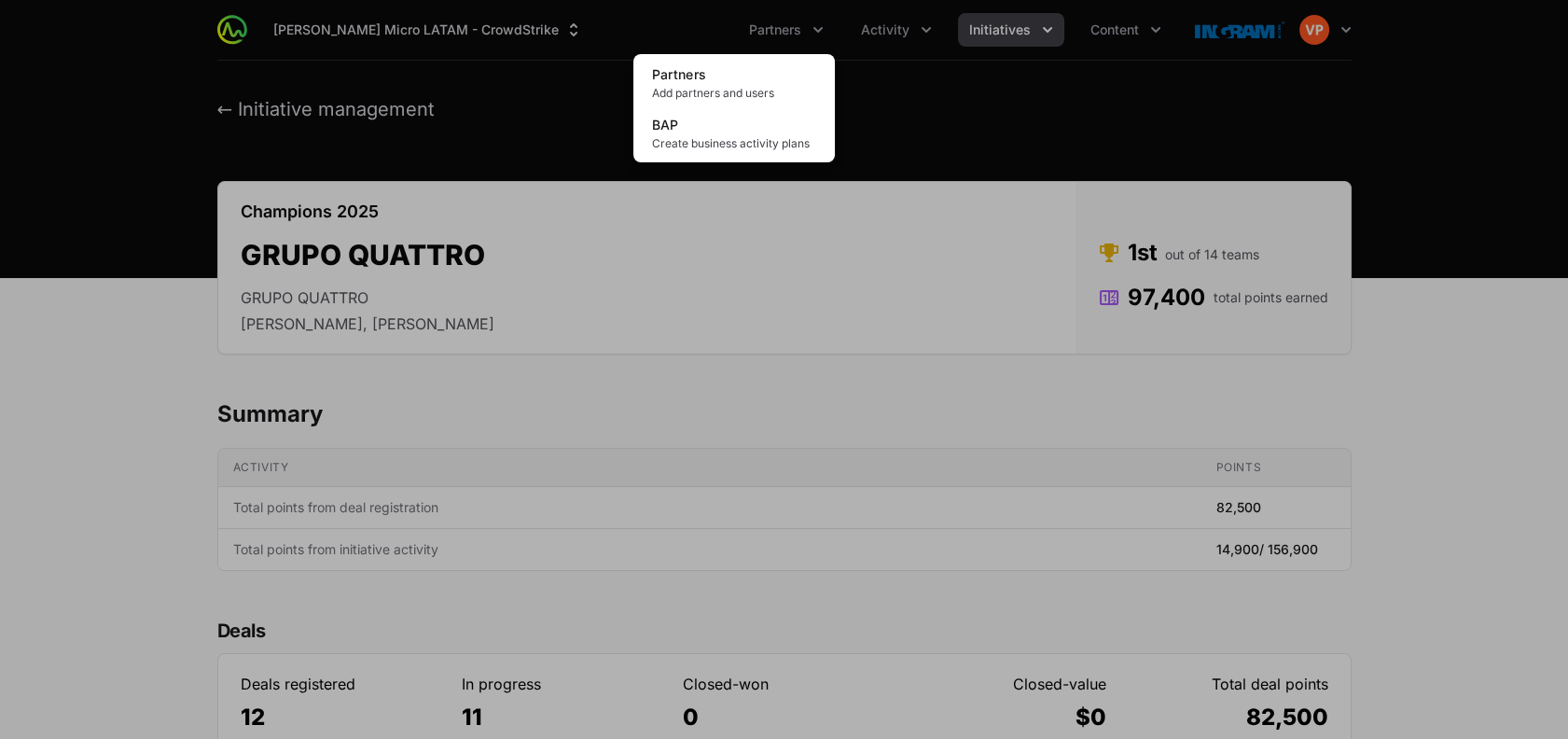
click at [880, 30] on div "Partners menu" at bounding box center [784, 370] width 1568 height 739
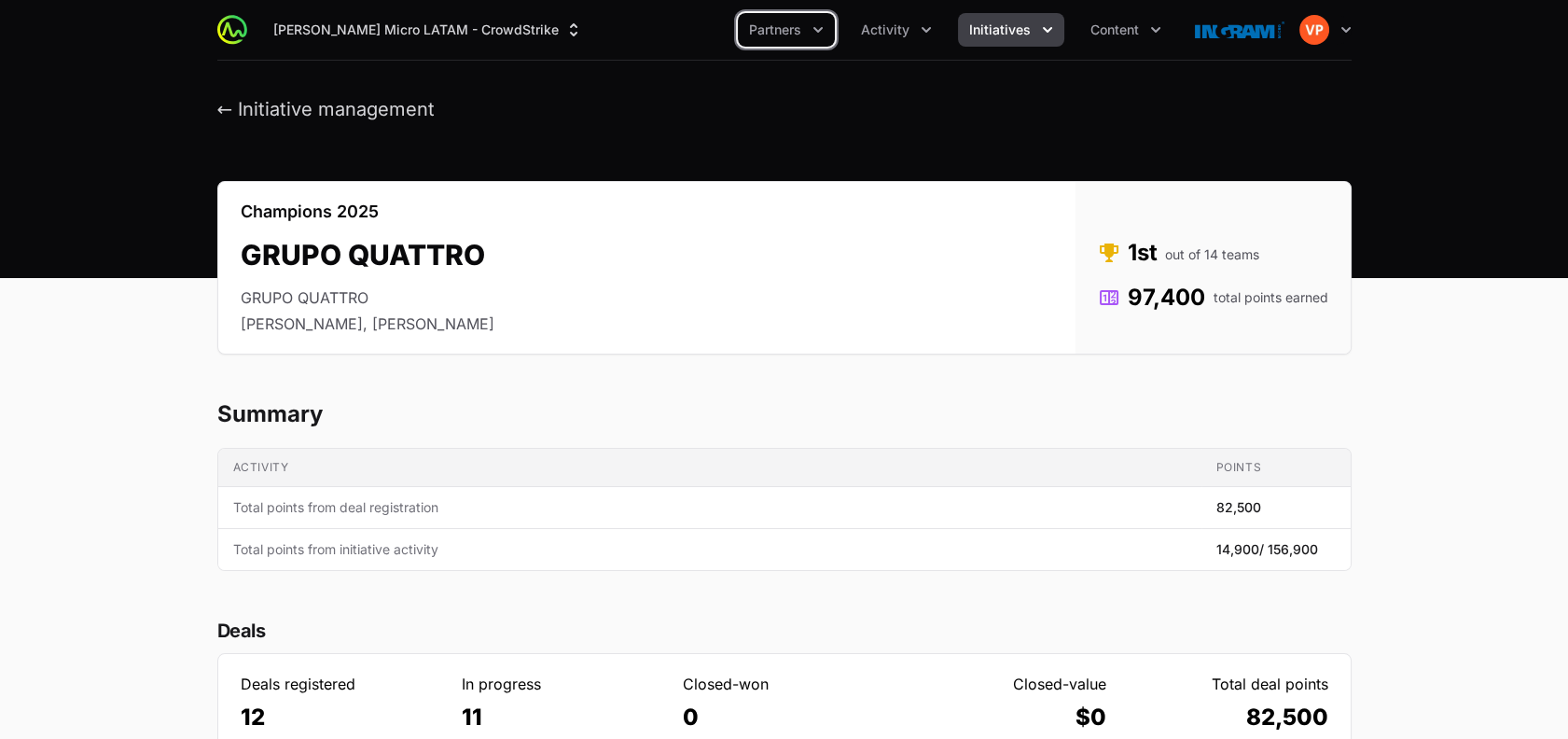
click at [880, 30] on span "Activity" at bounding box center [885, 30] width 49 height 19
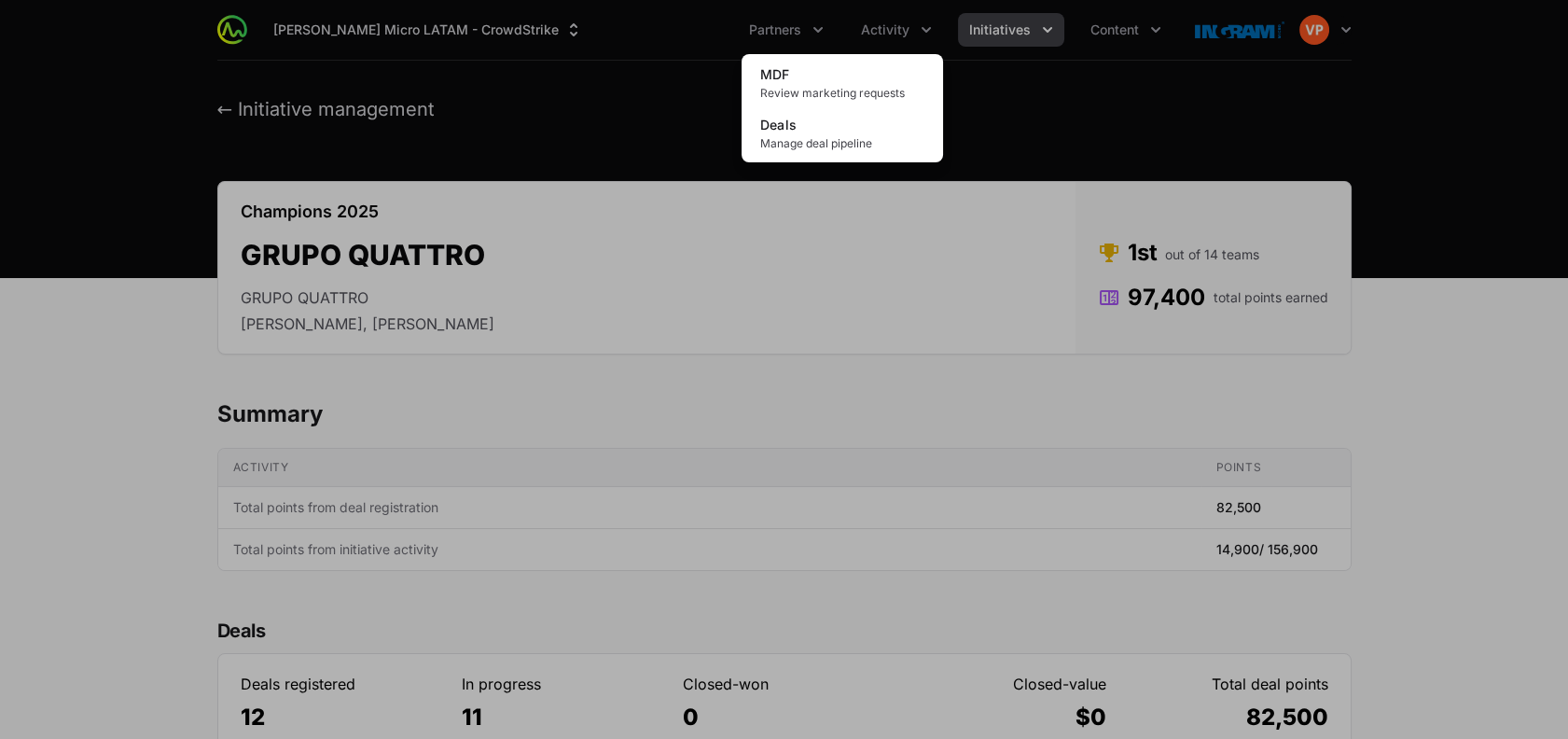
click at [1005, 32] on div "Activity menu" at bounding box center [784, 370] width 1568 height 739
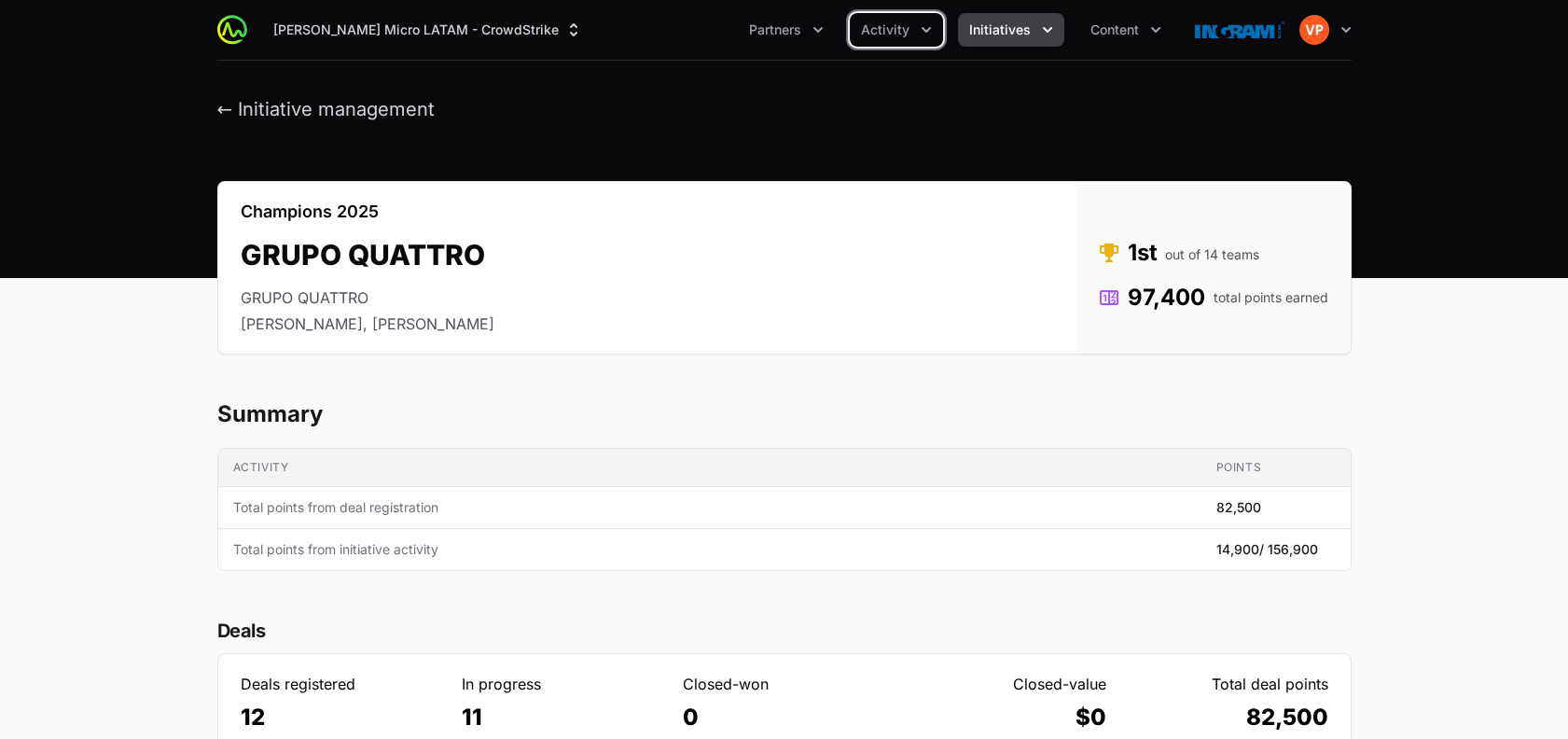
click at [1005, 32] on span "Initiatives" at bounding box center [1000, 30] width 62 height 19
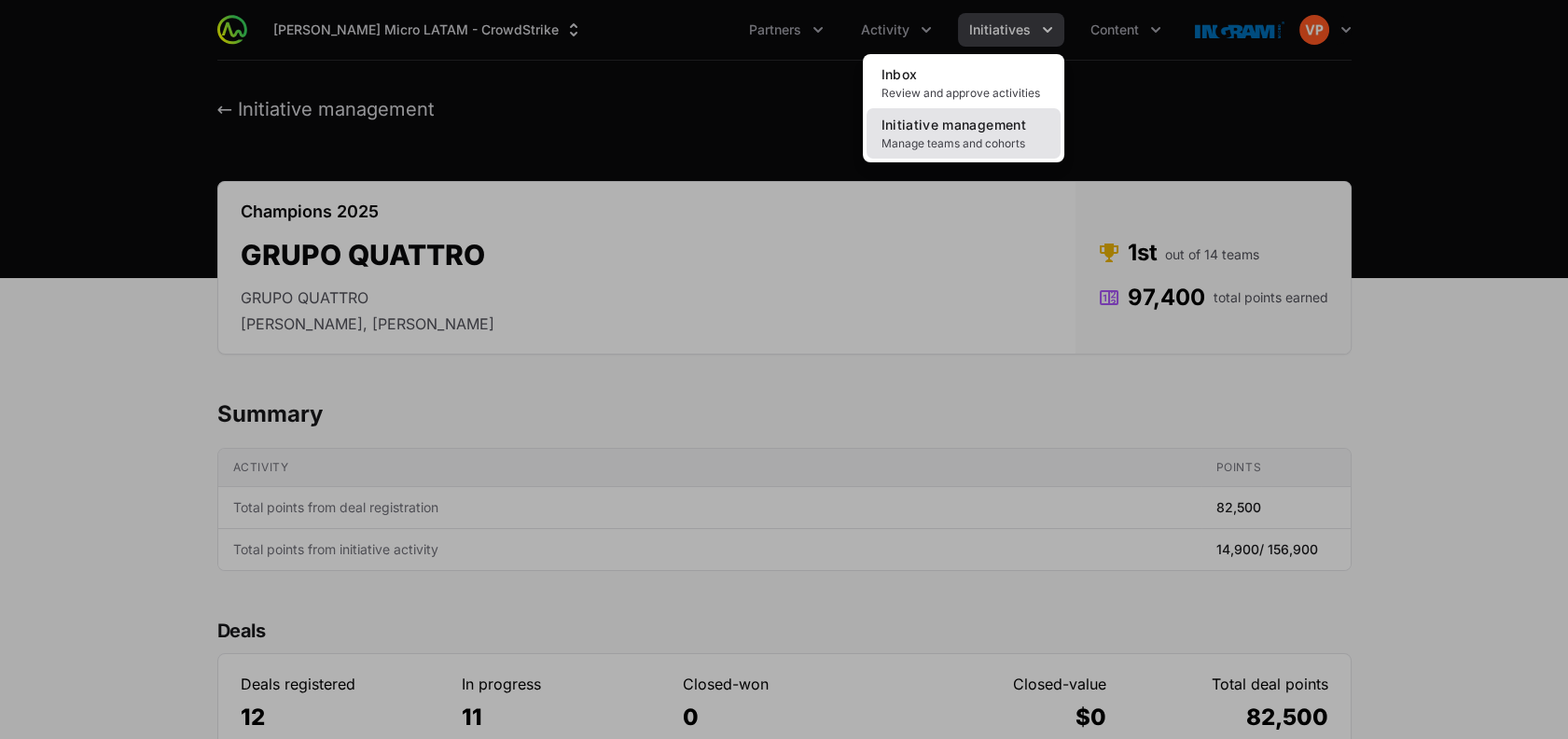
click at [943, 129] on span "Initiative management" at bounding box center [953, 124] width 145 height 16
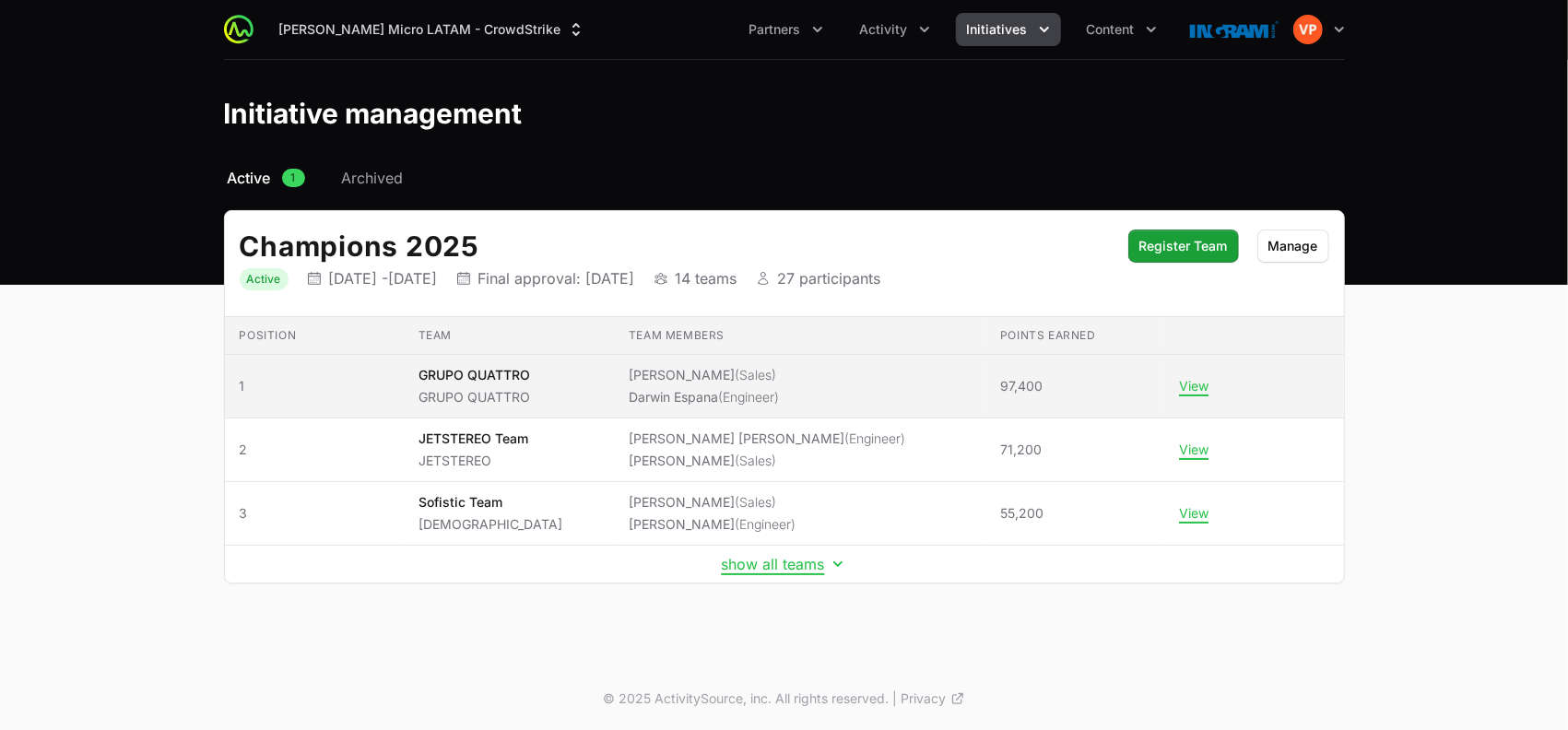
click at [693, 377] on li "[PERSON_NAME] (Sales)" at bounding box center [703, 375] width 150 height 19
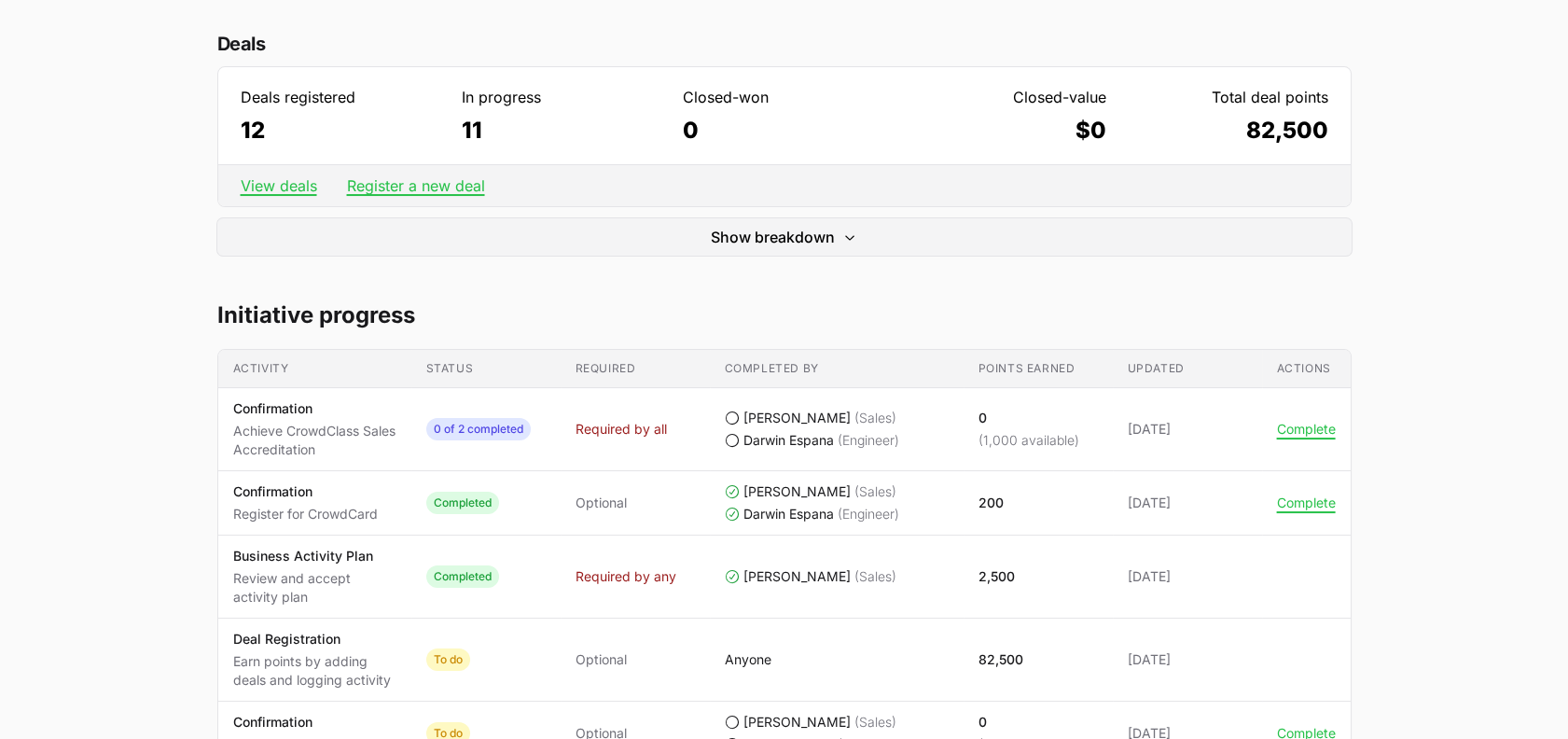
scroll to position [591, 0]
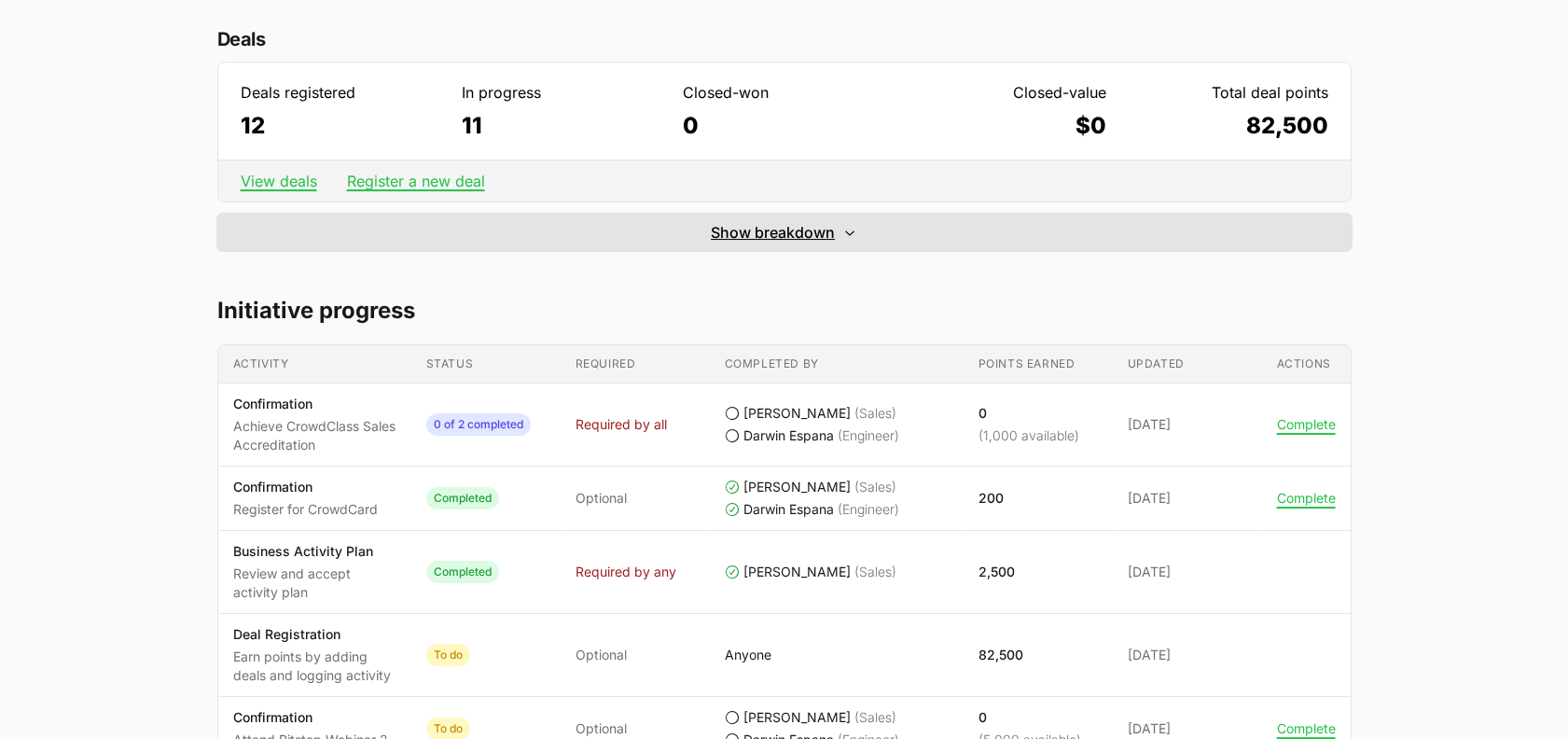
click at [772, 222] on span "Show breakdown" at bounding box center [773, 232] width 124 height 23
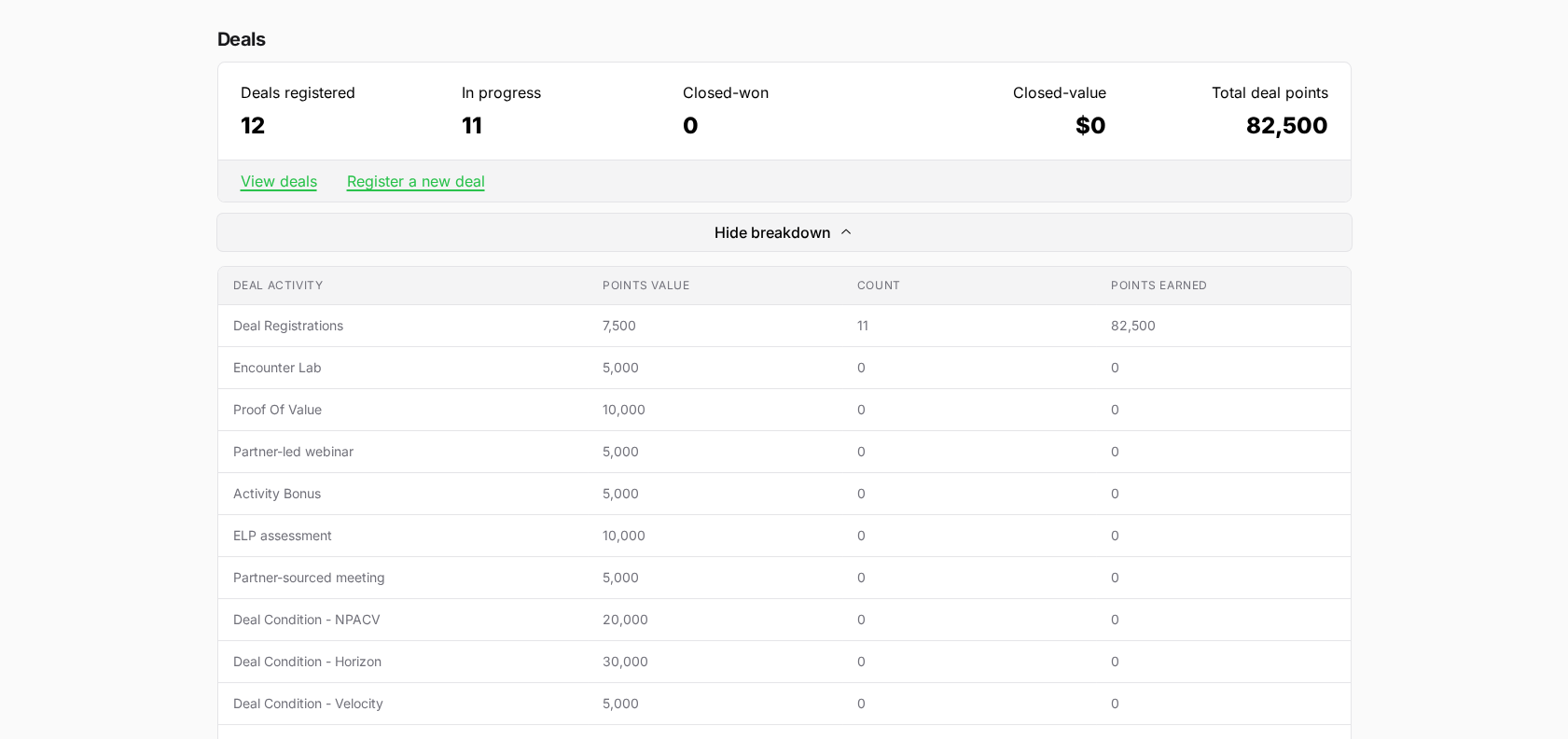
drag, startPoint x: 775, startPoint y: 218, endPoint x: 784, endPoint y: 196, distance: 23.8
click at [784, 196] on div "Deals Deals registered 12 In progress 11 Closed-won 0 Closed-value $0 Total dea…" at bounding box center [784, 394] width 1134 height 742
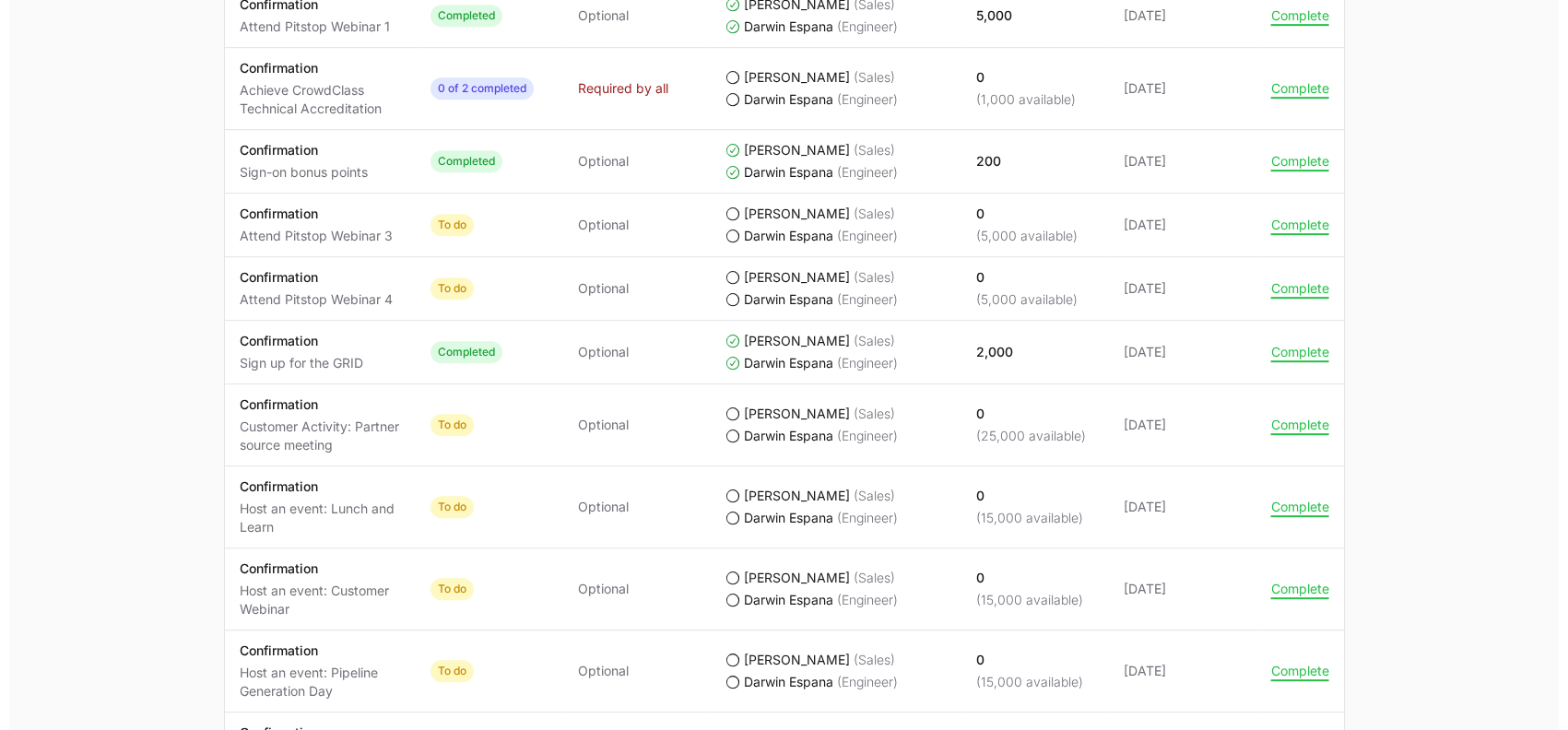
scroll to position [1862, 0]
click at [1285, 417] on button "Complete" at bounding box center [1291, 424] width 58 height 17
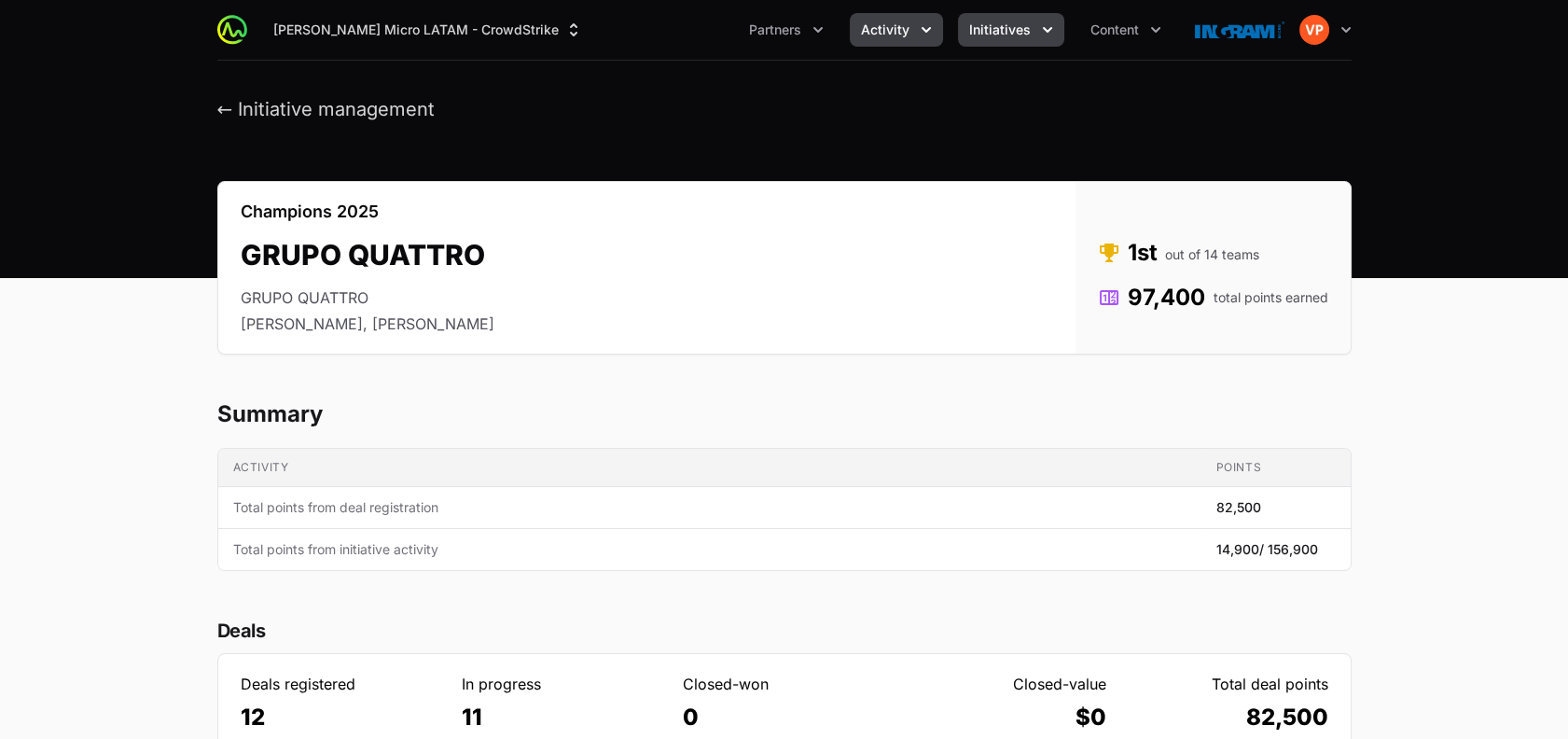
click at [887, 22] on span "Activity" at bounding box center [885, 30] width 49 height 19
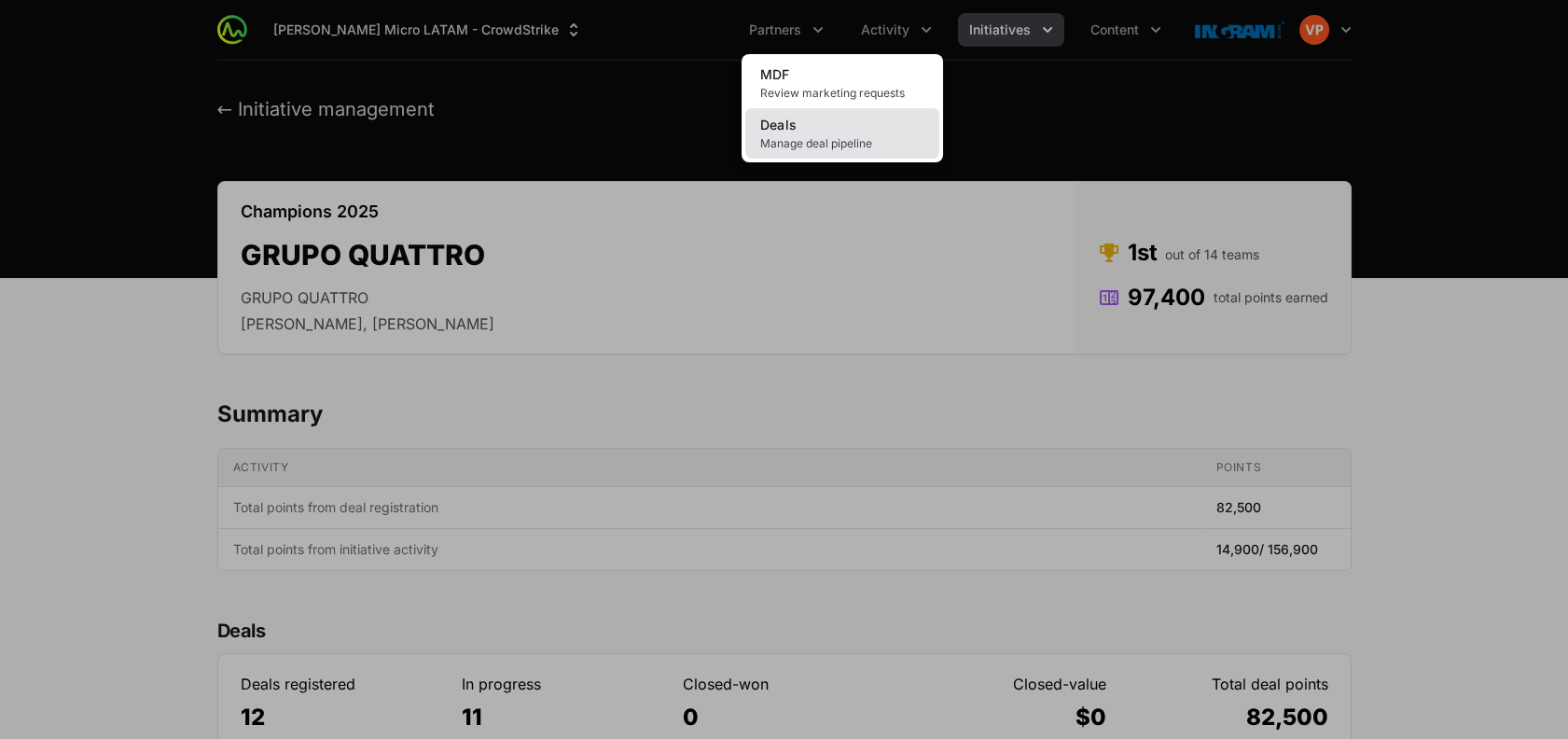
click at [785, 136] on span "Manage deal pipeline" at bounding box center [841, 143] width 164 height 15
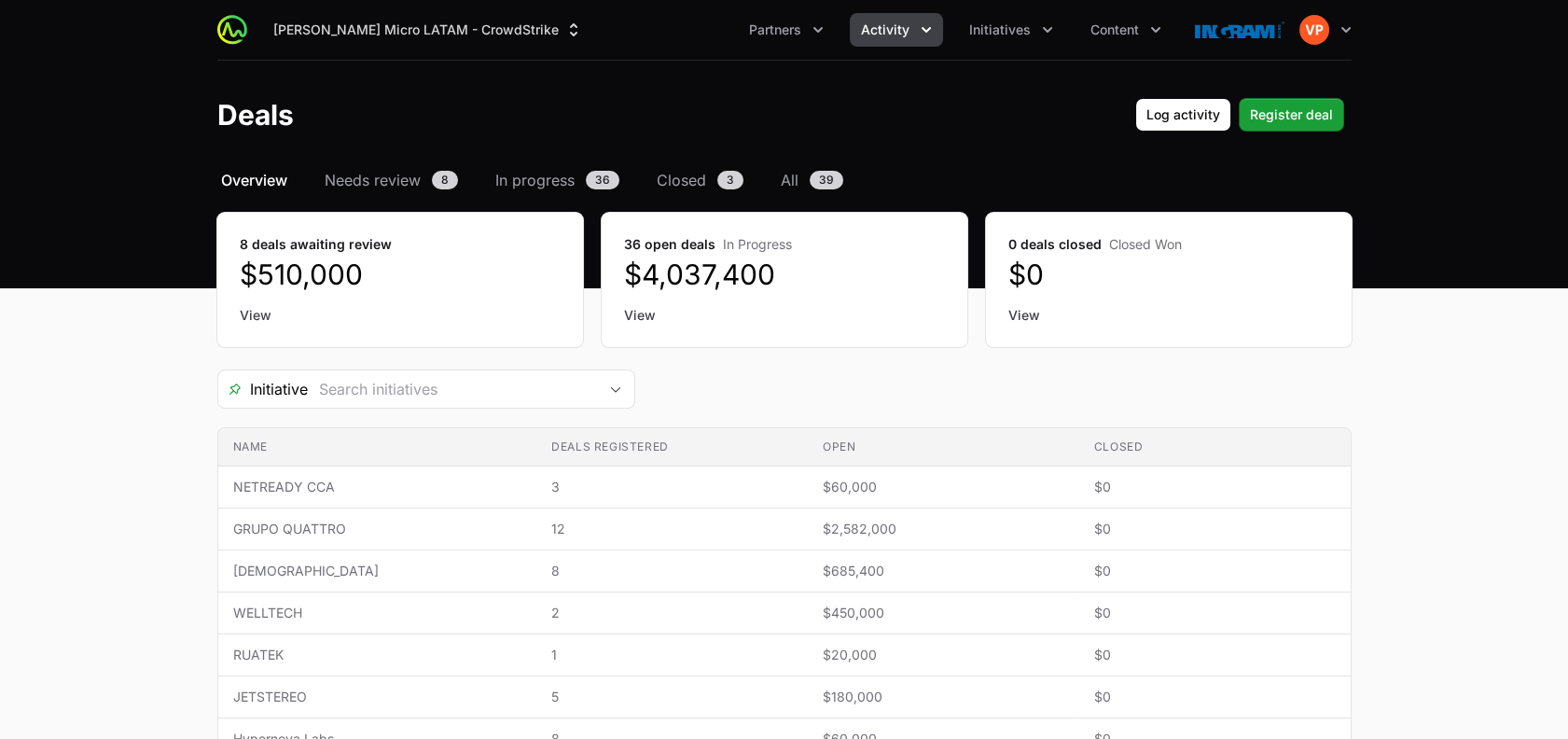
click at [880, 35] on span "Activity" at bounding box center [885, 30] width 49 height 19
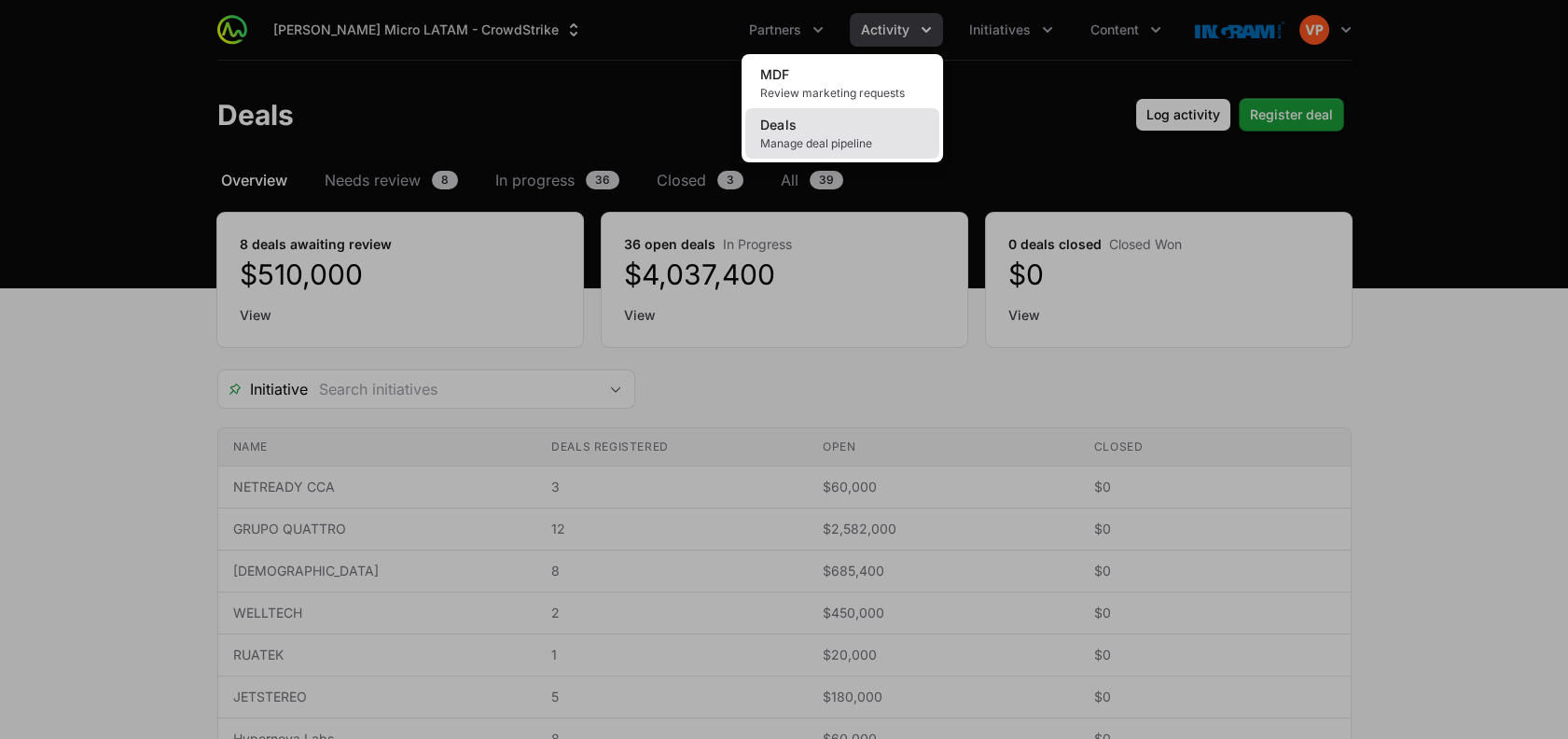
click at [814, 140] on span "Manage deal pipeline" at bounding box center [841, 143] width 164 height 15
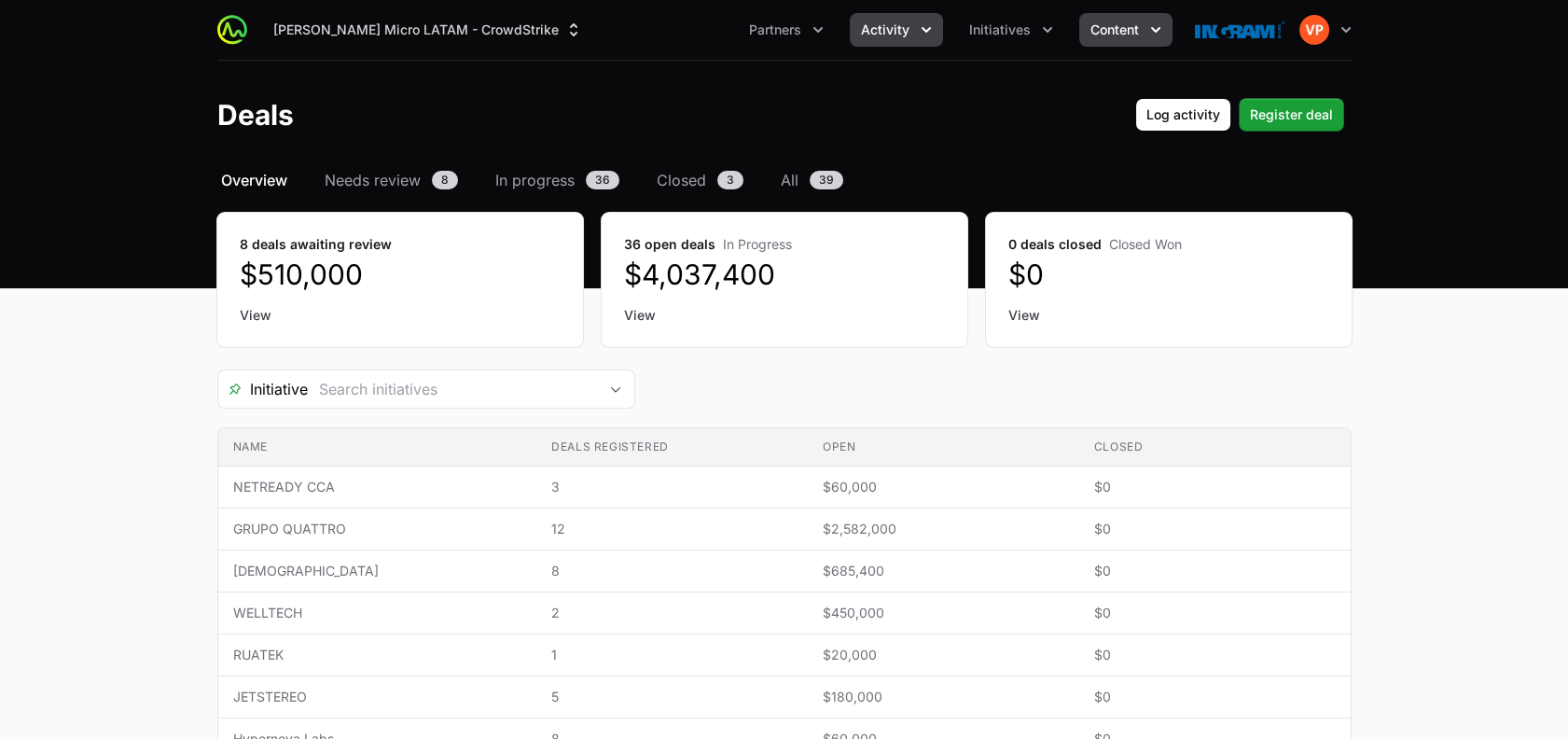
click at [1123, 15] on button "Content" at bounding box center [1125, 30] width 93 height 34
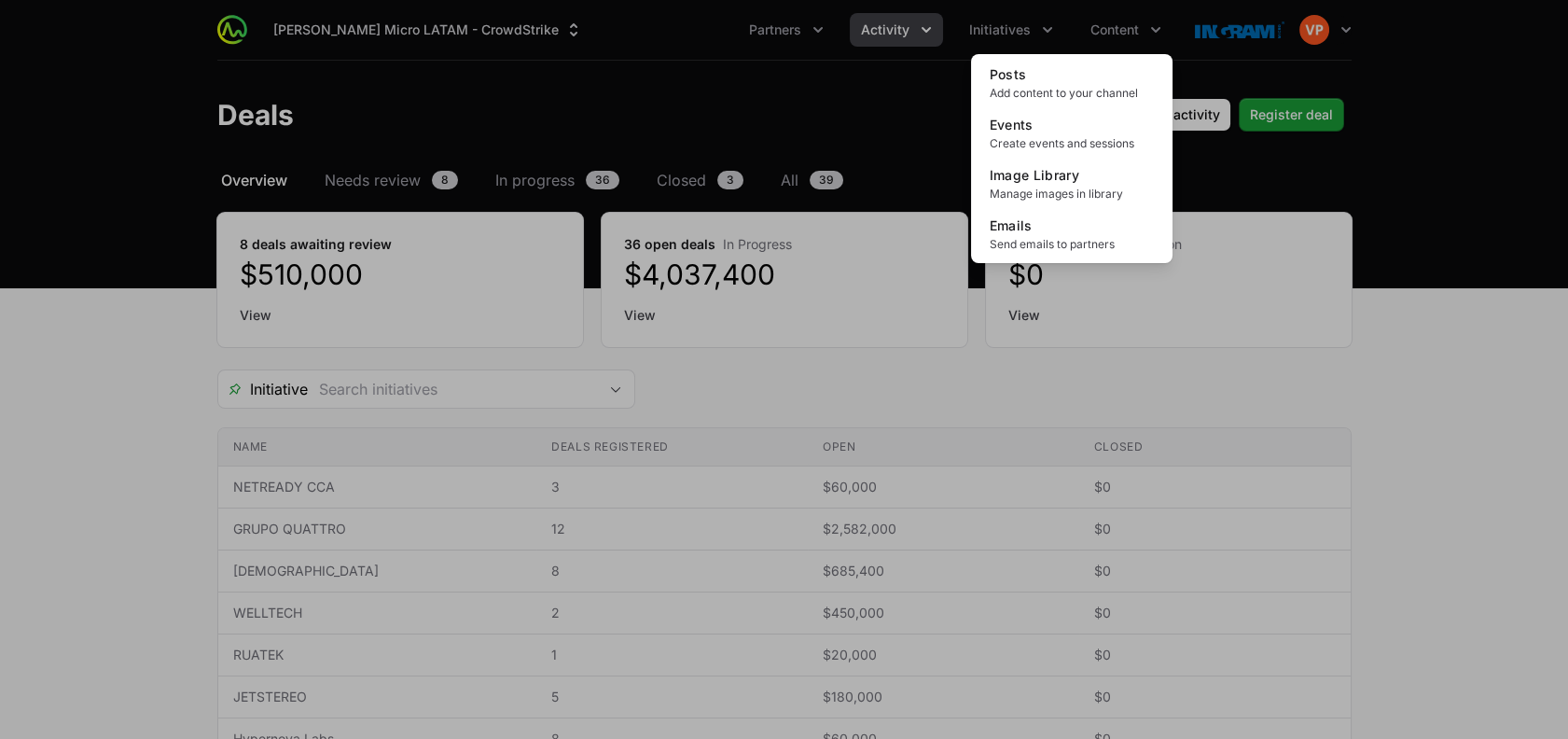
click at [1036, 42] on div "Content menu" at bounding box center [784, 370] width 1568 height 739
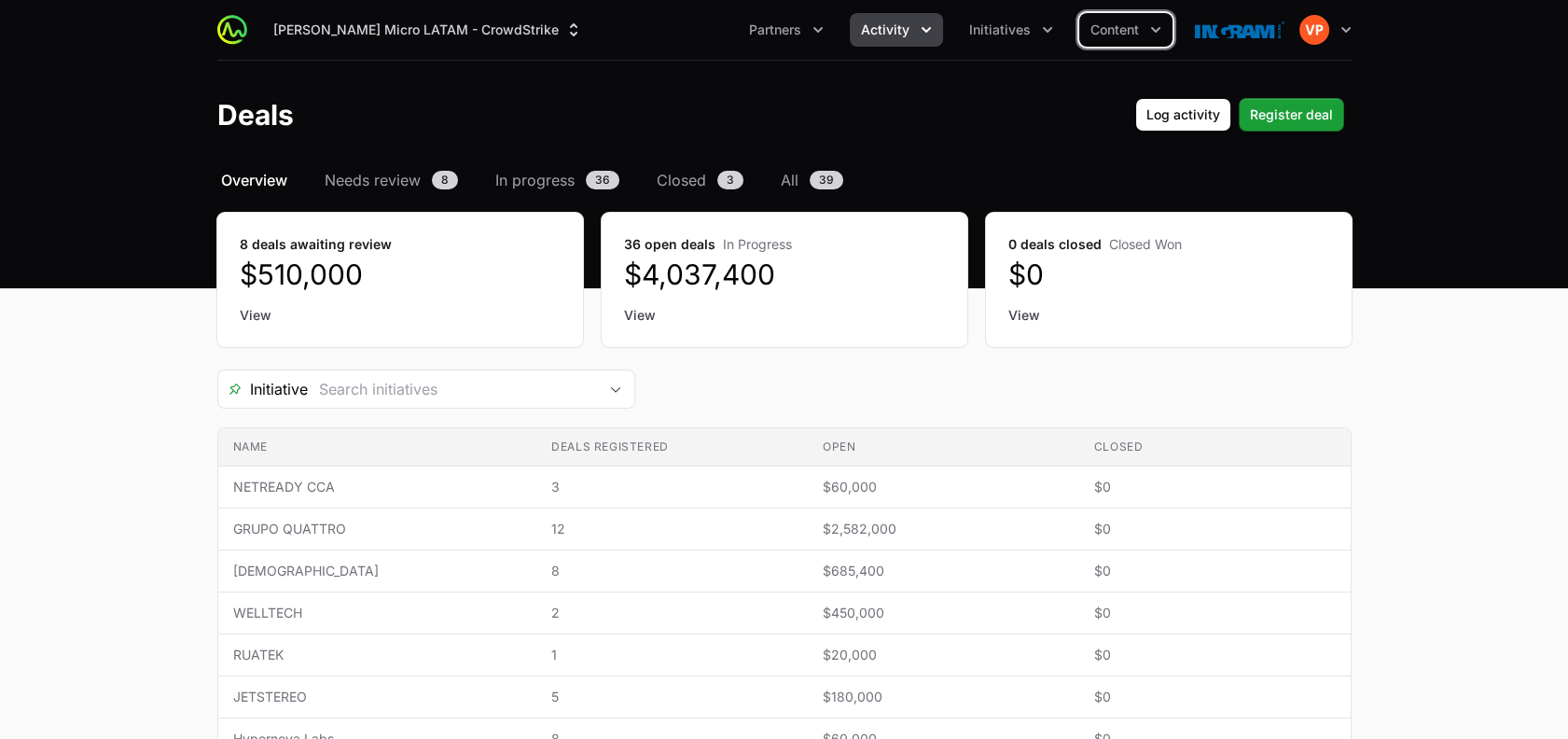
click at [1036, 42] on button "Initiatives" at bounding box center [1010, 30] width 106 height 34
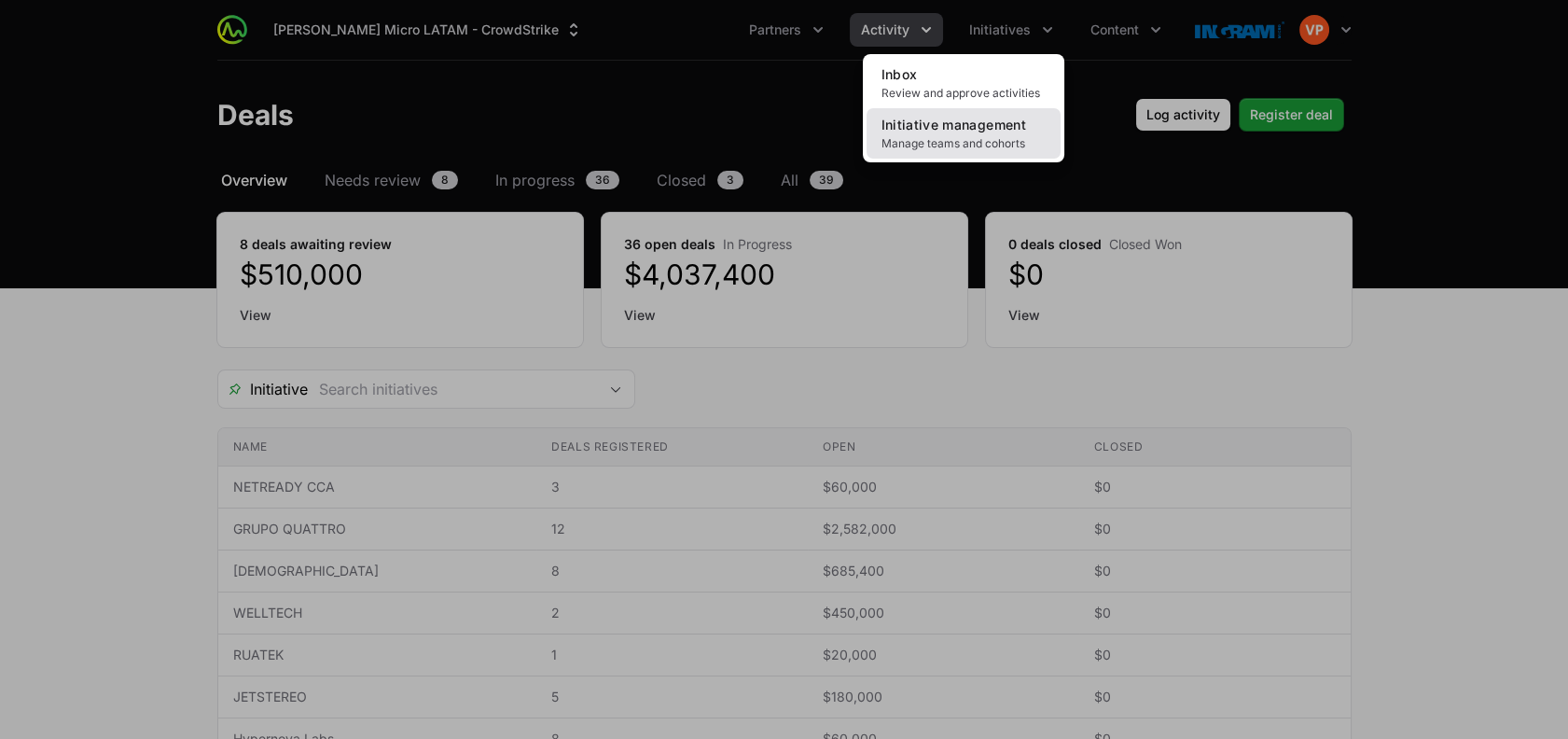
click at [960, 141] on span "Manage teams and cohorts" at bounding box center [962, 143] width 164 height 15
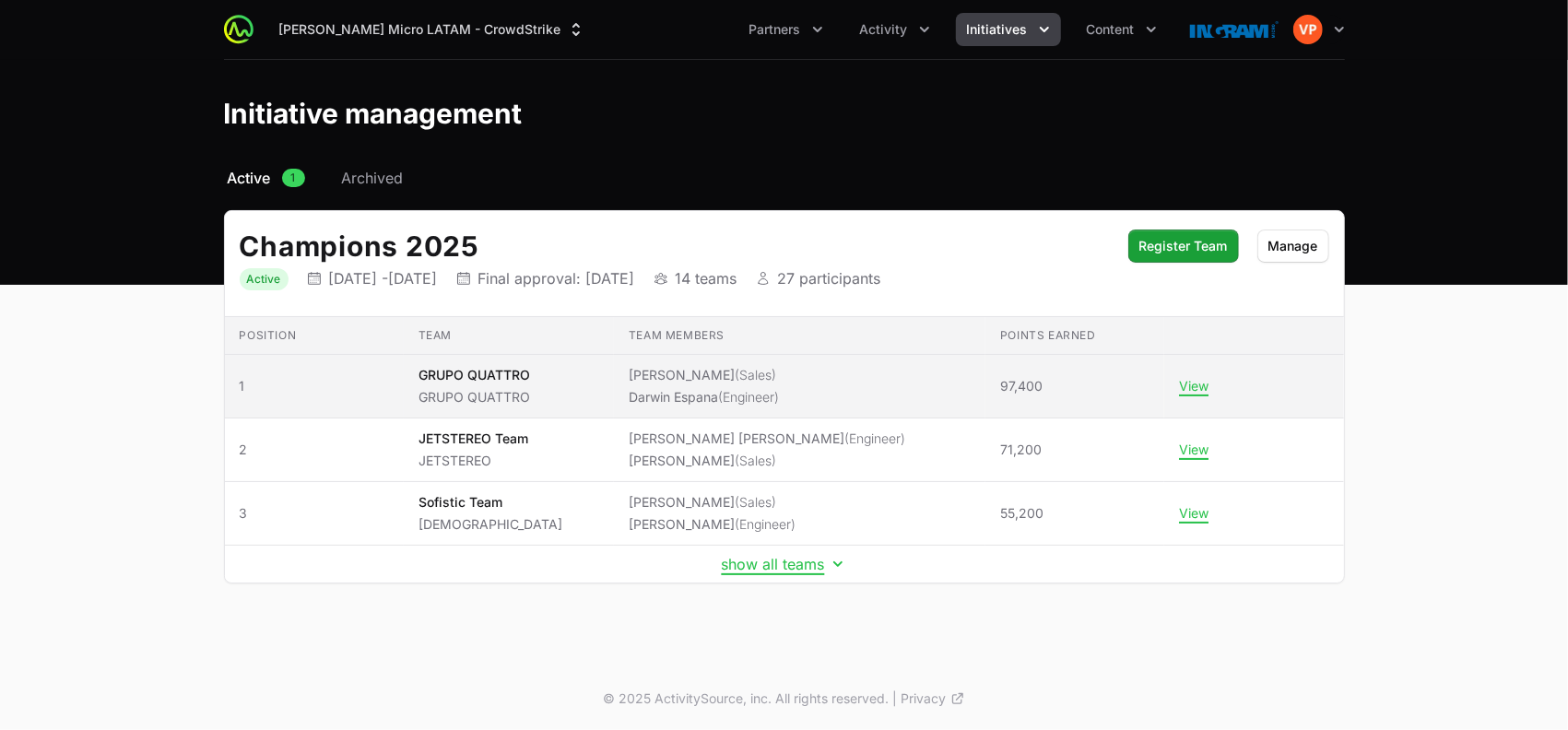
click at [686, 389] on li "[PERSON_NAME] (Engineer)" at bounding box center [703, 396] width 150 height 19
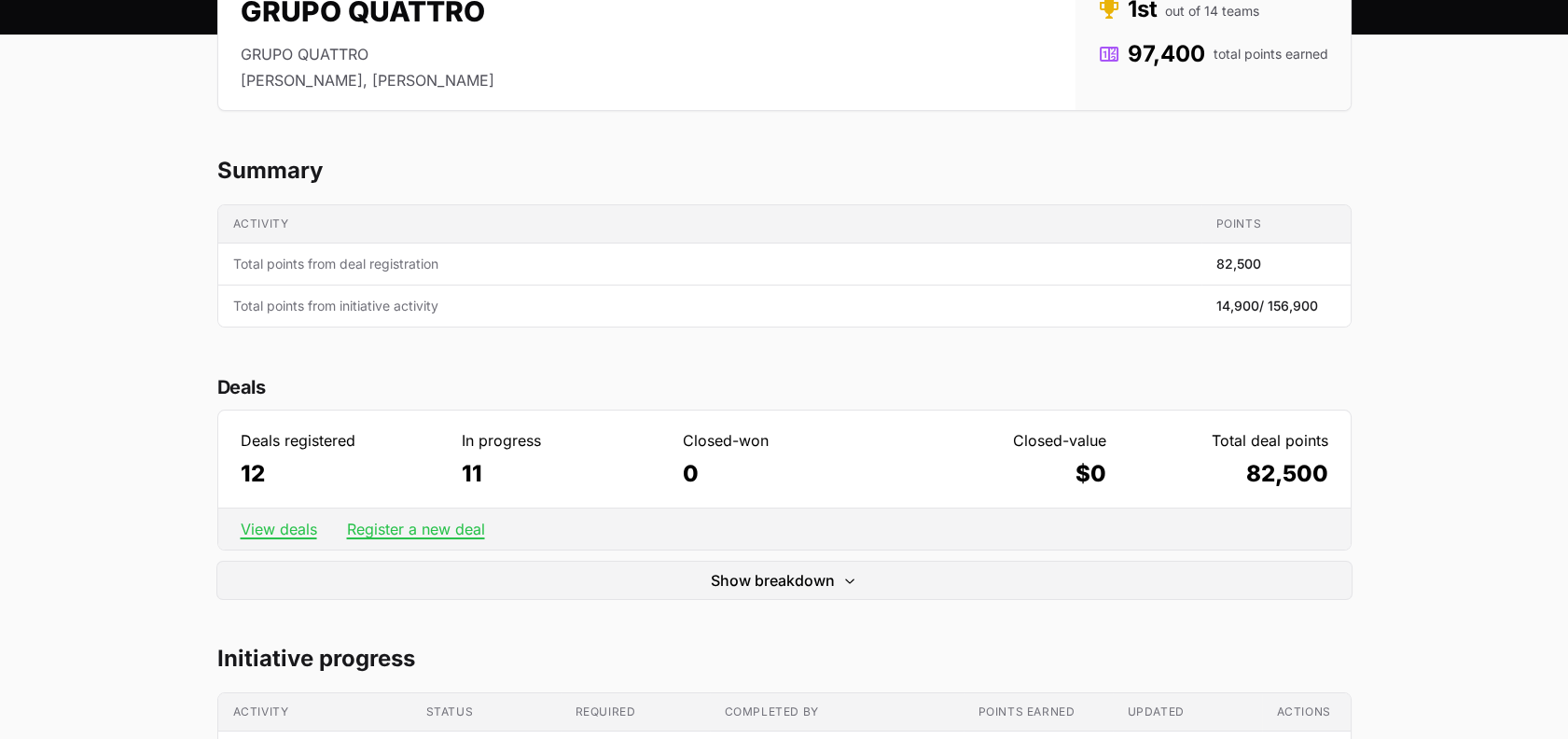
scroll to position [245, 0]
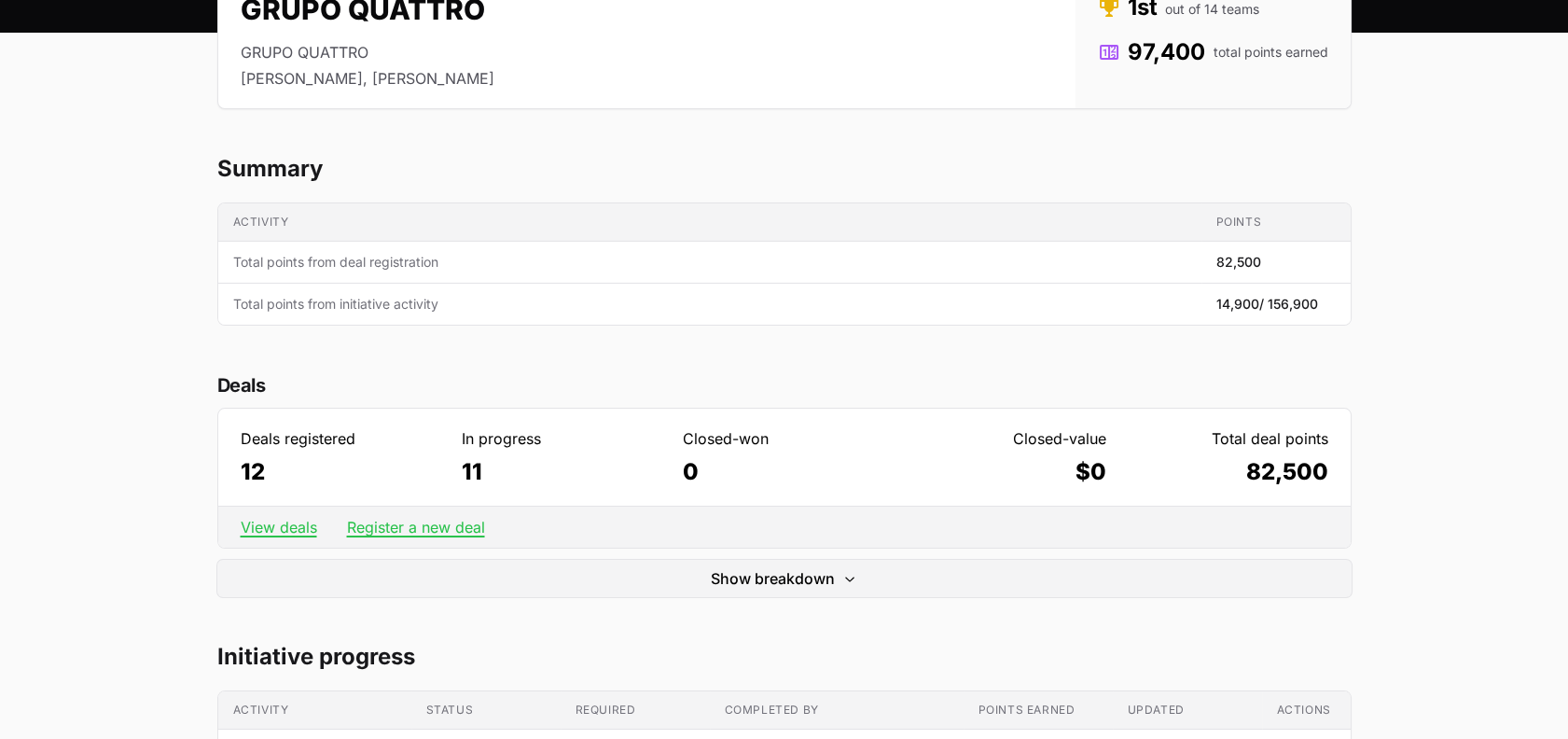
click at [283, 516] on div "View deals Register a new deal" at bounding box center [784, 526] width 1132 height 42
click at [273, 529] on link "View deals" at bounding box center [278, 526] width 76 height 19
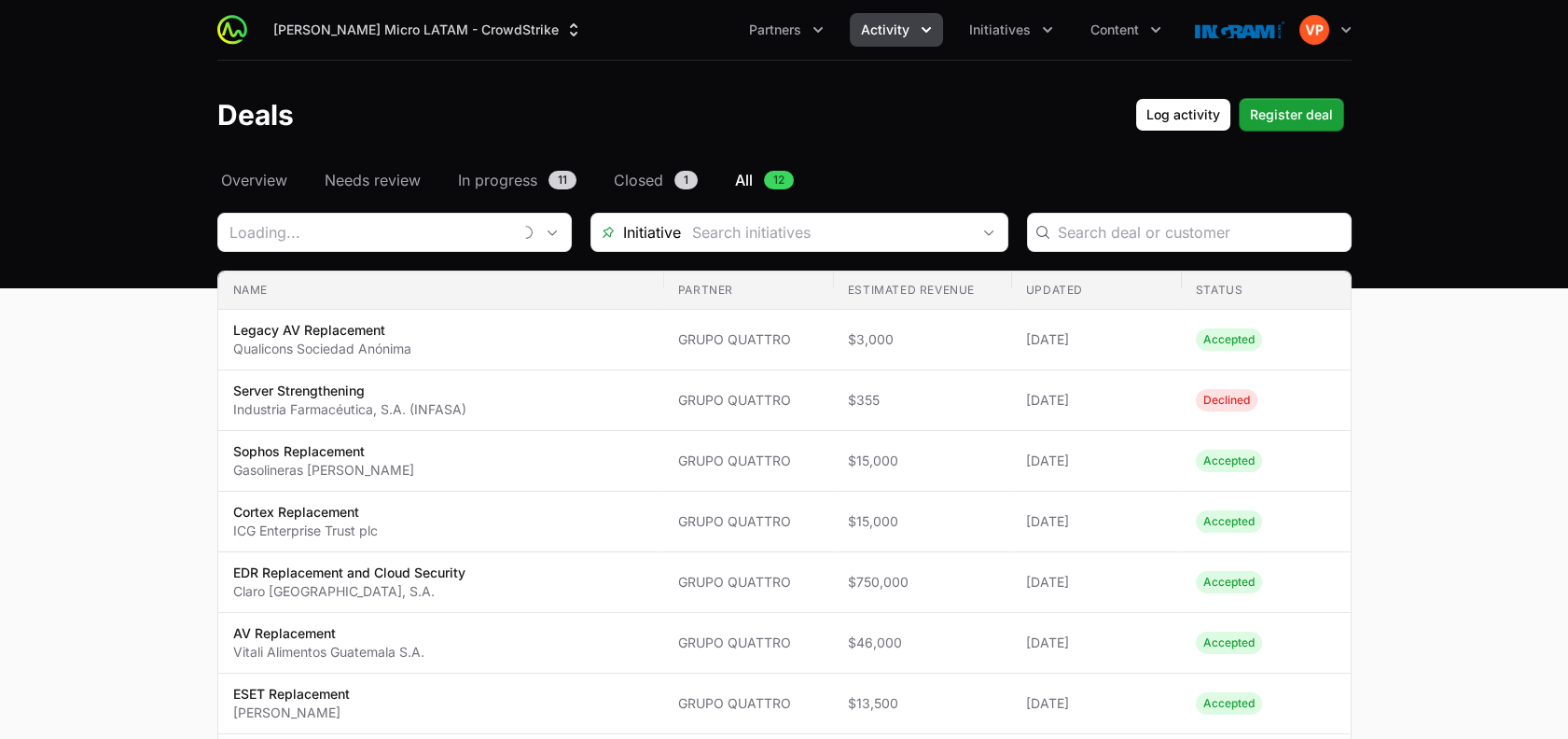
type input "GRUPO QUATTRO"
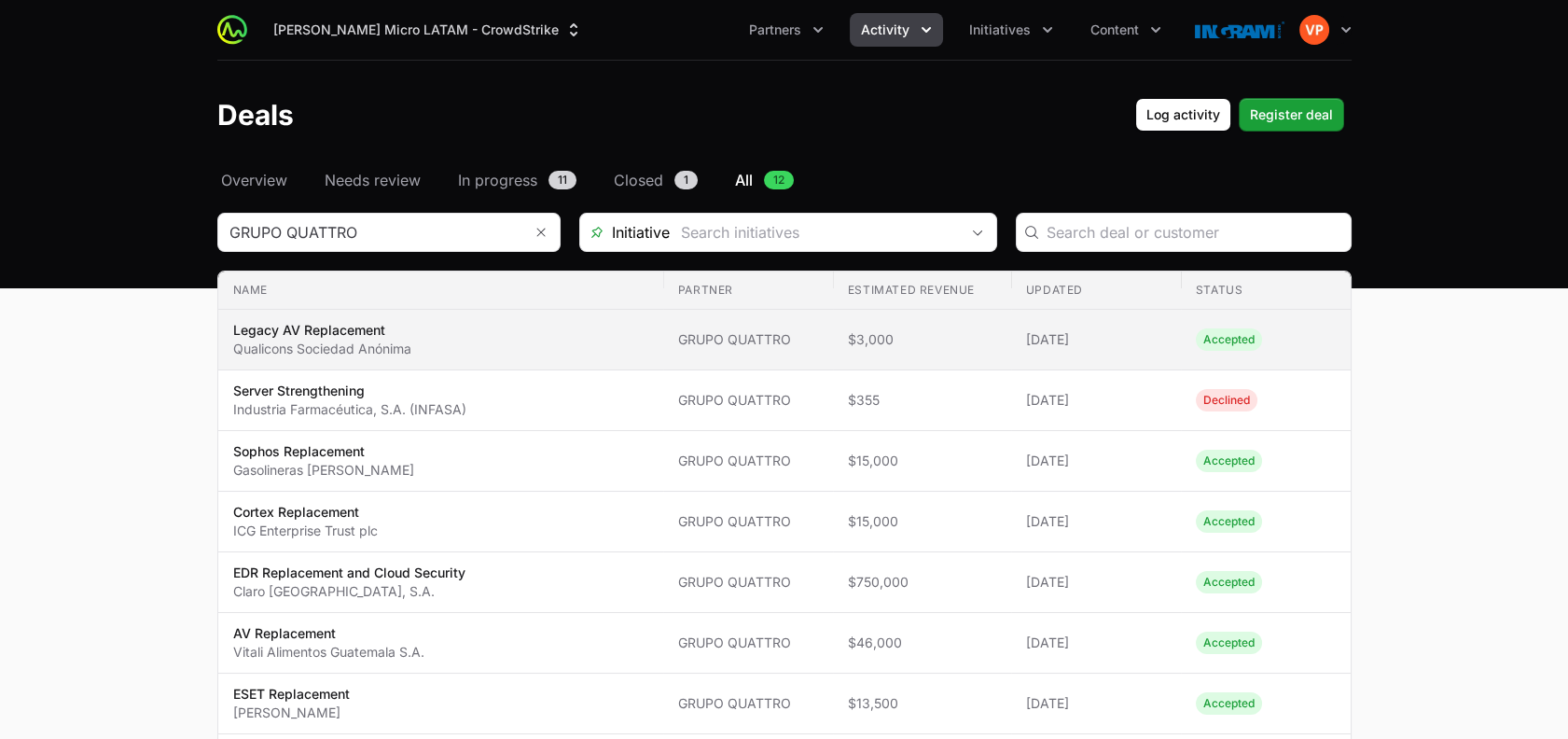
click at [1023, 329] on td "Updated [DATE]" at bounding box center [1095, 340] width 170 height 61
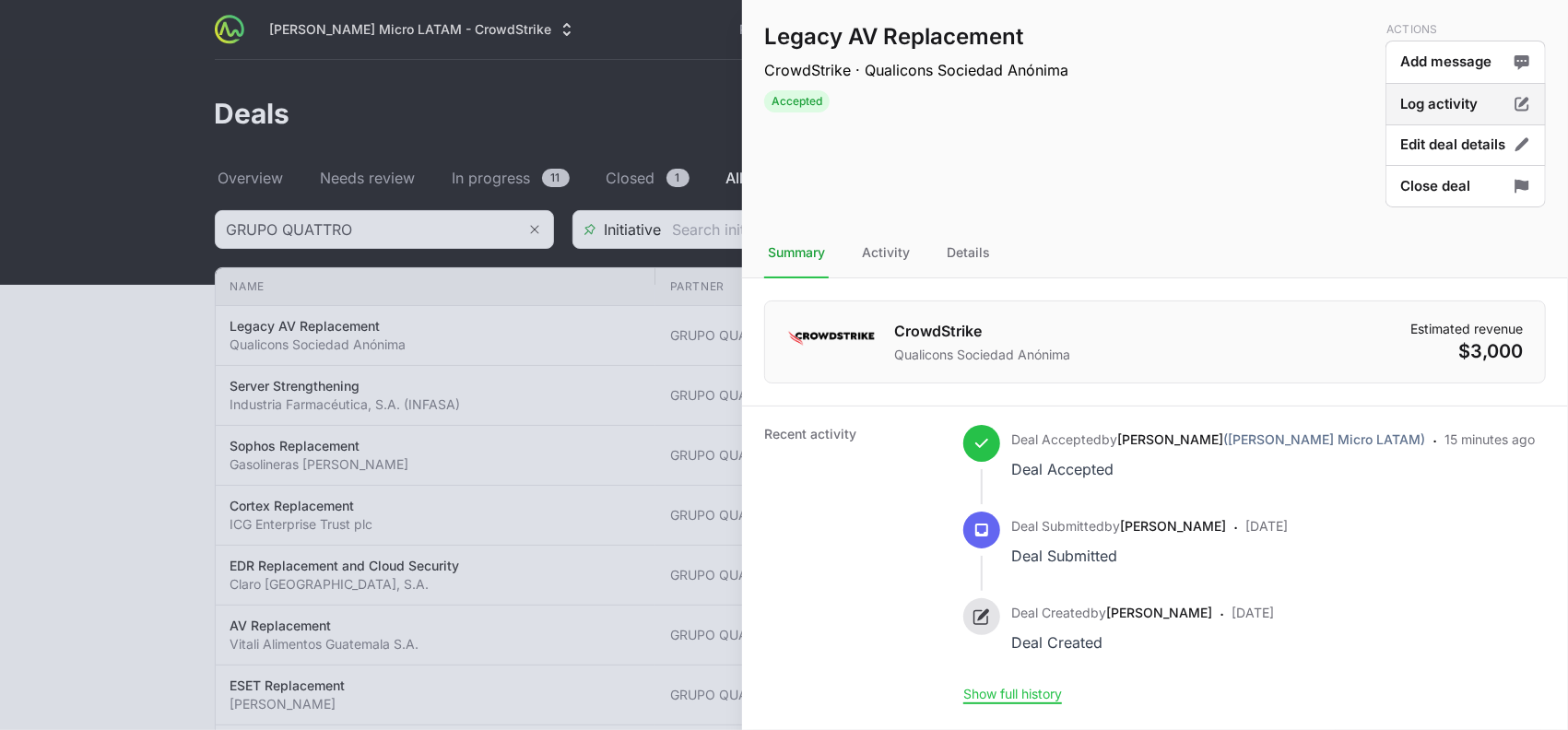
click at [1417, 106] on button "Log activity" at bounding box center [1465, 105] width 160 height 43
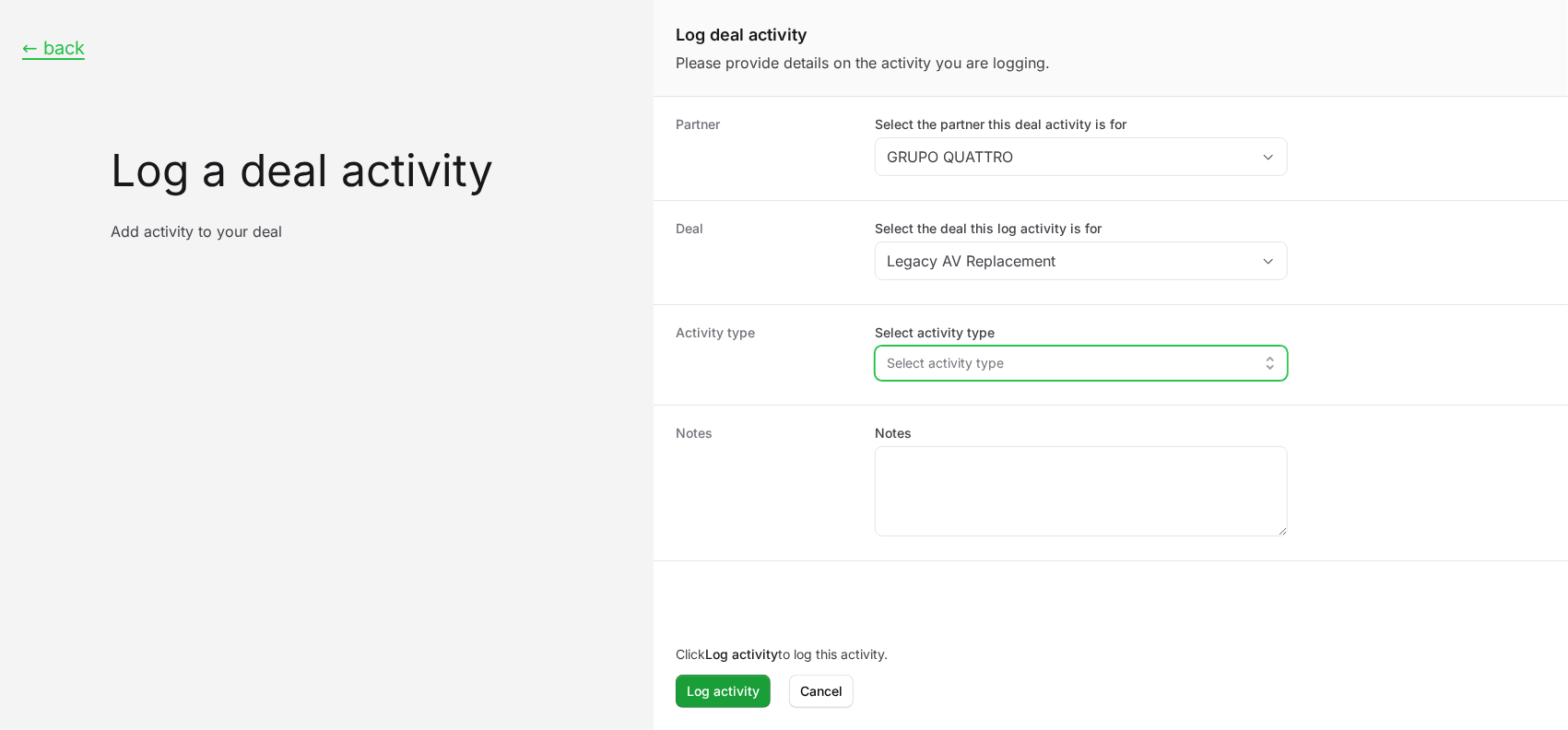
click at [938, 354] on span "Select activity type" at bounding box center [945, 363] width 117 height 19
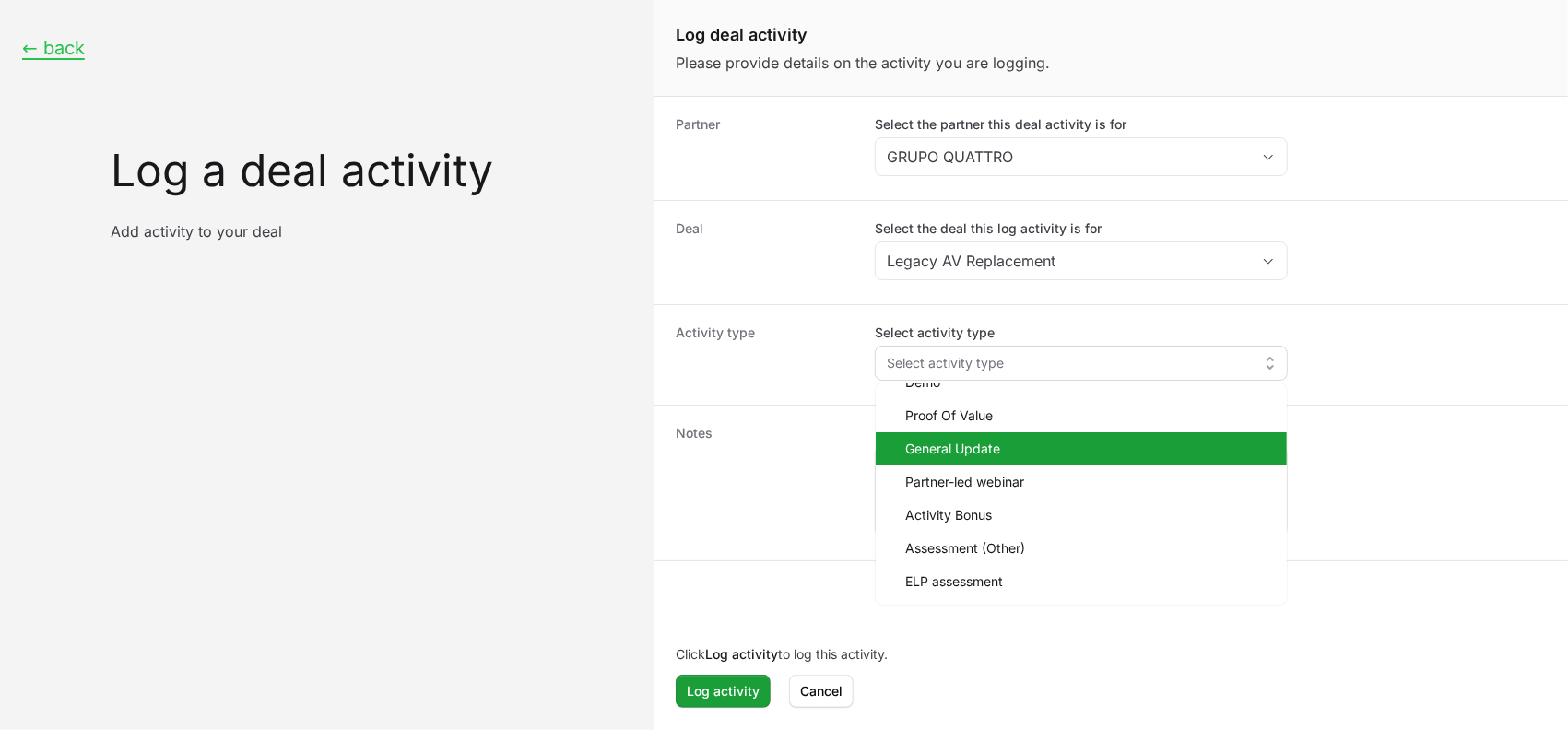
scroll to position [43, 0]
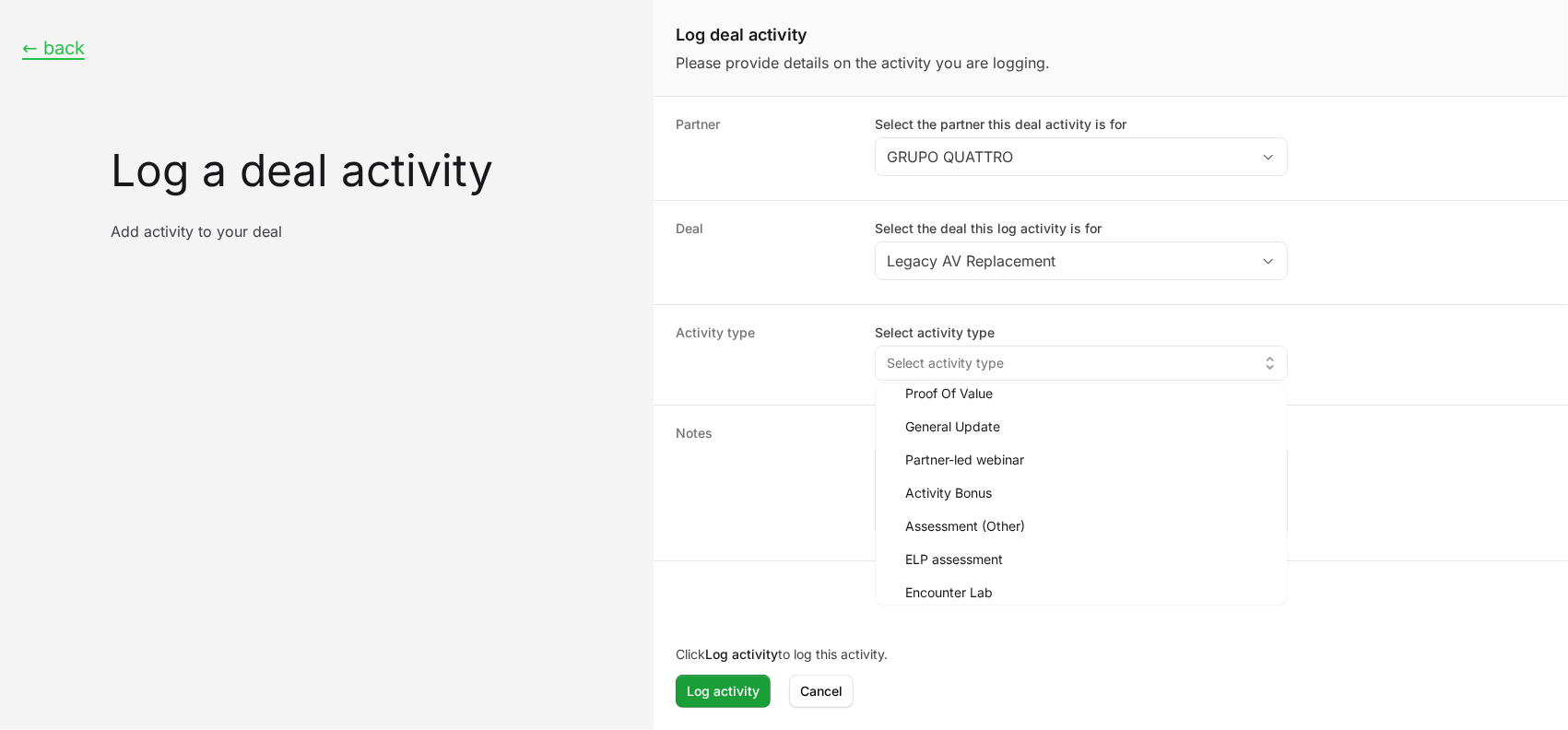
click at [759, 220] on dt "Deal" at bounding box center [764, 252] width 177 height 67
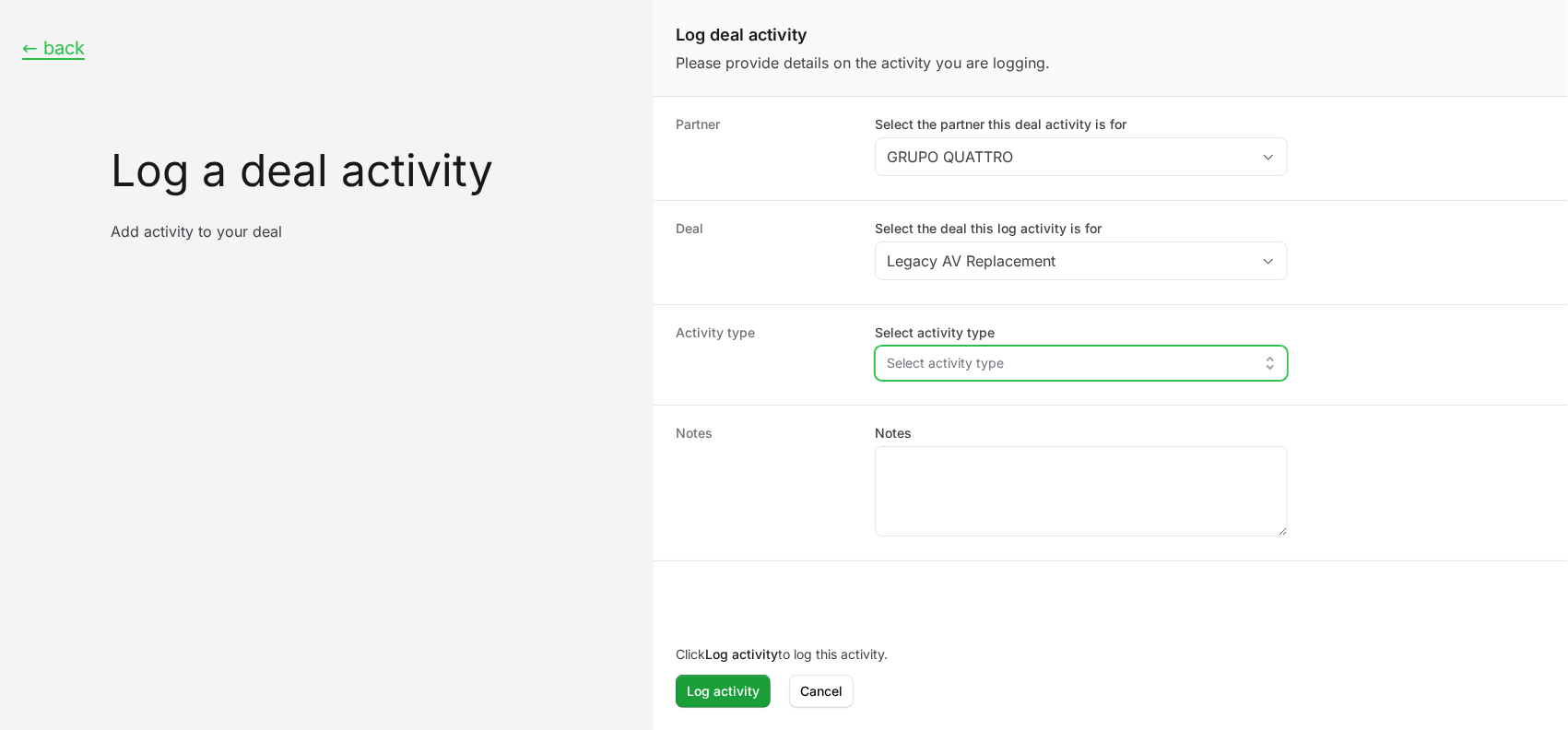
click at [937, 366] on span "Select activity type" at bounding box center [945, 363] width 117 height 19
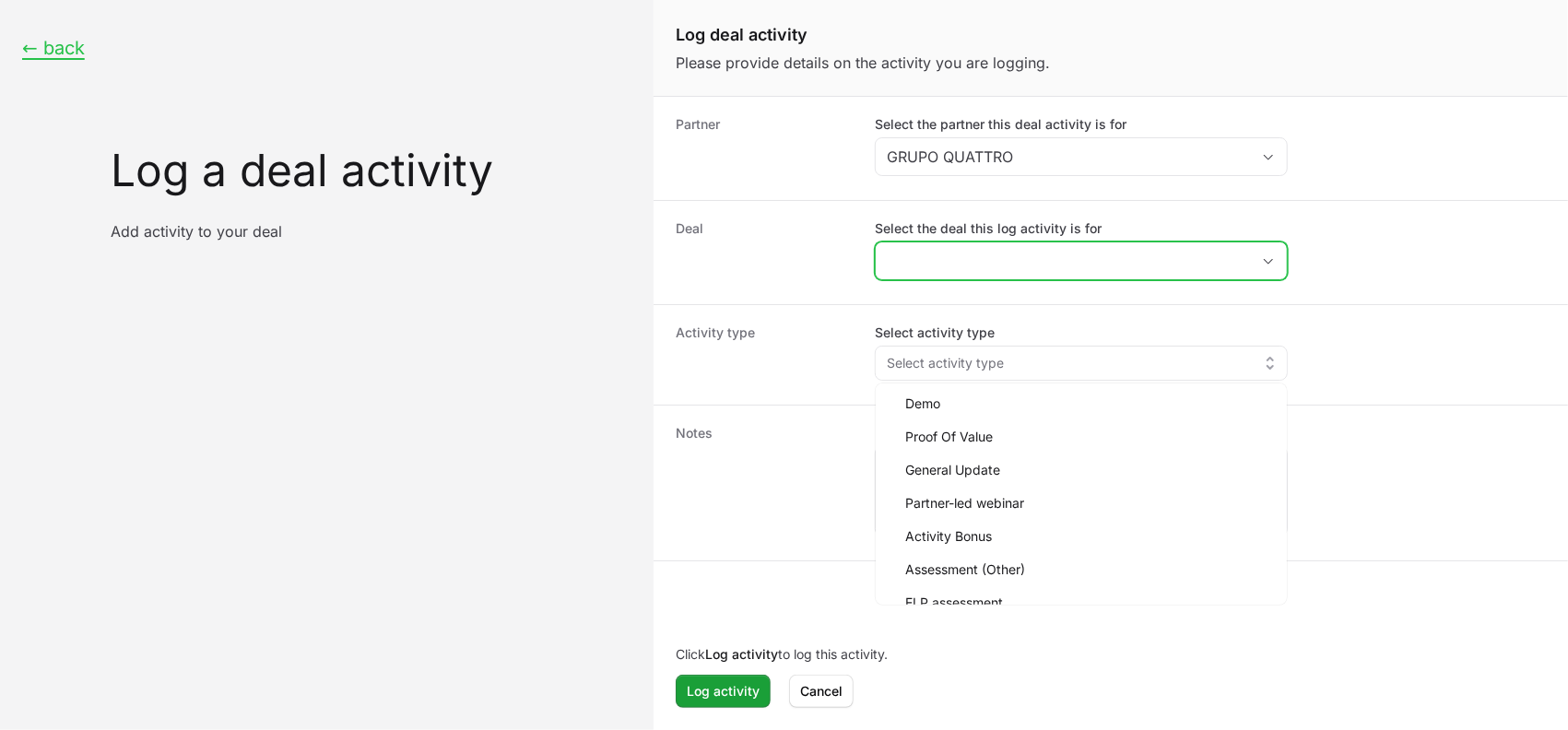
click at [956, 265] on input "Select the deal this log activity is for" at bounding box center [1062, 261] width 374 height 37
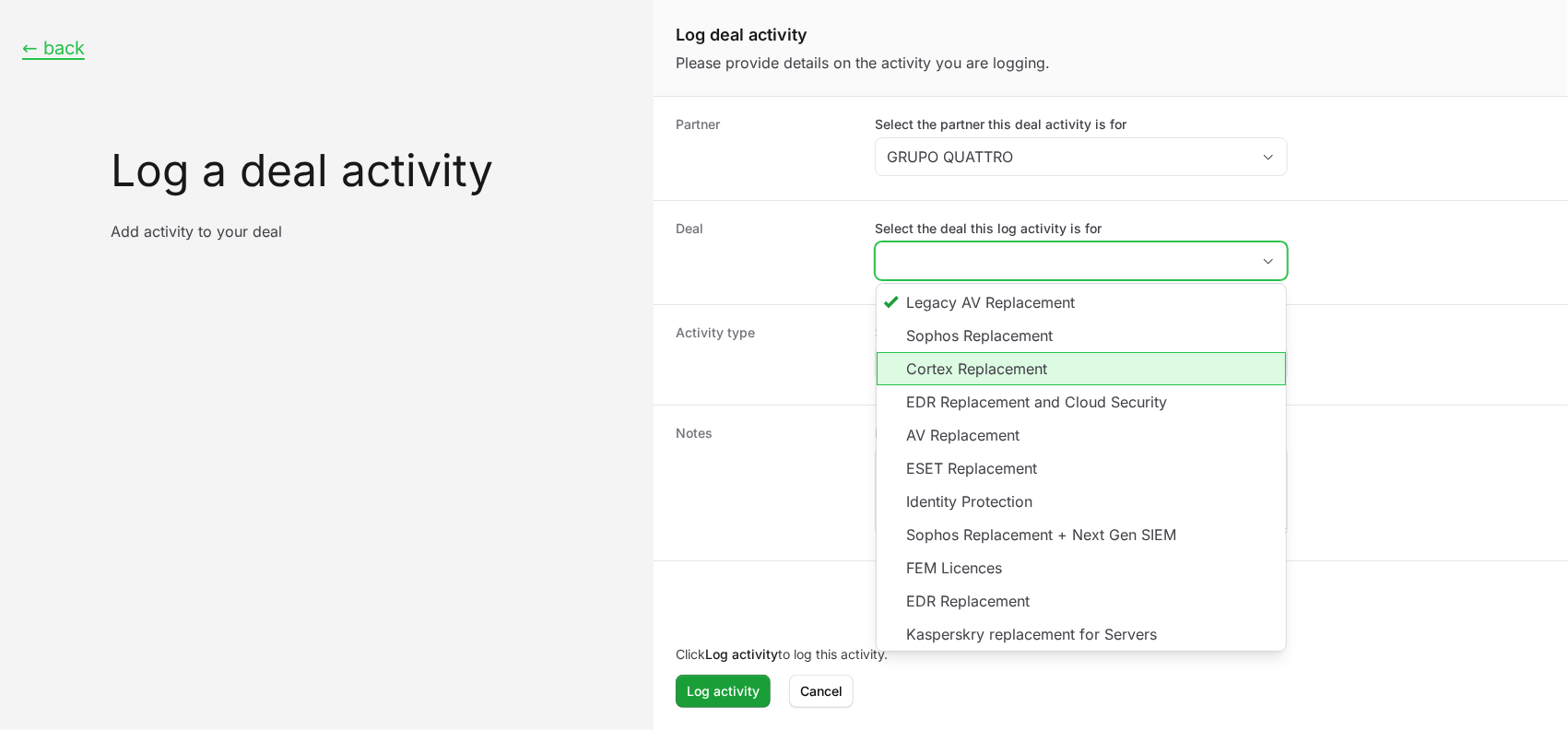
scroll to position [1, 0]
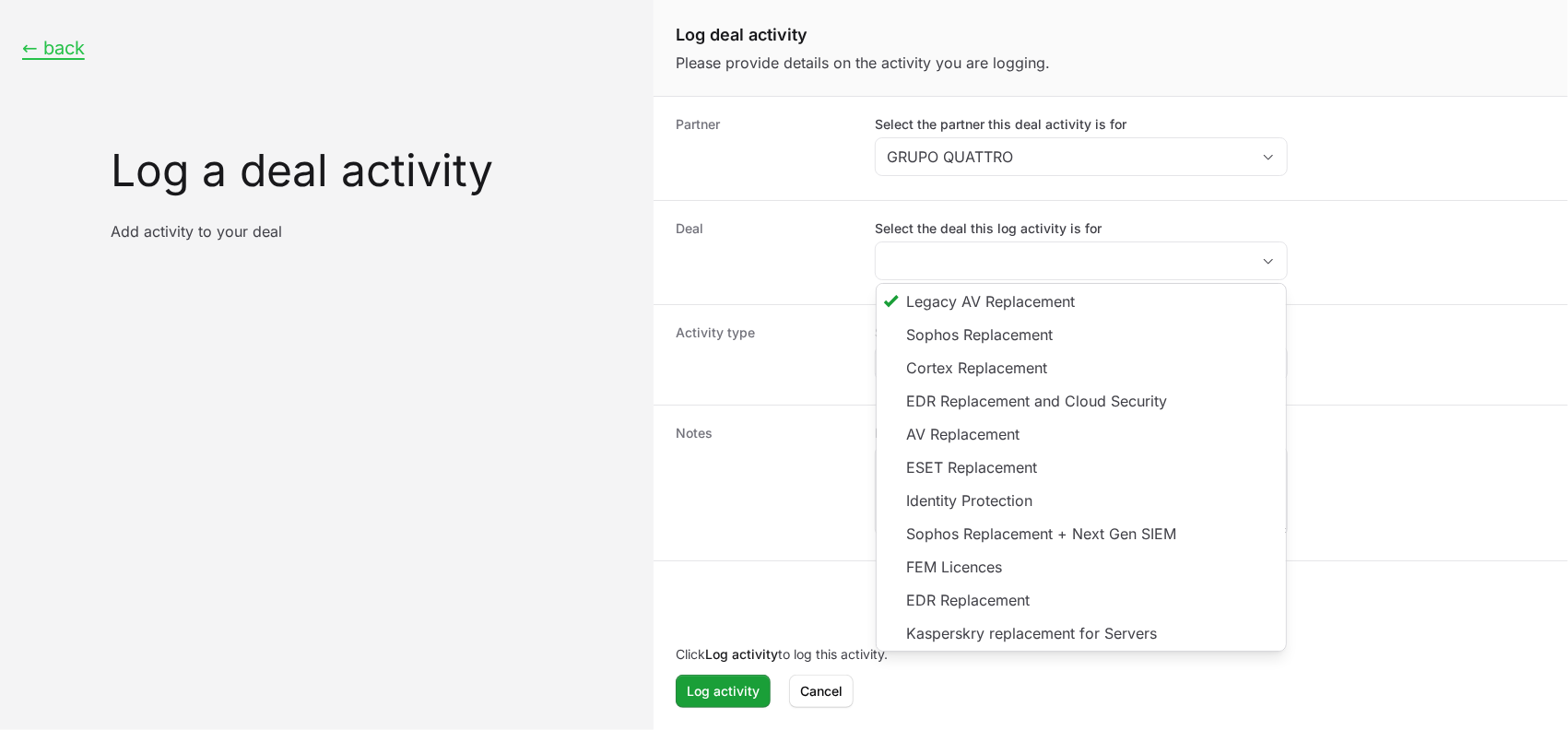
type input "Legacy AV Replacement"
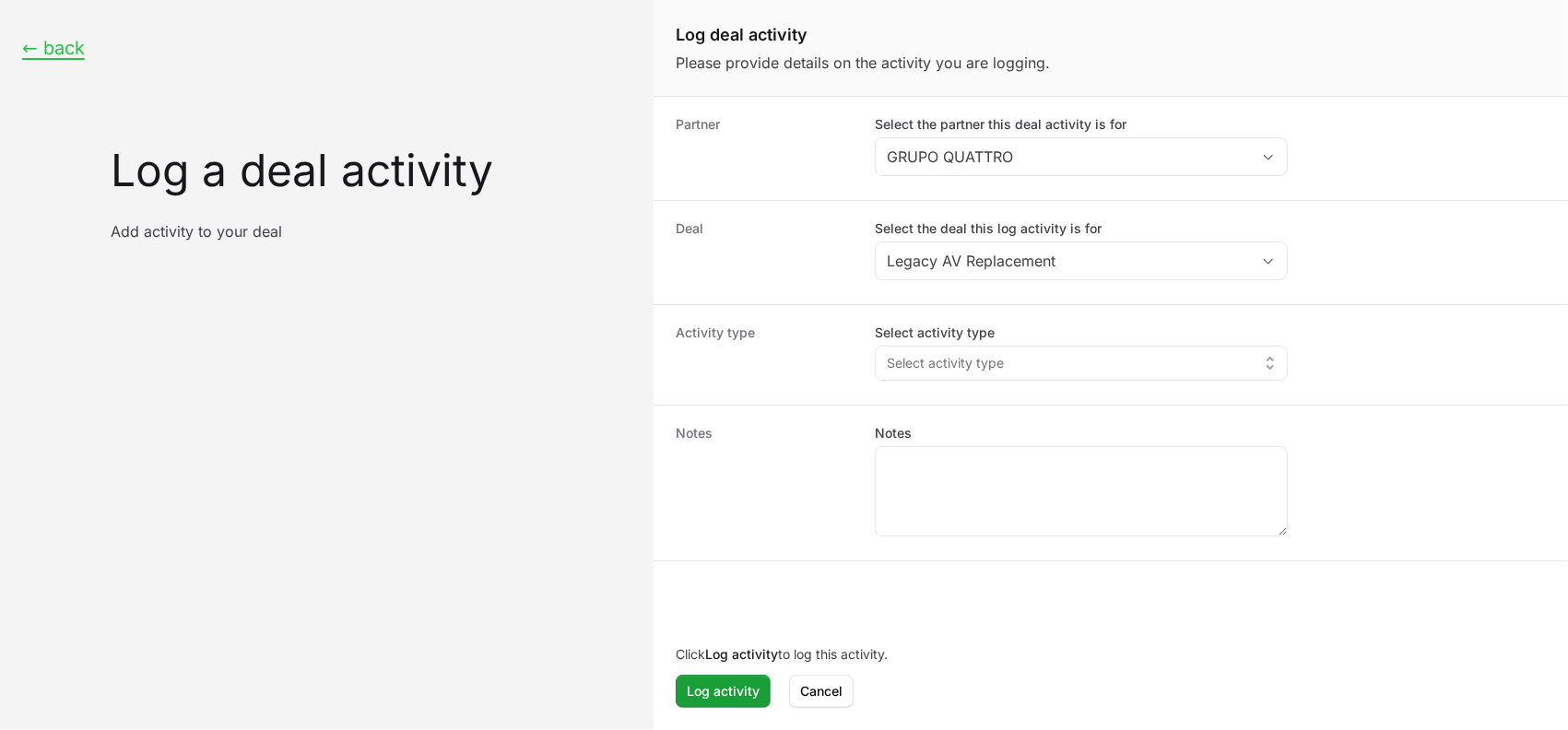
click at [825, 265] on dt "Deal" at bounding box center [764, 252] width 177 height 67
click at [937, 373] on button "Select activity type" at bounding box center [1081, 363] width 411 height 33
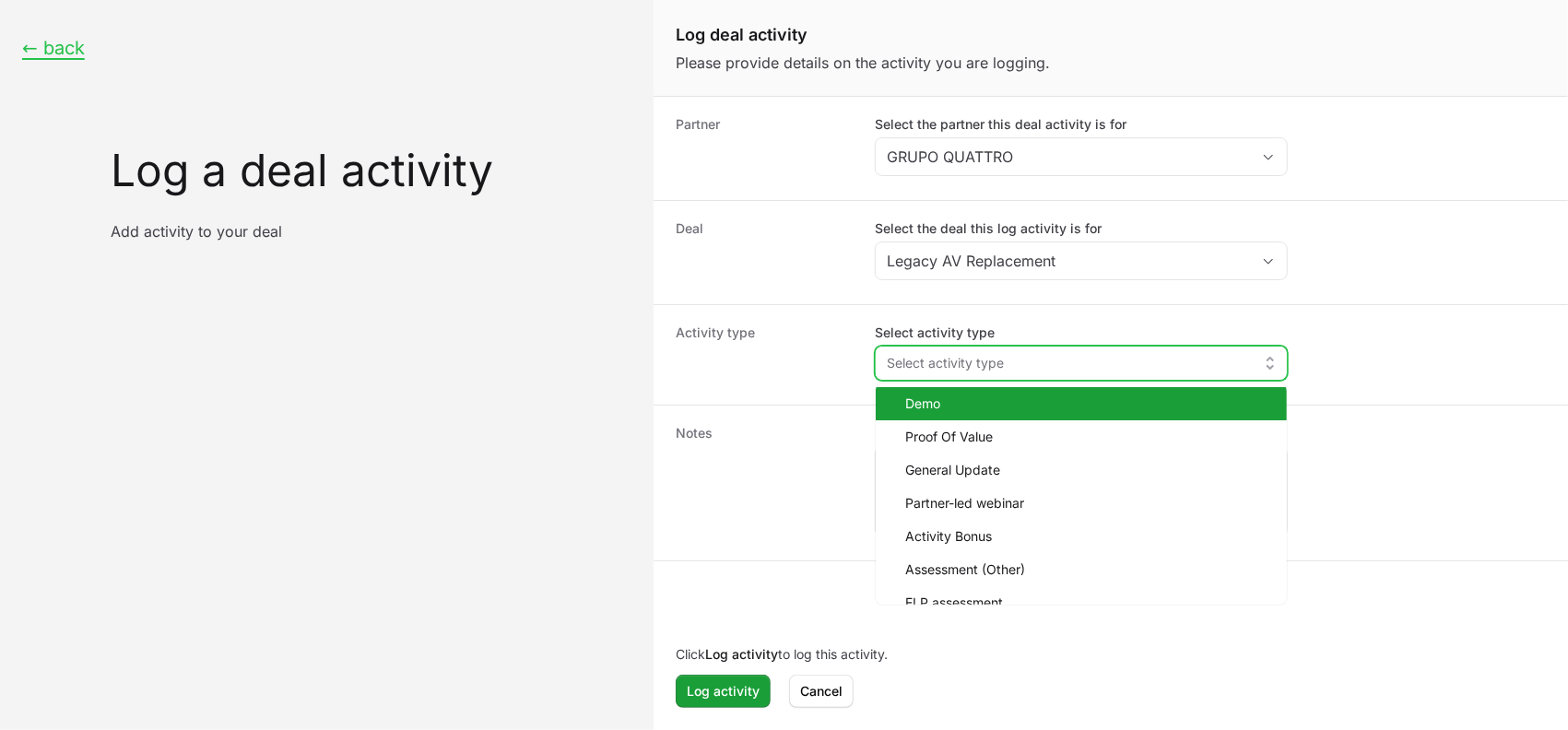
click at [942, 409] on span "Demo" at bounding box center [1089, 403] width 367 height 19
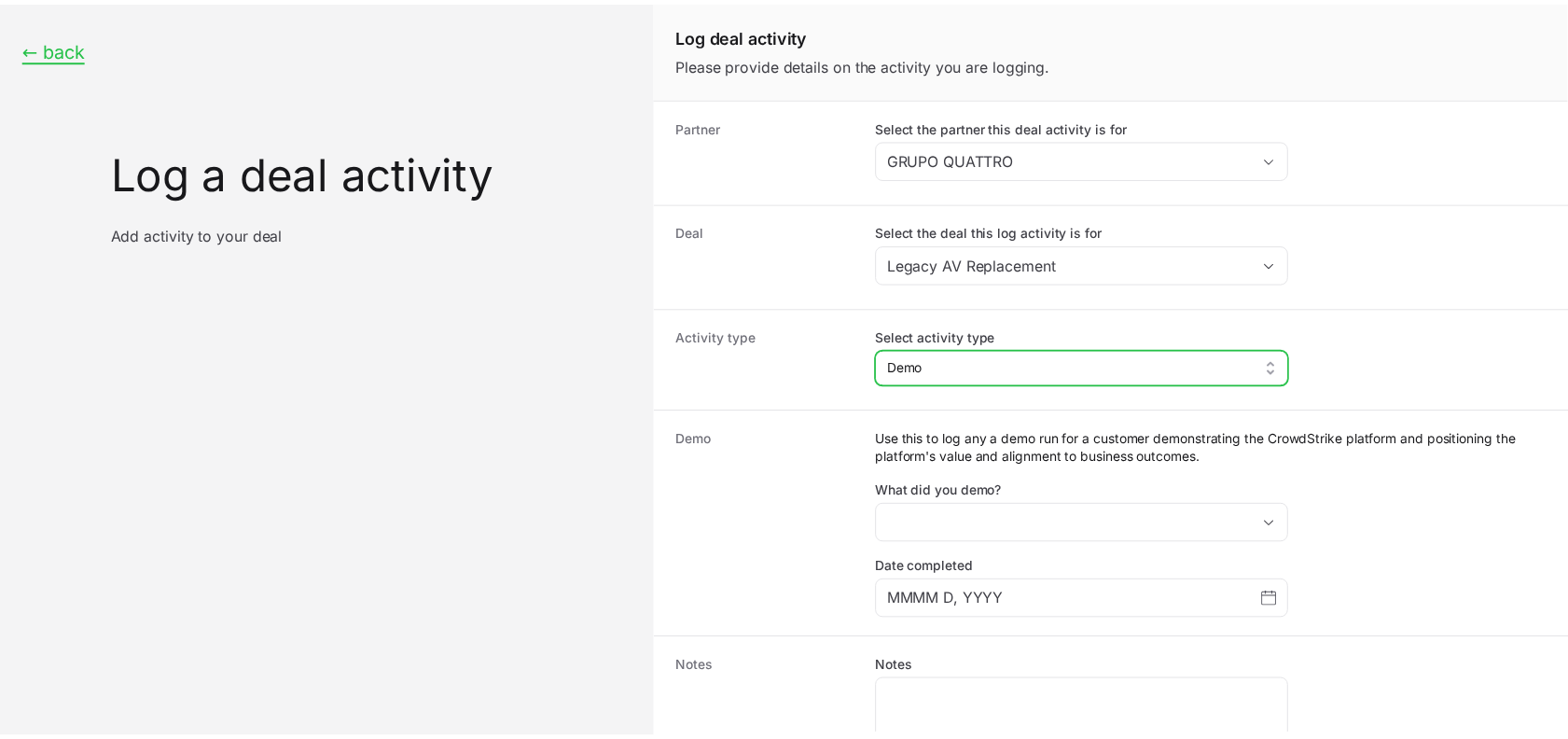
scroll to position [160, 0]
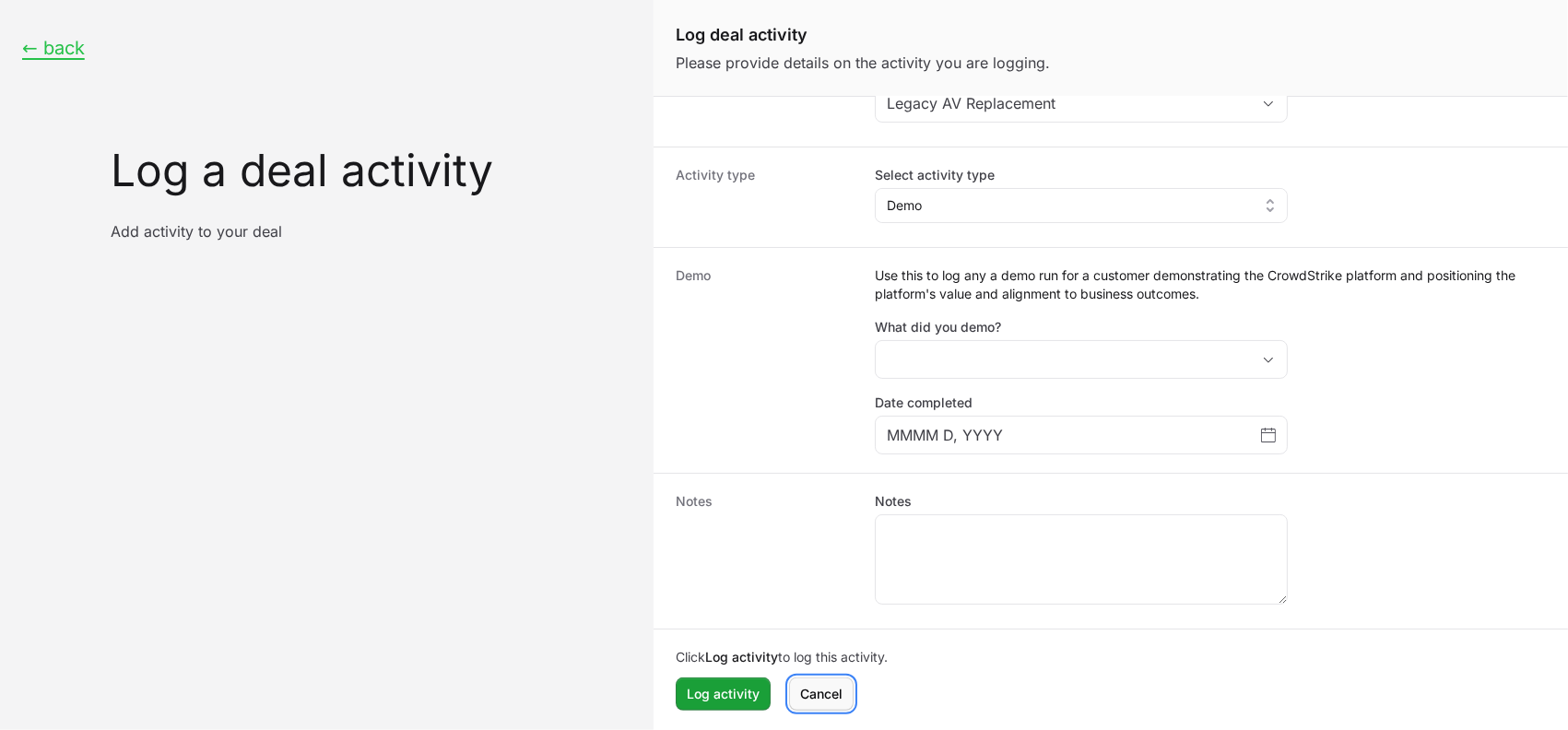
click at [827, 691] on span "Cancel" at bounding box center [821, 694] width 42 height 23
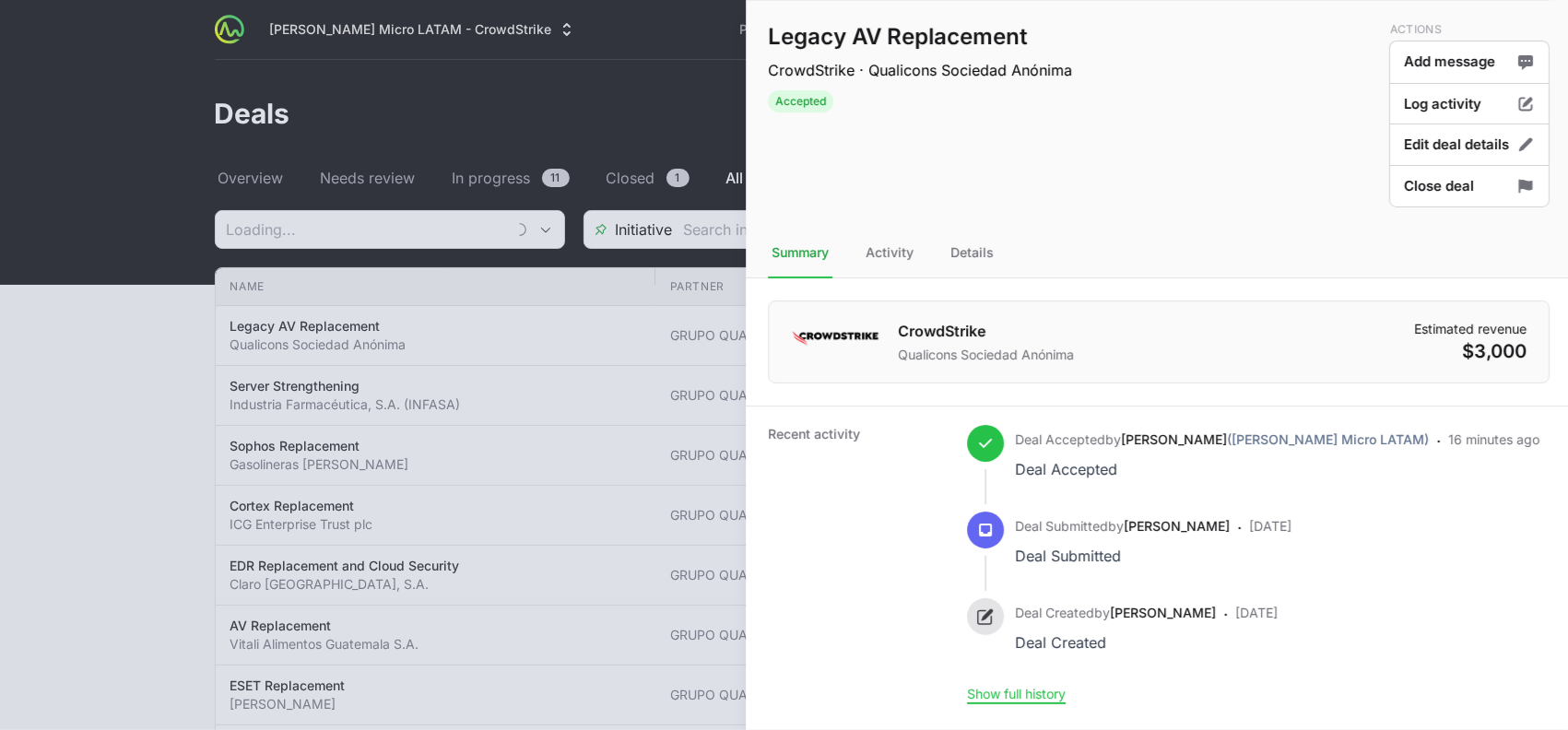
type input "GRUPO QUATTRO"
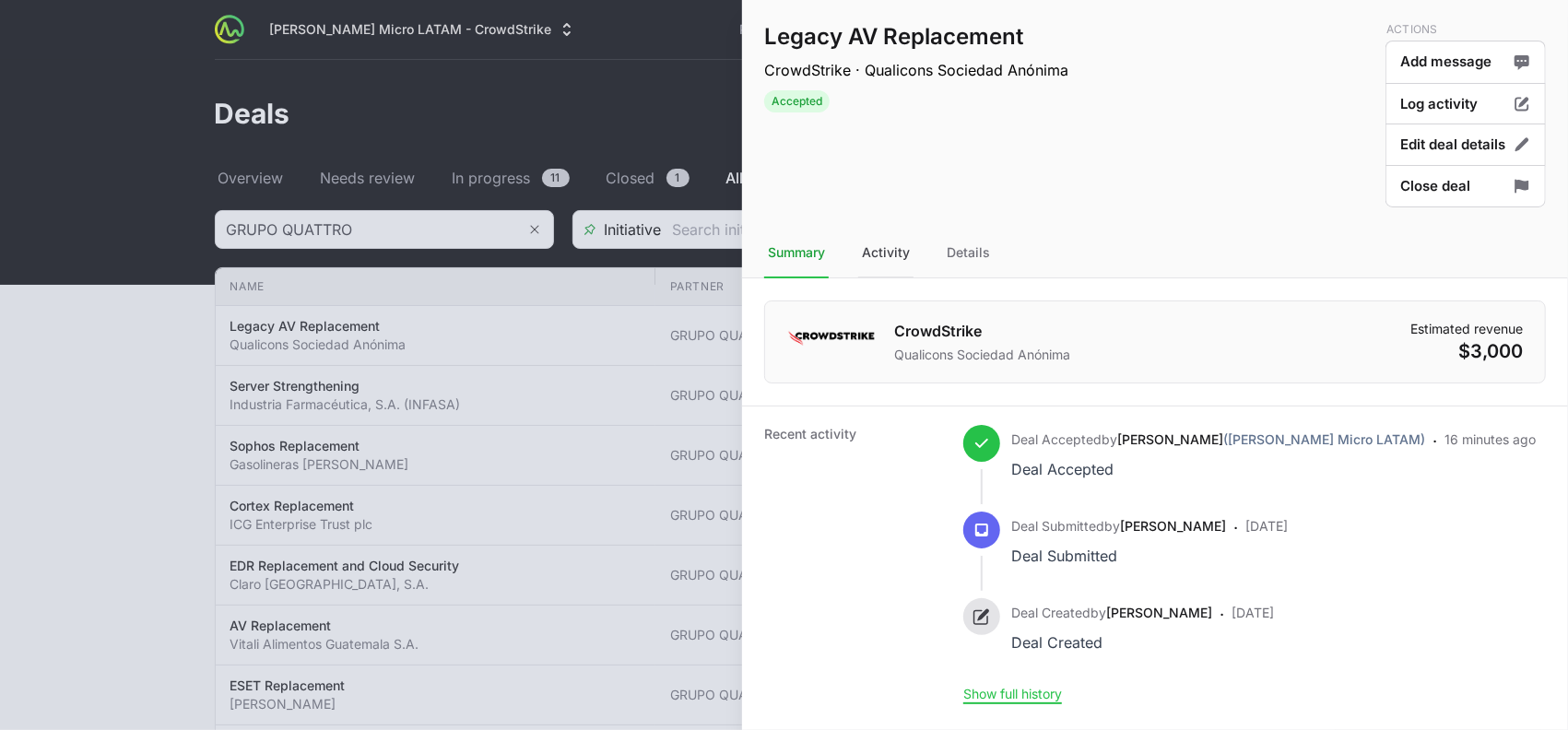
click at [906, 264] on div "Activity" at bounding box center [886, 253] width 55 height 50
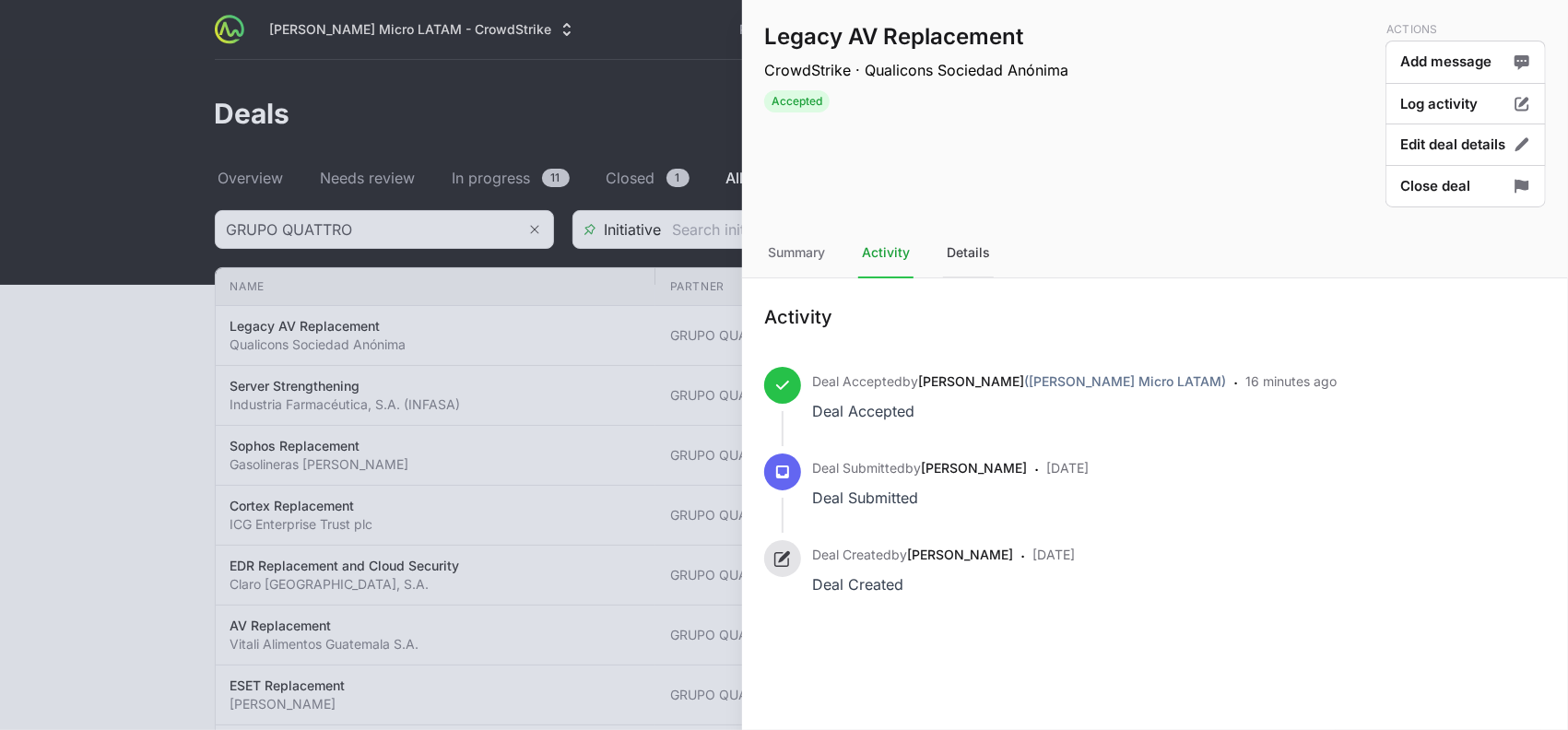
click at [967, 258] on div "Details" at bounding box center [969, 253] width 51 height 50
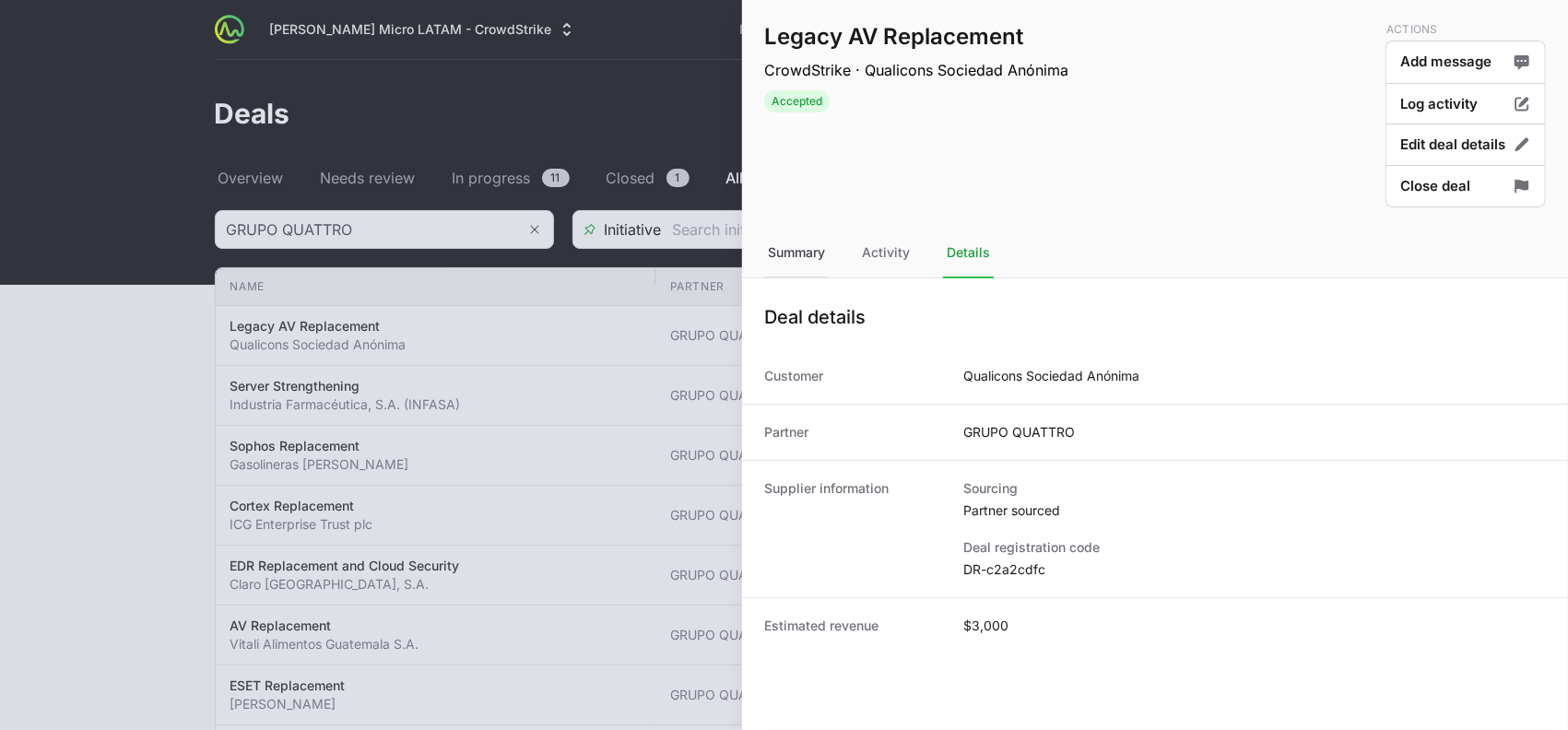
click at [793, 258] on div "Summary" at bounding box center [796, 253] width 65 height 50
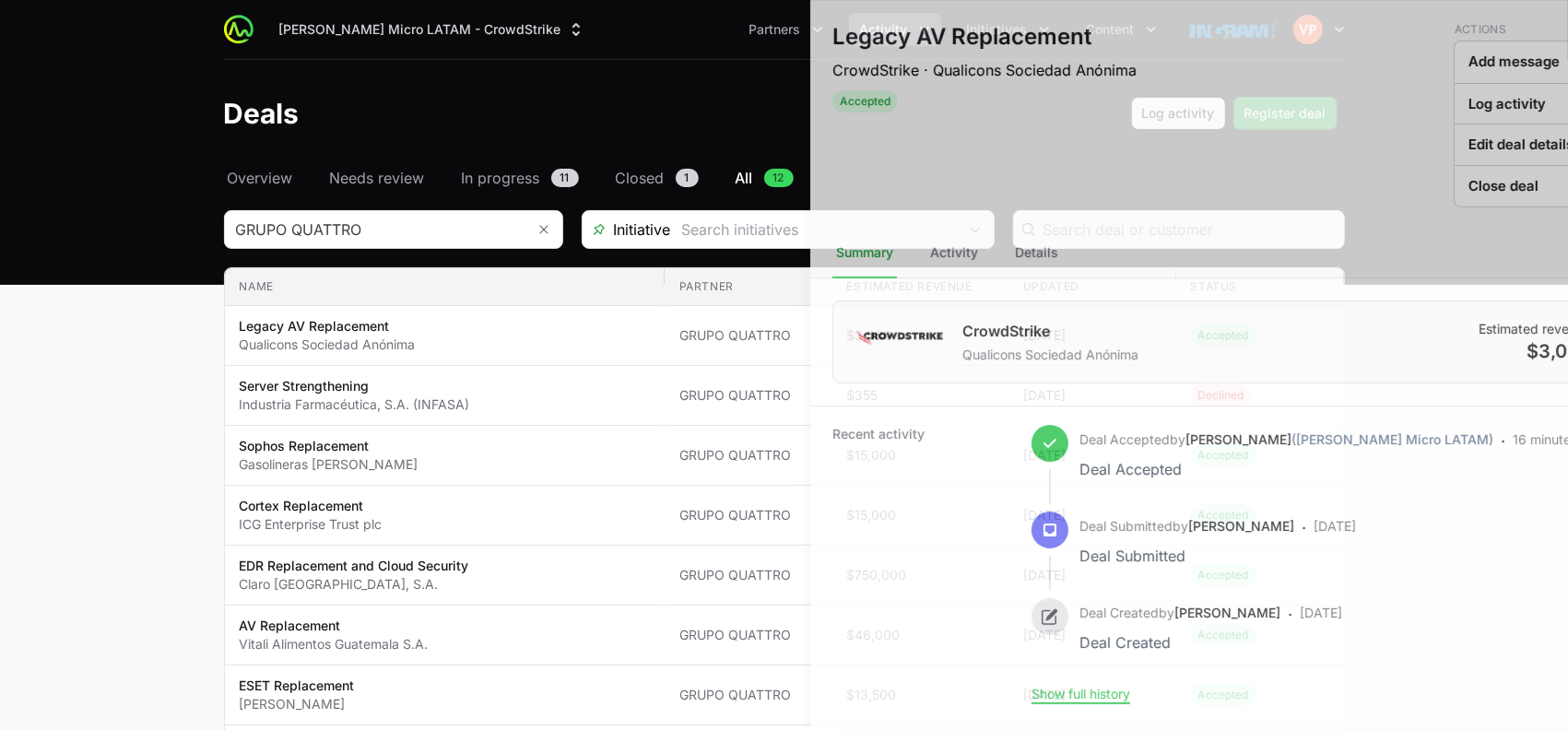
click at [162, 423] on div at bounding box center [784, 365] width 1568 height 730
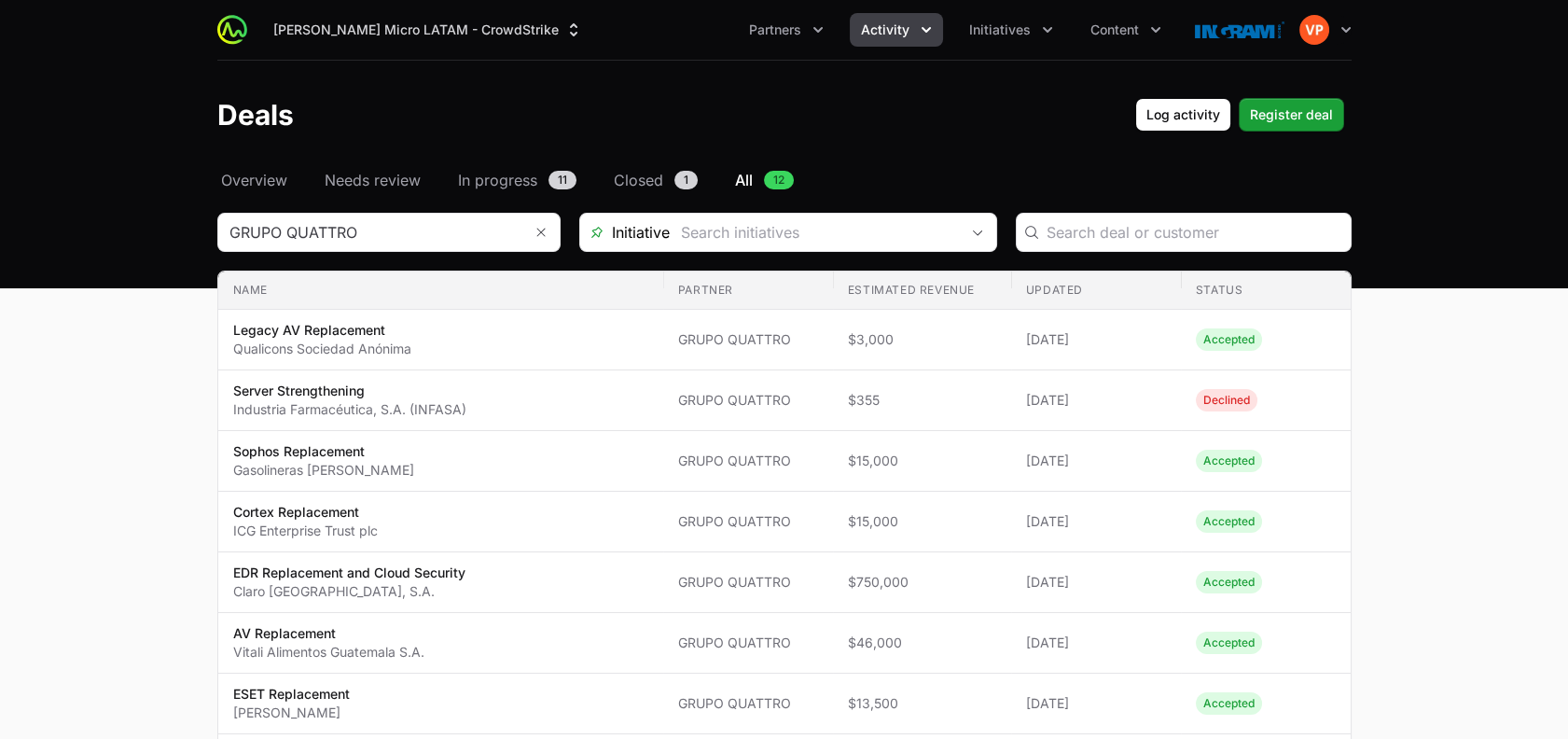
click at [926, 28] on icon "Activity menu" at bounding box center [926, 30] width 19 height 19
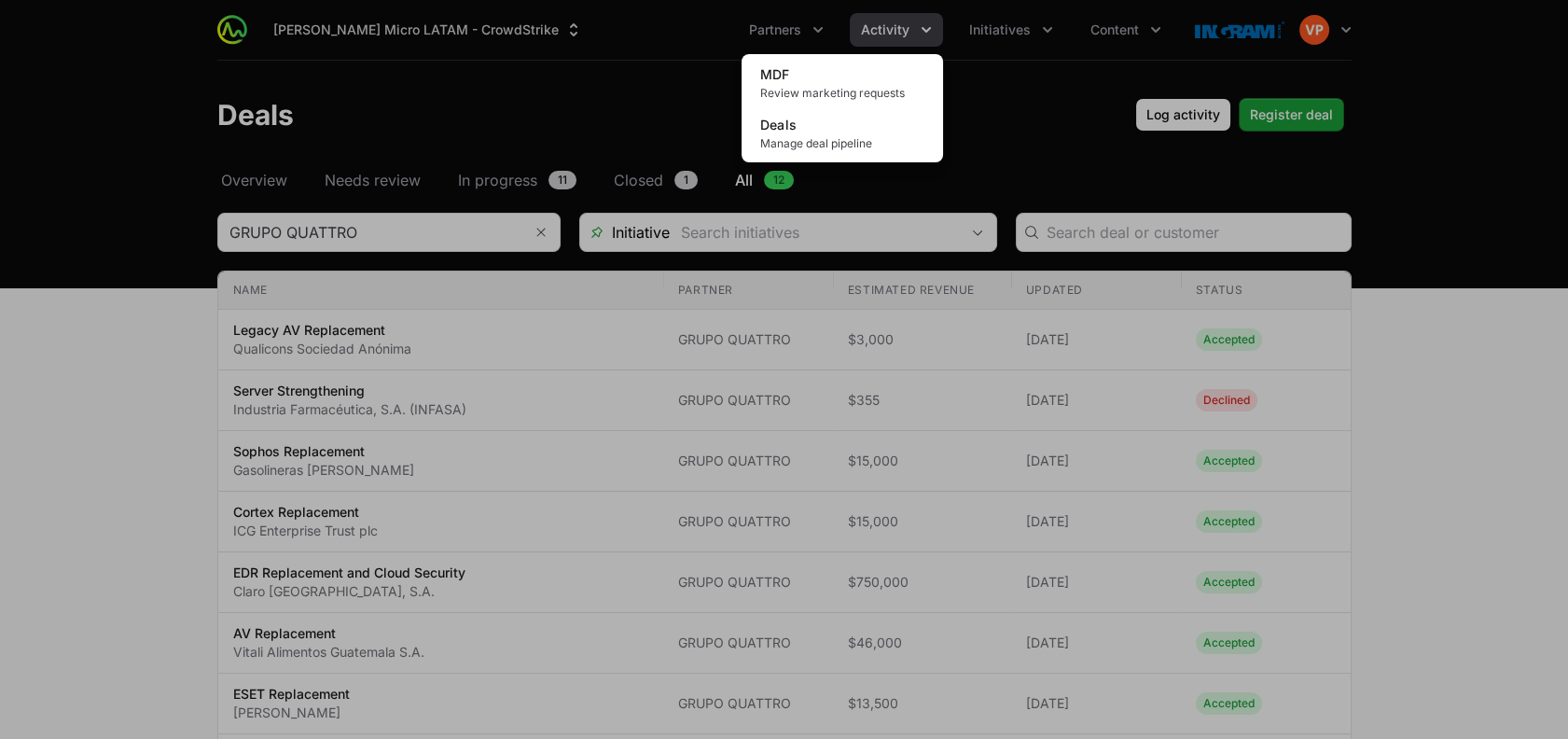
click at [959, 25] on div "Activity menu" at bounding box center [784, 370] width 1568 height 739
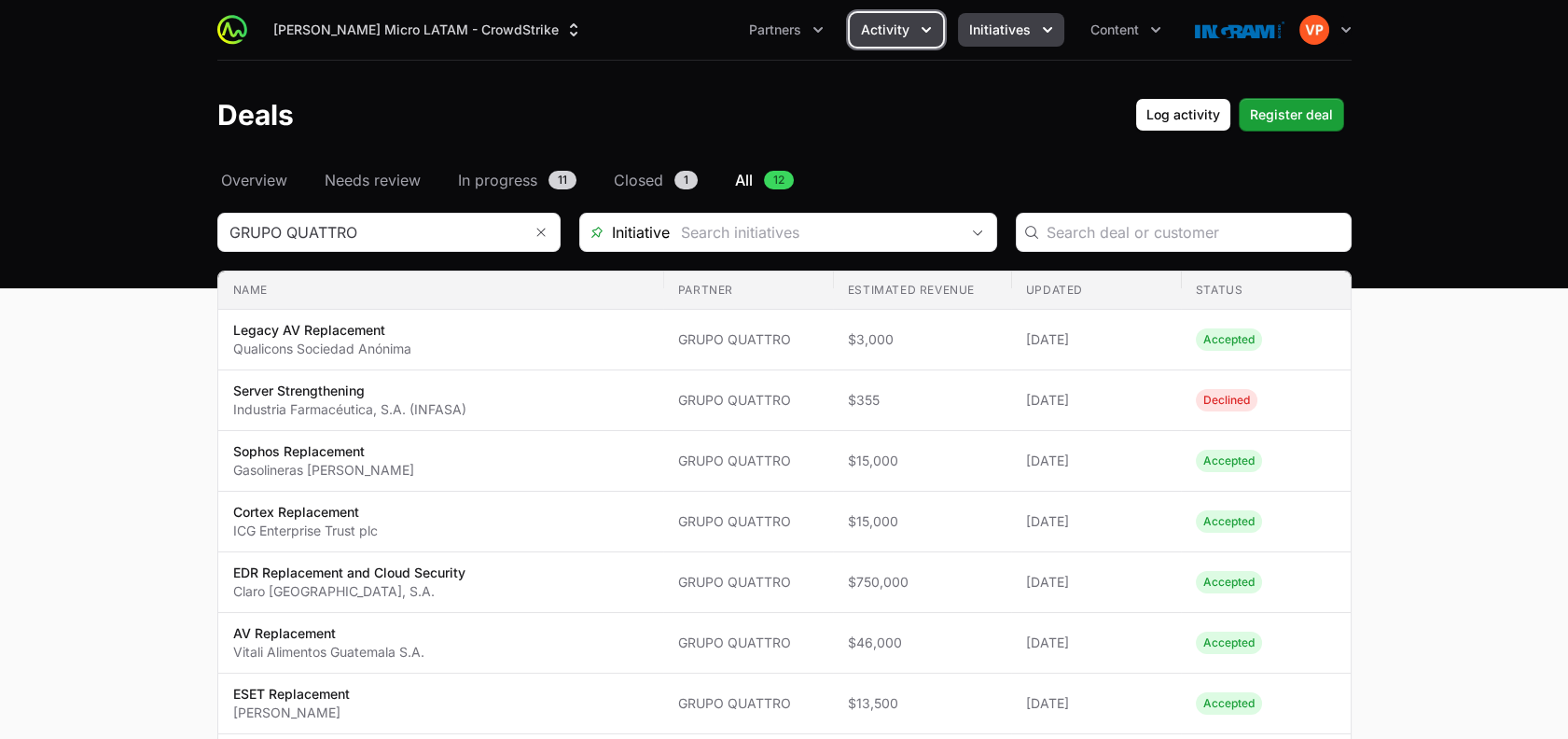
click at [979, 31] on span "Initiatives" at bounding box center [1000, 30] width 62 height 19
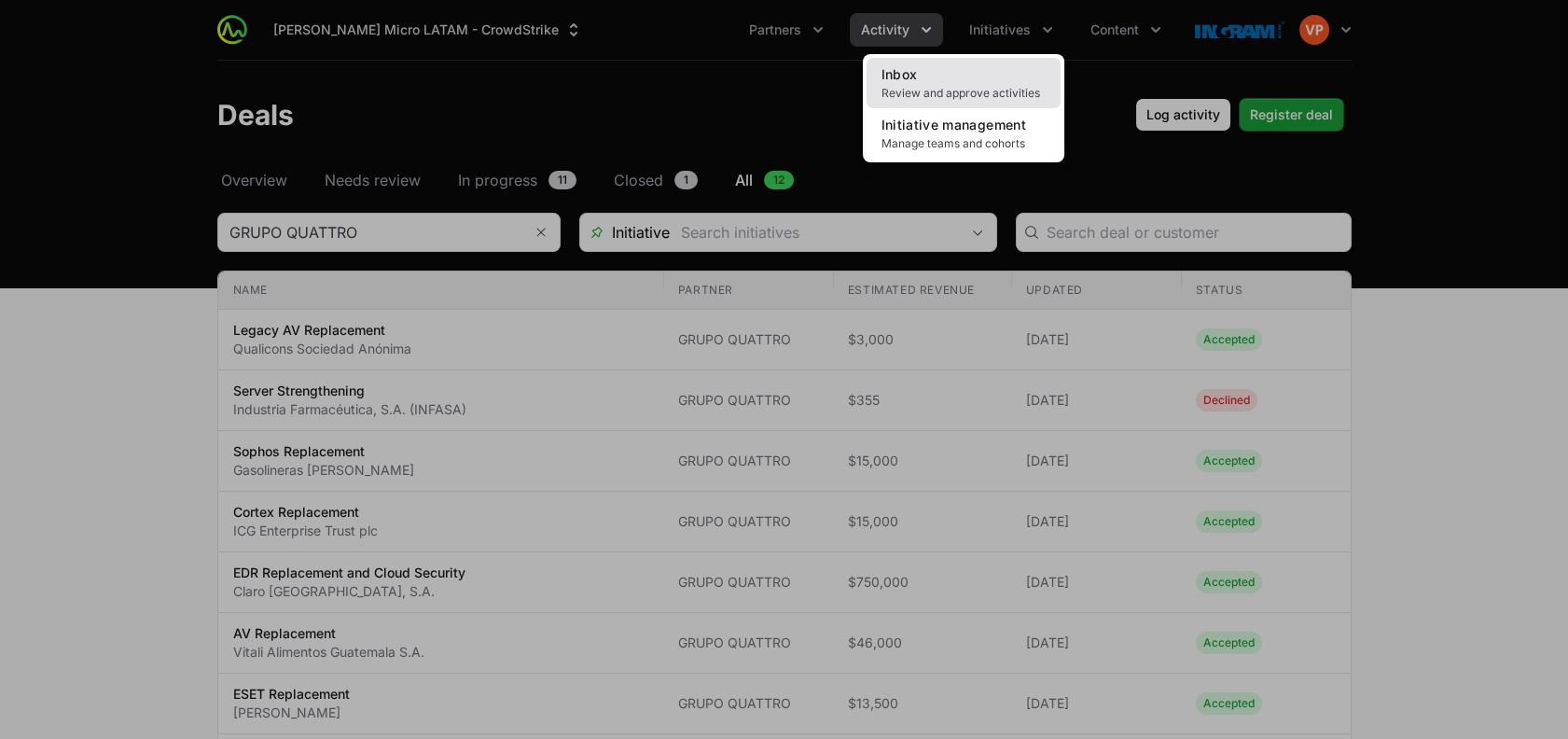
click at [955, 80] on link "Inbox Review and approve activities" at bounding box center [962, 82] width 194 height 51
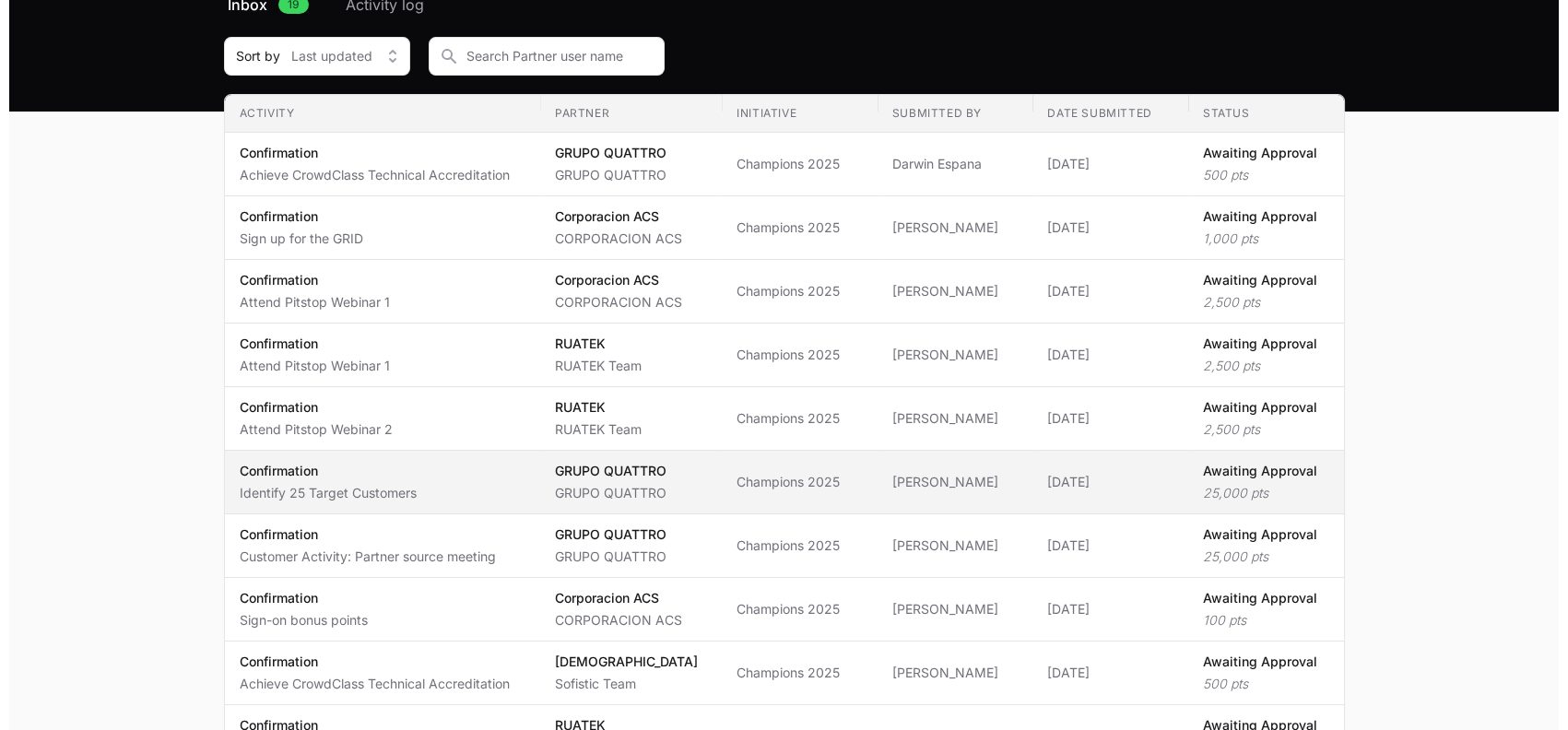
scroll to position [174, 0]
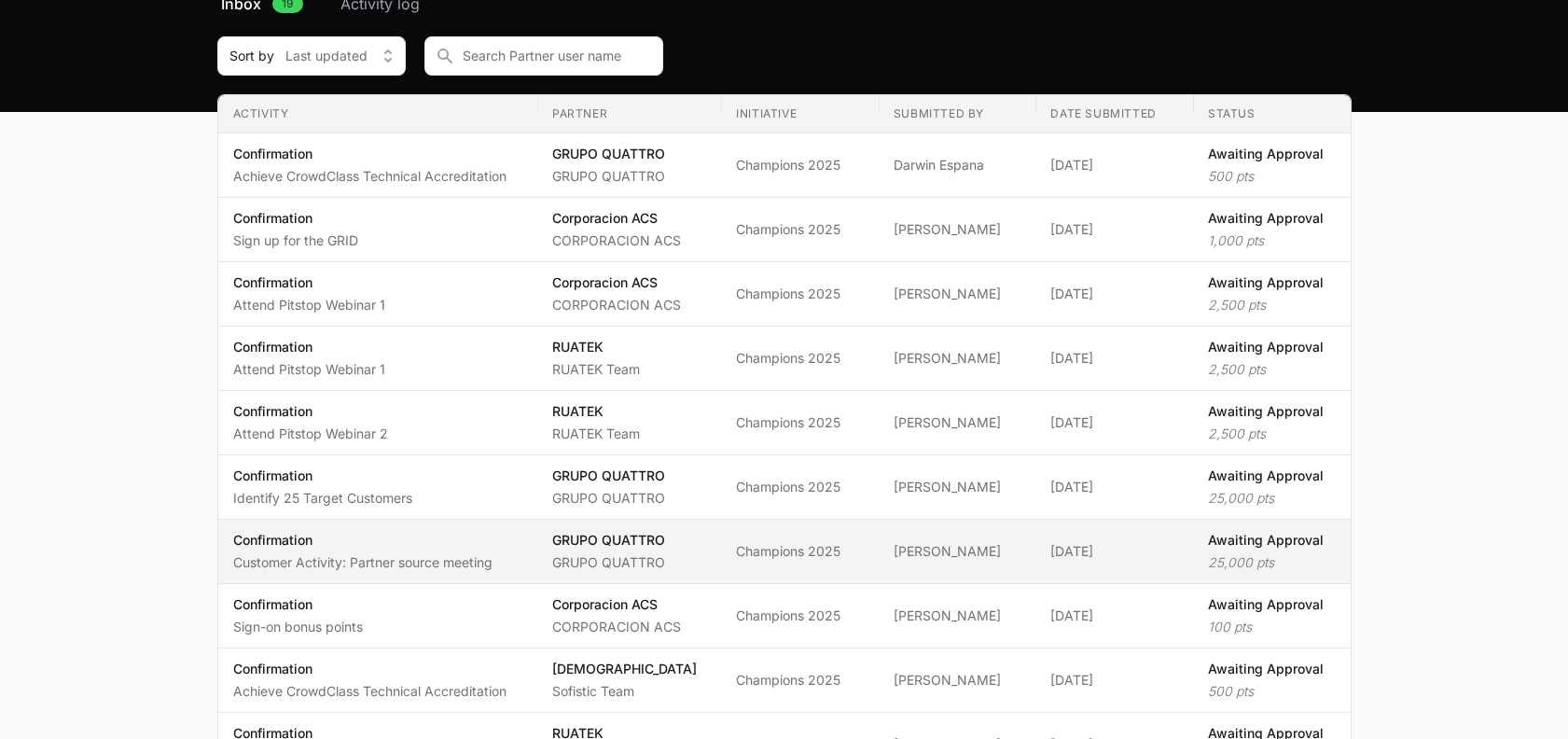
click at [624, 542] on p "GRUPO QUATTRO" at bounding box center [609, 539] width 113 height 19
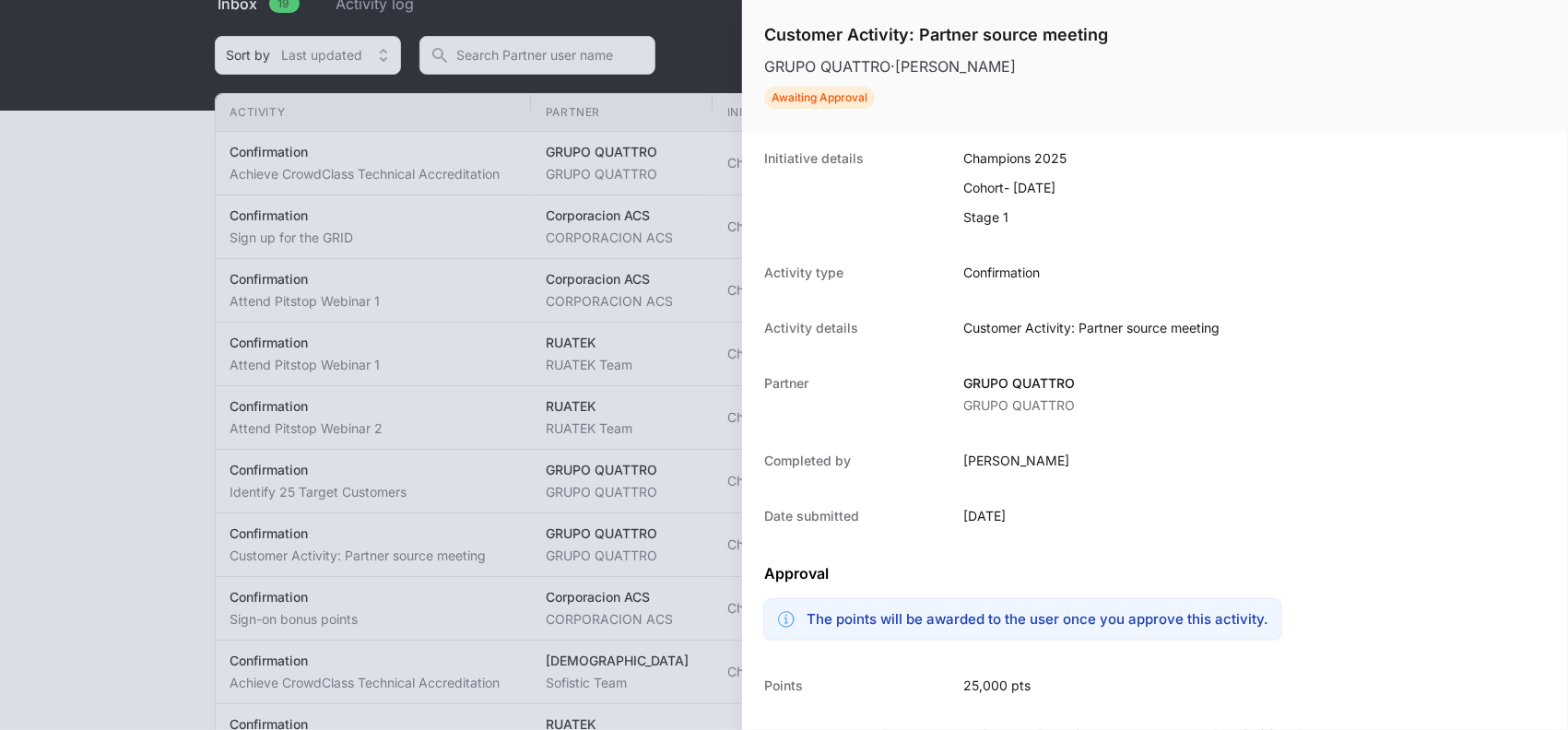
click at [930, 36] on h1 "Customer Activity: Partner source meeting" at bounding box center [936, 35] width 344 height 26
copy h1 "Customer Activity: Partner source meeting"
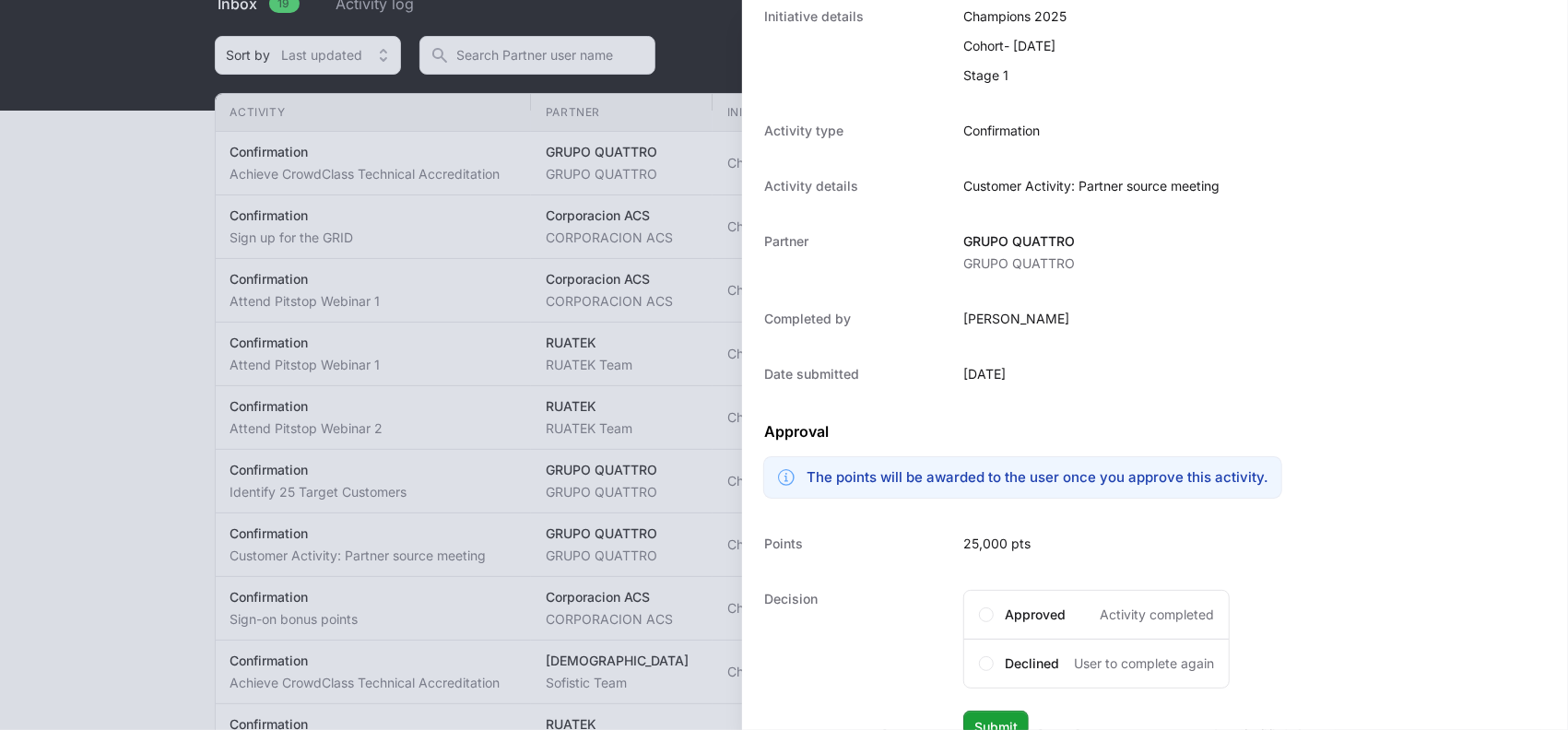
scroll to position [144, 0]
click at [981, 609] on span at bounding box center [986, 611] width 15 height 15
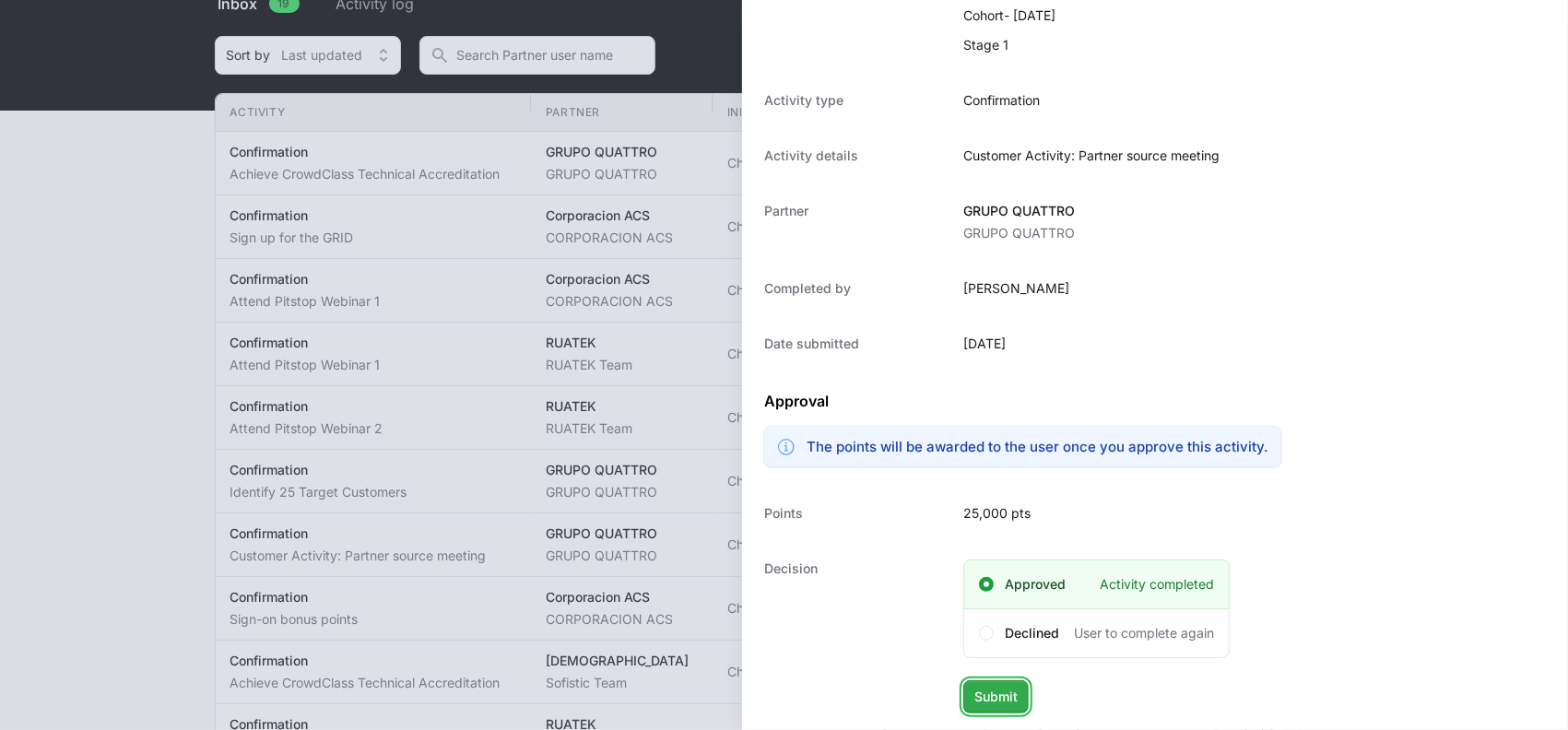
click at [990, 692] on span "Submit" at bounding box center [997, 697] width 43 height 23
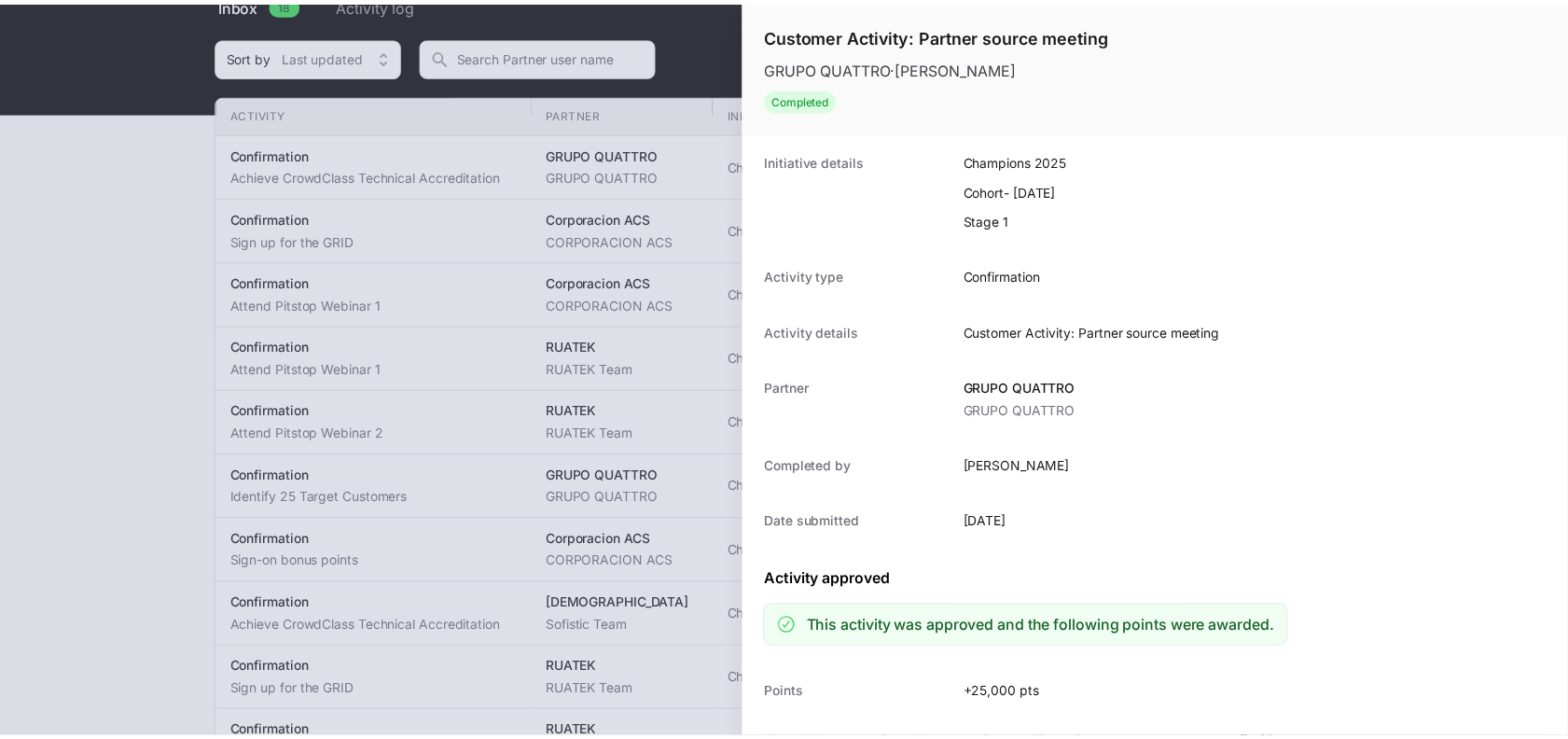
scroll to position [94, 0]
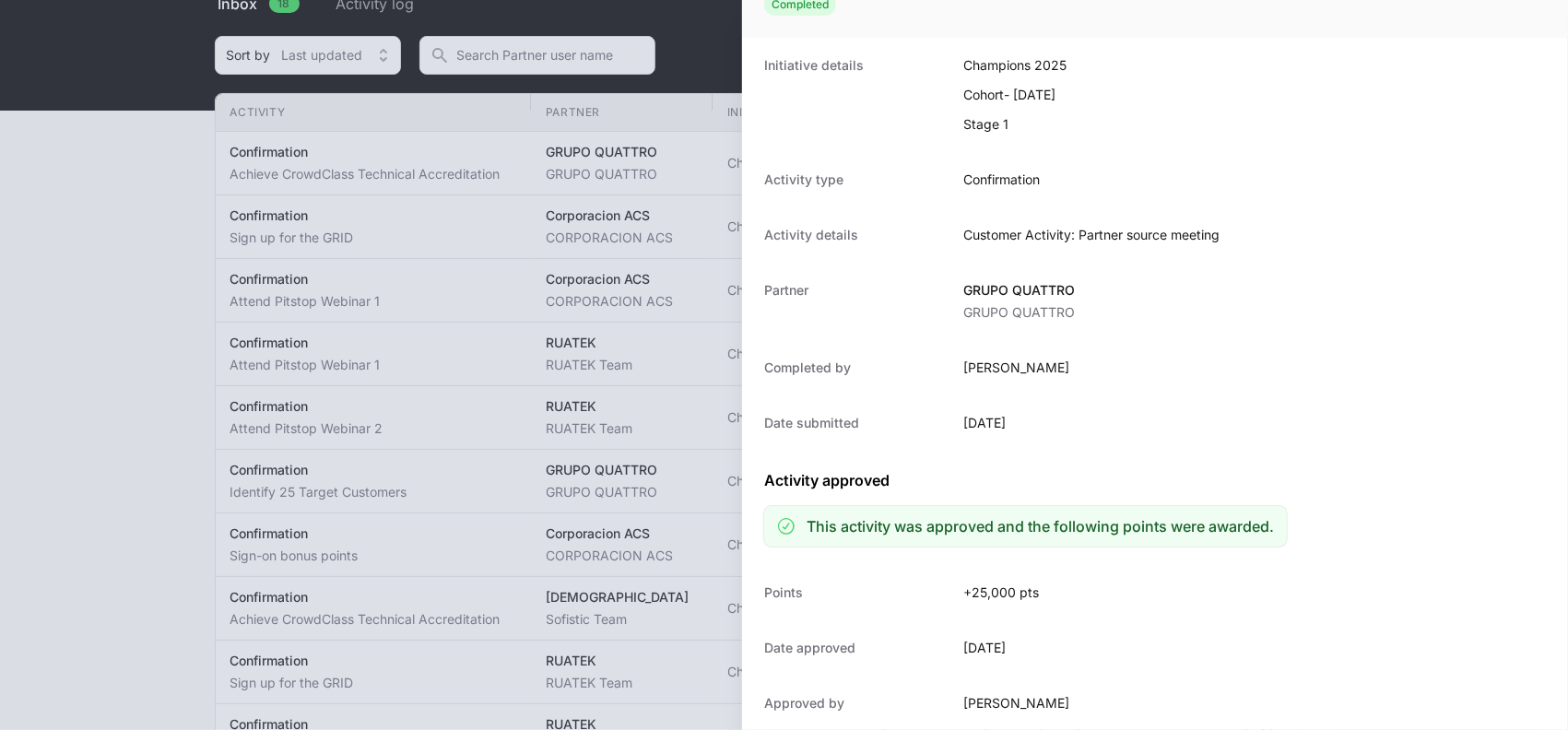
click at [189, 251] on div at bounding box center [784, 365] width 1568 height 730
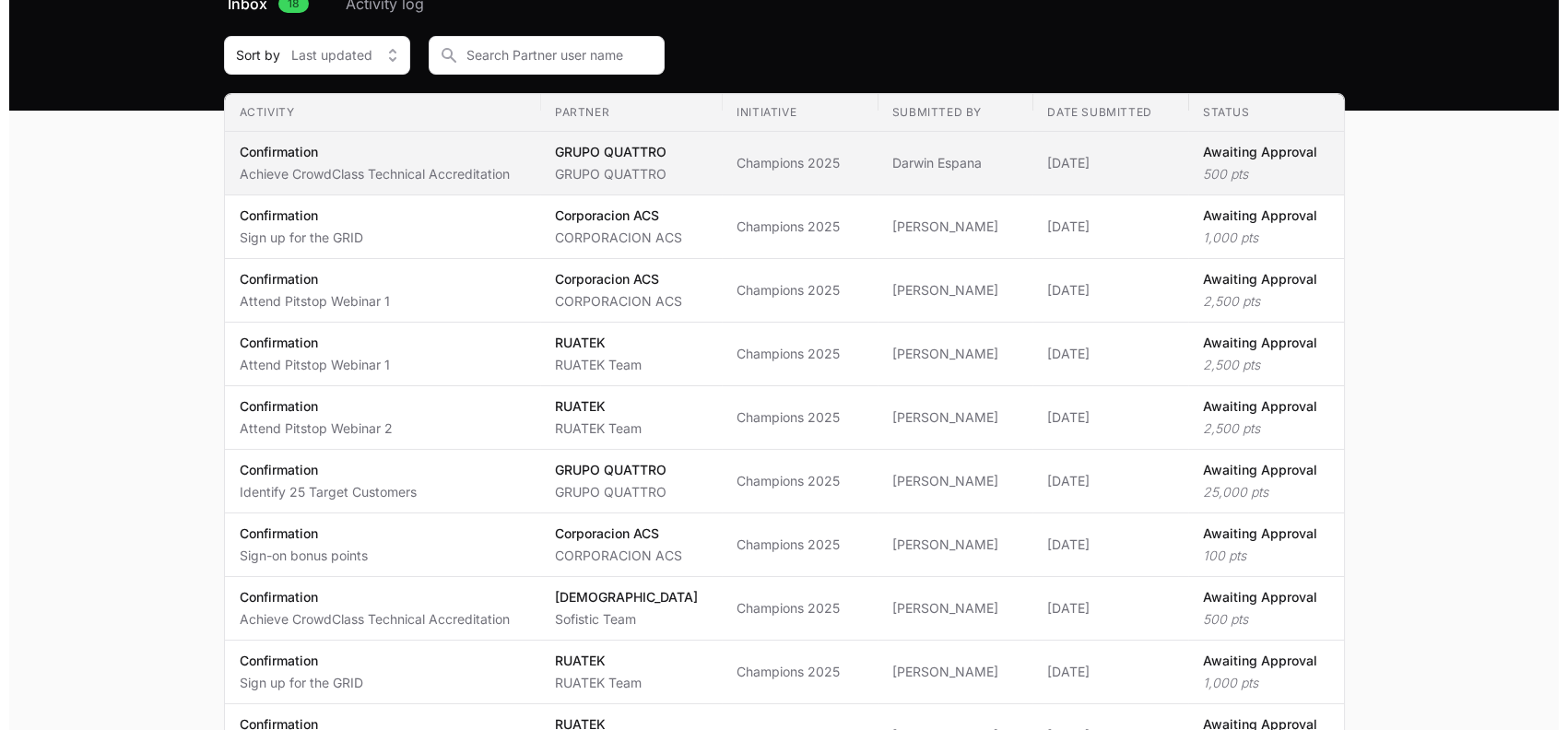
scroll to position [0, 0]
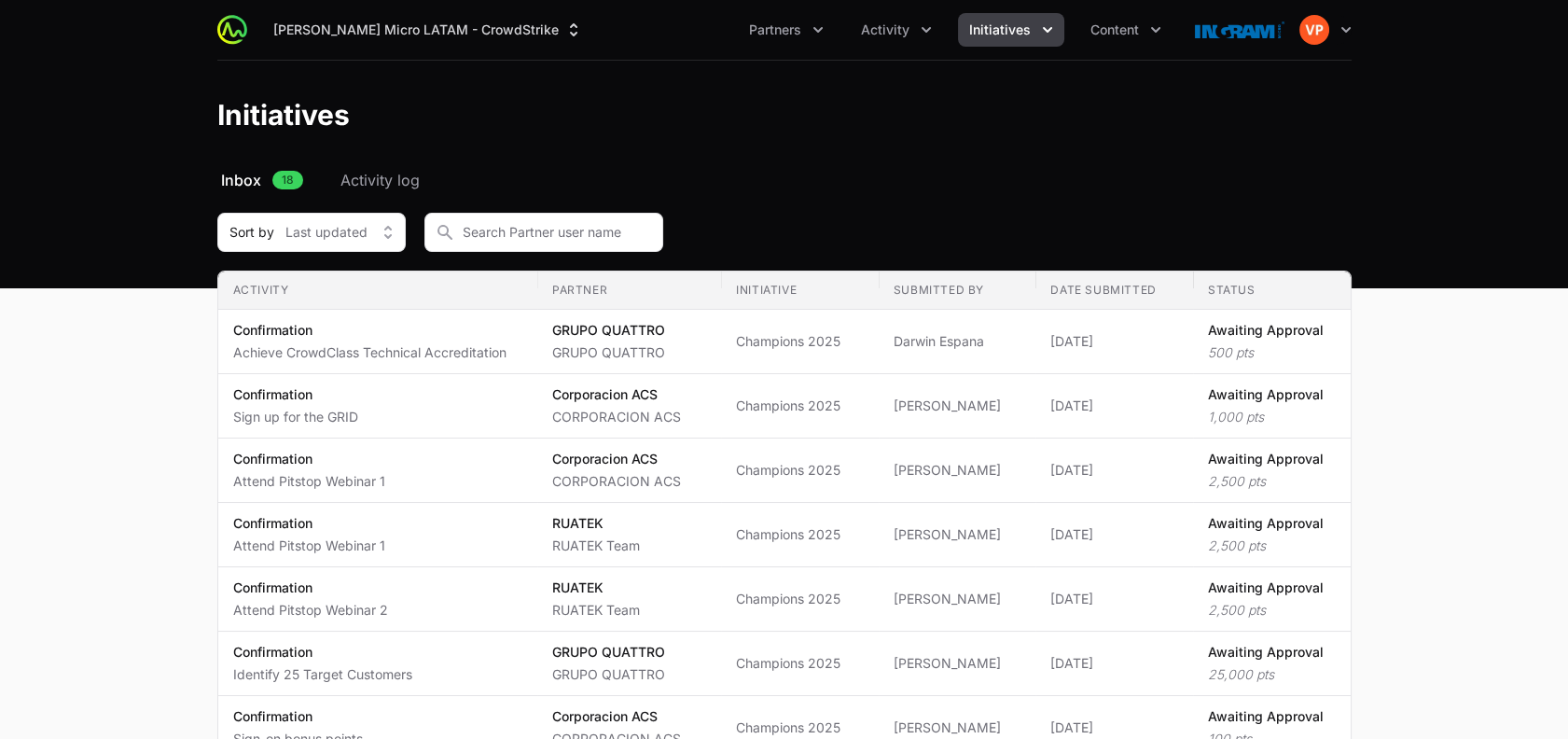
click at [1012, 34] on span "Initiatives" at bounding box center [1000, 30] width 62 height 19
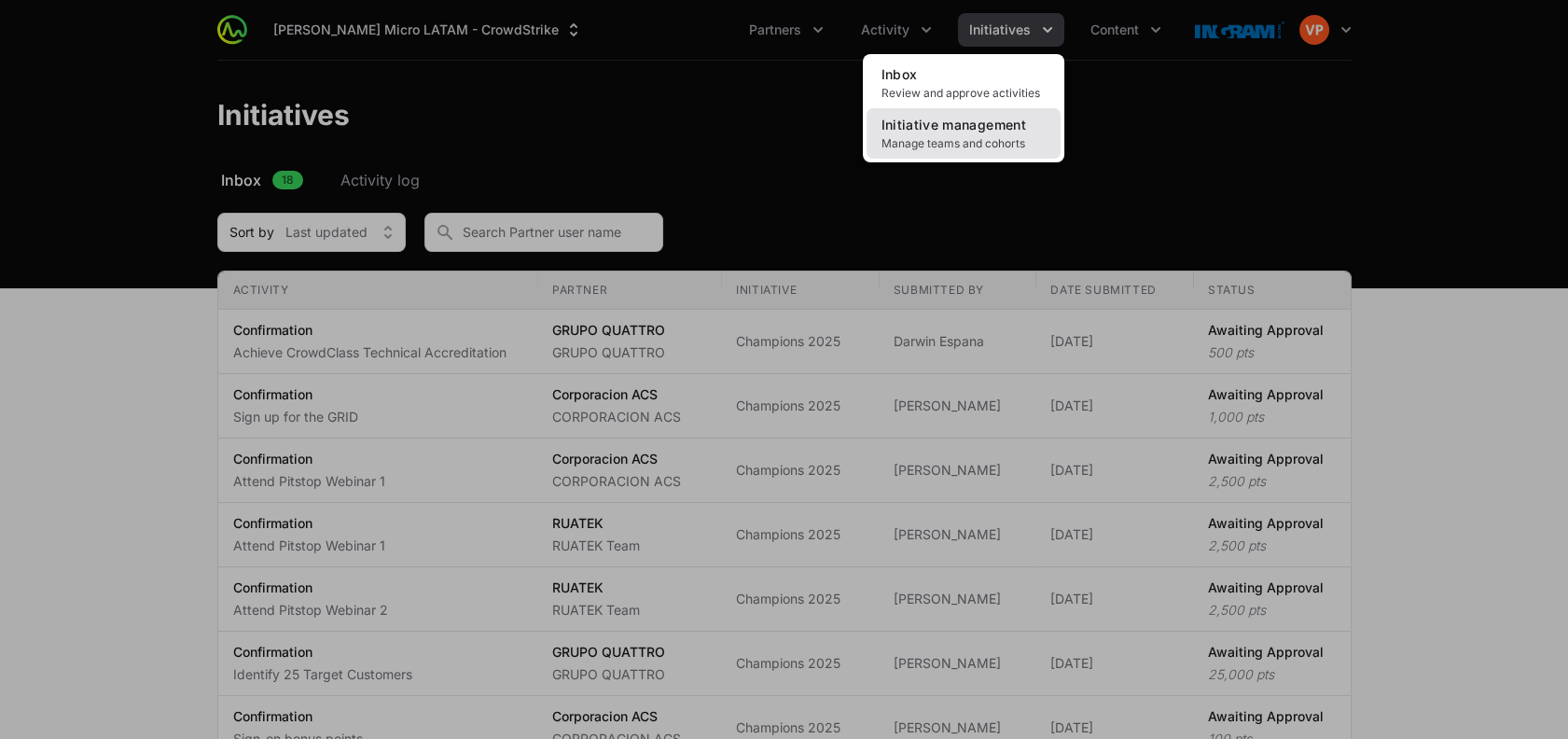
click at [974, 151] on link "Initiative management Manage teams and cohorts" at bounding box center [962, 133] width 194 height 51
